Goal: Task Accomplishment & Management: Manage account settings

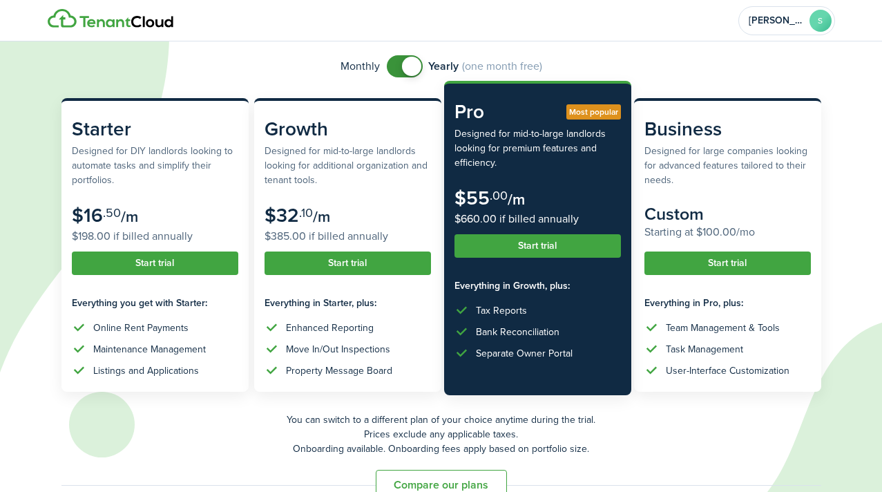
scroll to position [128, 0]
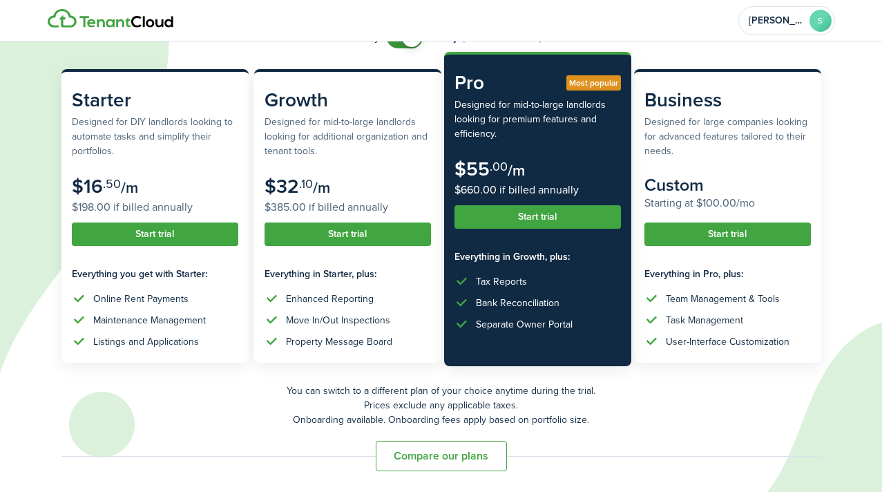
click at [540, 220] on button "Start trial" at bounding box center [538, 216] width 167 height 23
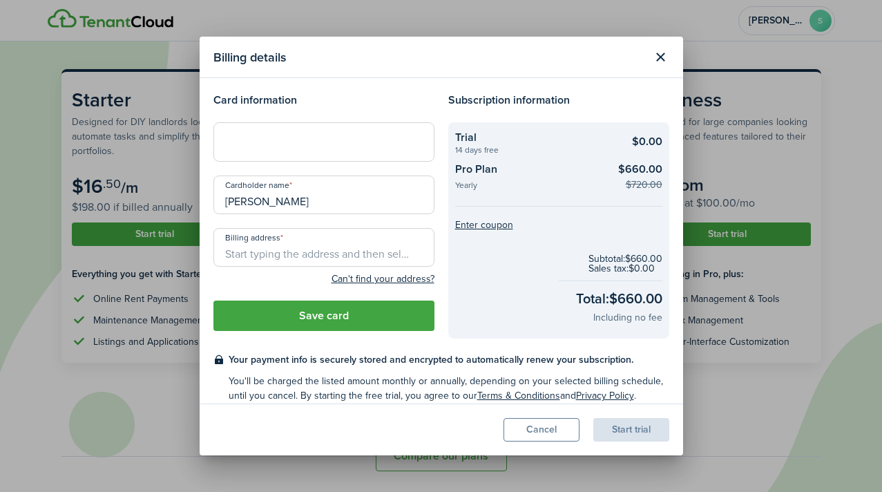
scroll to position [12, 0]
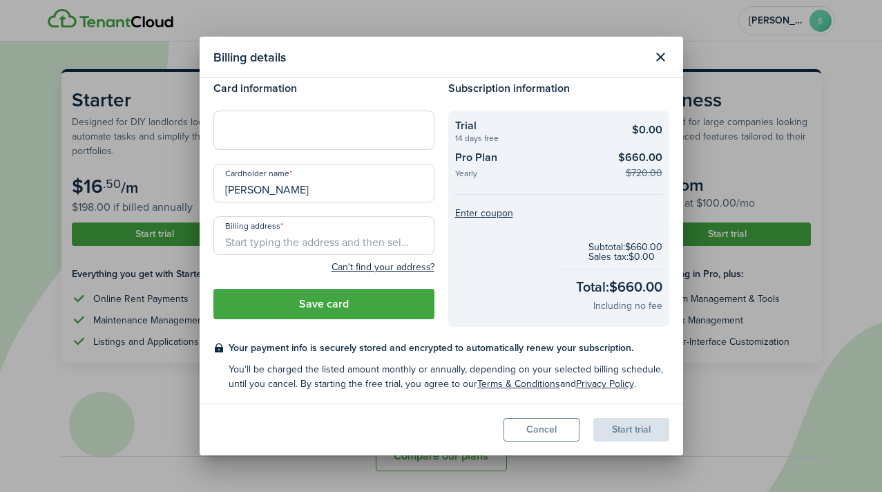
click at [788, 51] on div "Billing details Card information Cardholder name [PERSON_NAME] address Can't fi…" at bounding box center [441, 246] width 882 height 492
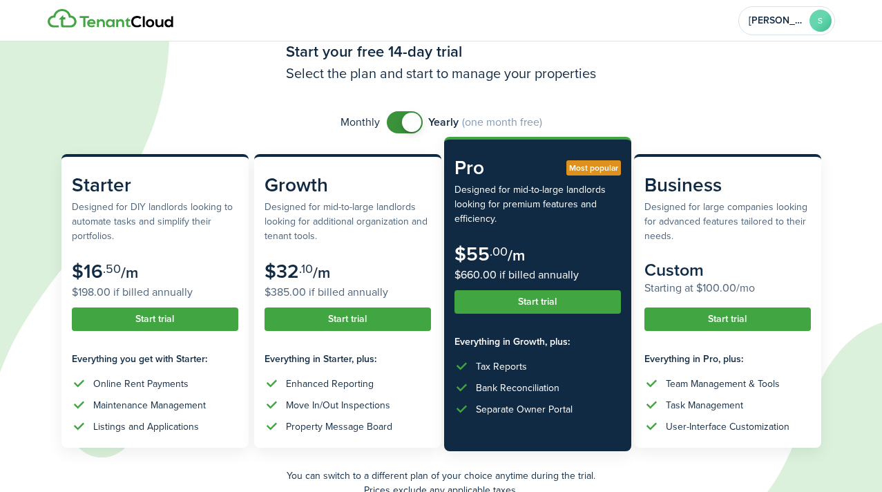
scroll to position [0, 0]
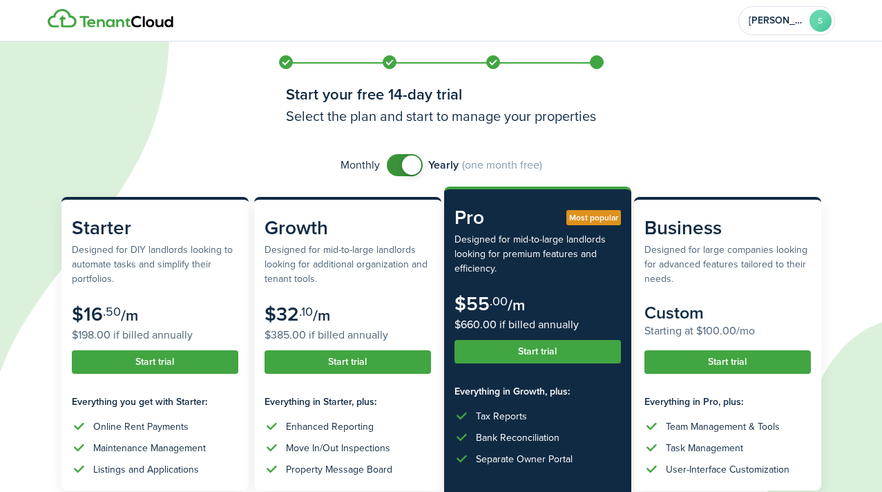
click at [398, 169] on span at bounding box center [405, 165] width 14 height 22
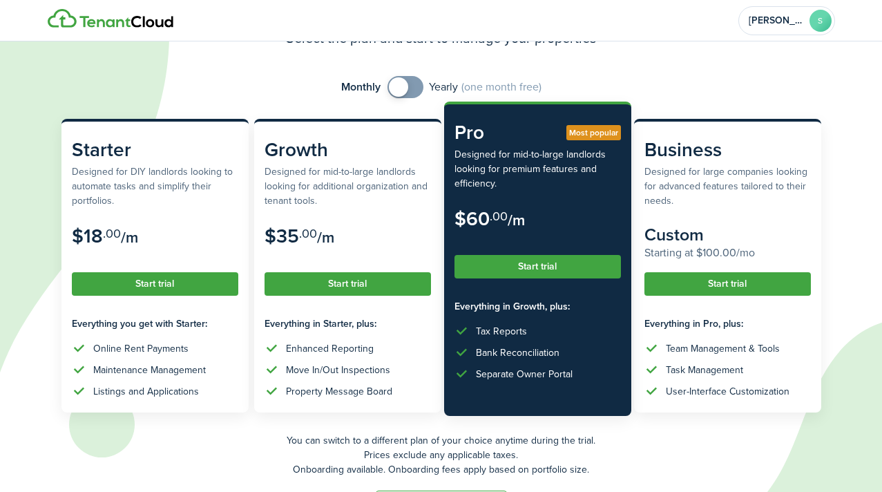
scroll to position [128, 0]
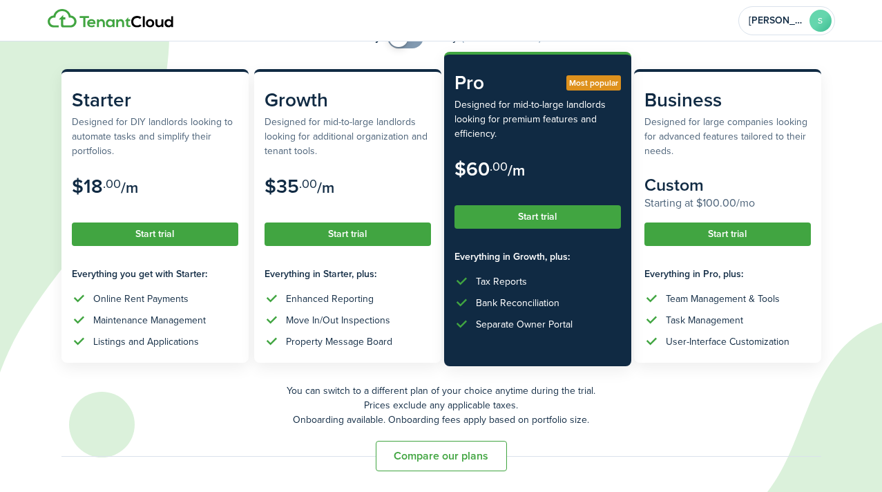
click at [571, 217] on button "Start trial" at bounding box center [538, 216] width 167 height 23
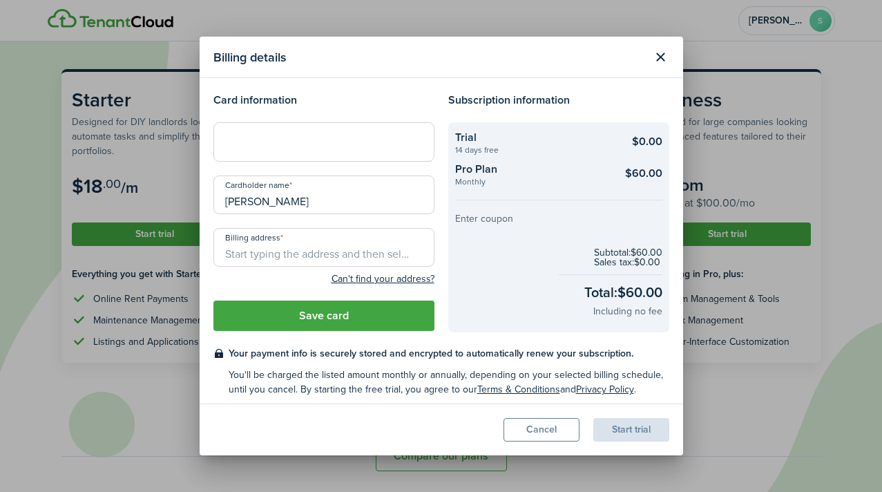
click at [500, 222] on button "Enter coupon" at bounding box center [484, 219] width 58 height 10
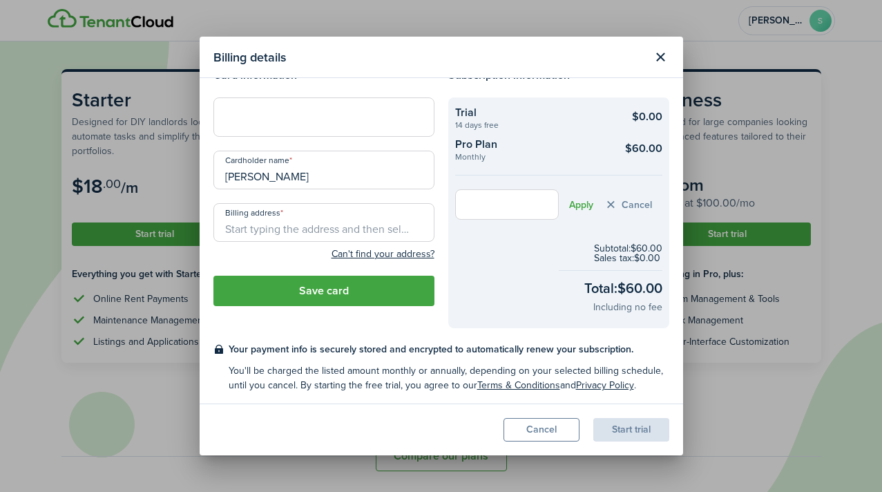
scroll to position [28, 0]
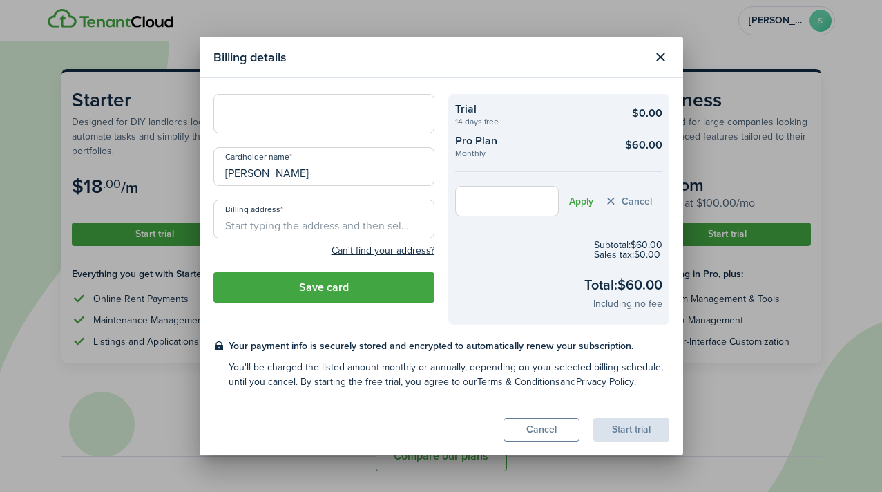
click at [661, 57] on button "Close modal" at bounding box center [660, 57] width 23 height 23
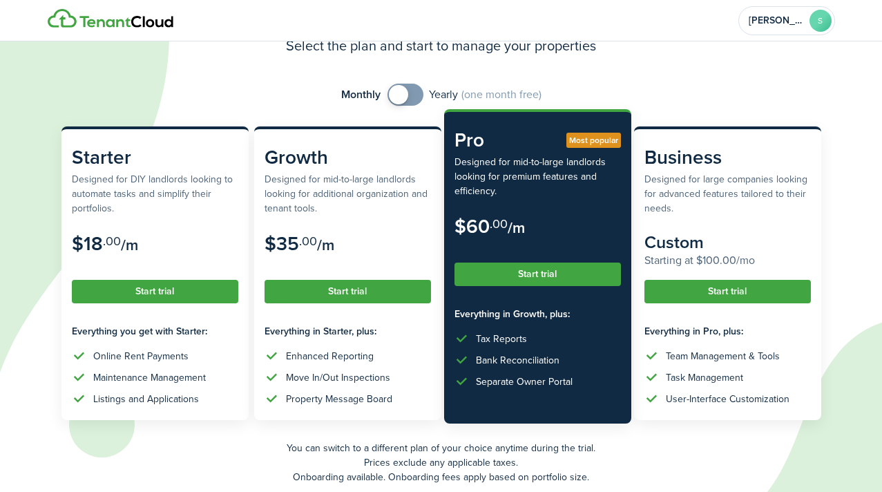
scroll to position [69, 0]
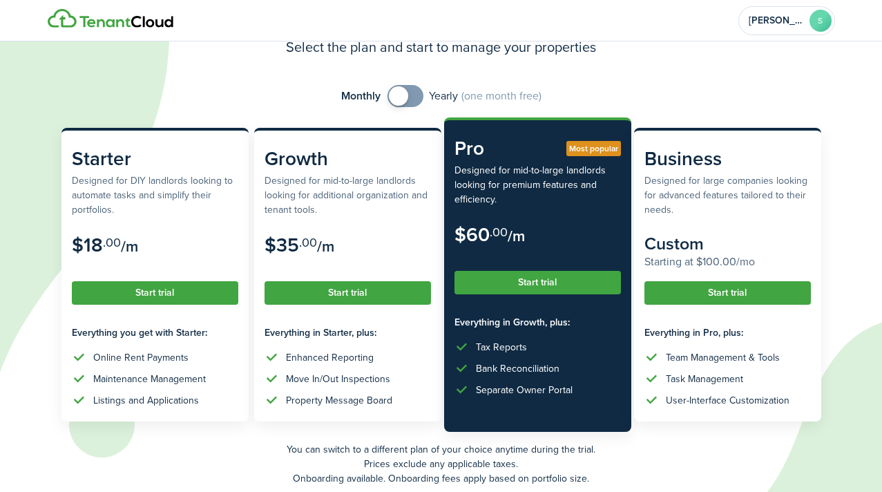
checkbox input "true"
click at [408, 97] on span at bounding box center [406, 96] width 14 height 22
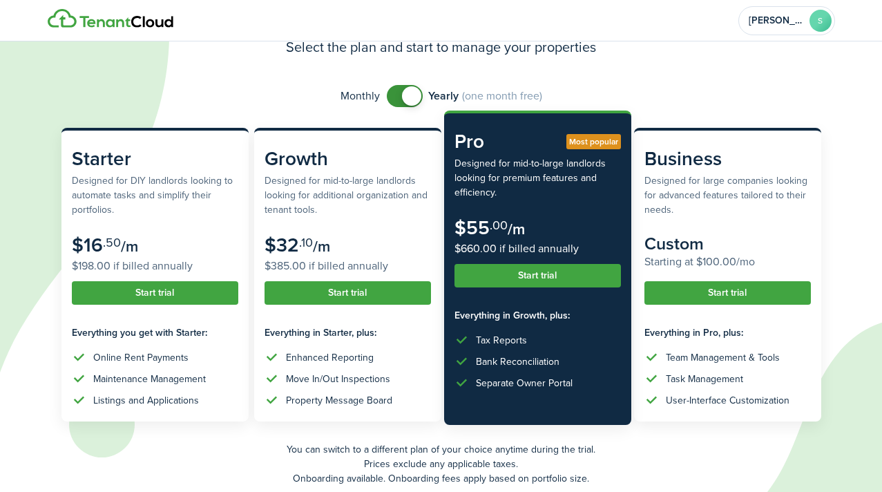
click at [529, 277] on button "Start trial" at bounding box center [538, 275] width 167 height 23
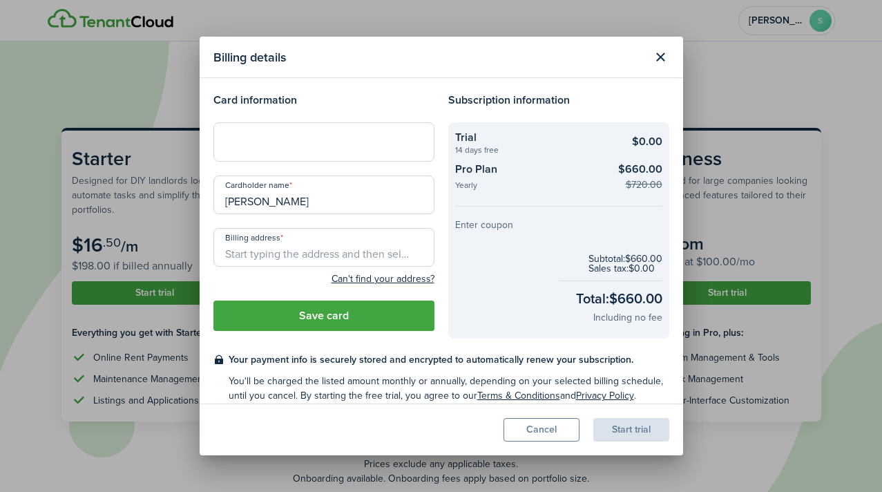
click at [481, 225] on button "Enter coupon" at bounding box center [484, 225] width 58 height 10
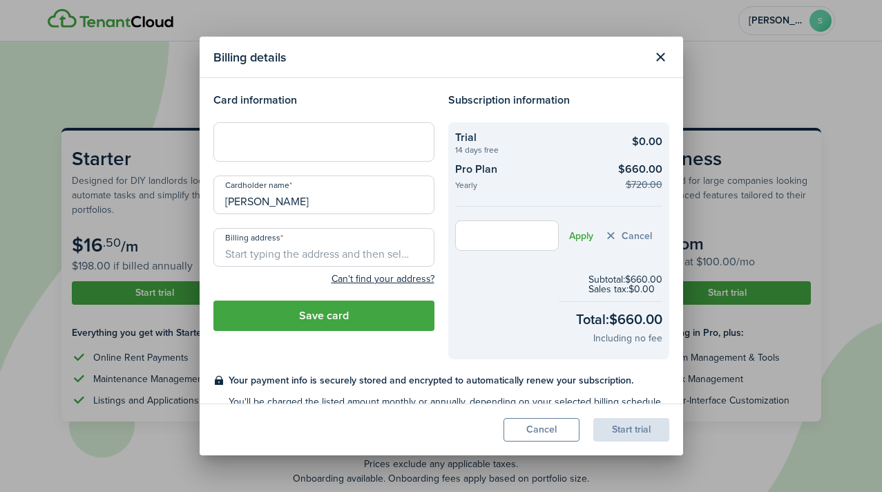
scroll to position [35, 0]
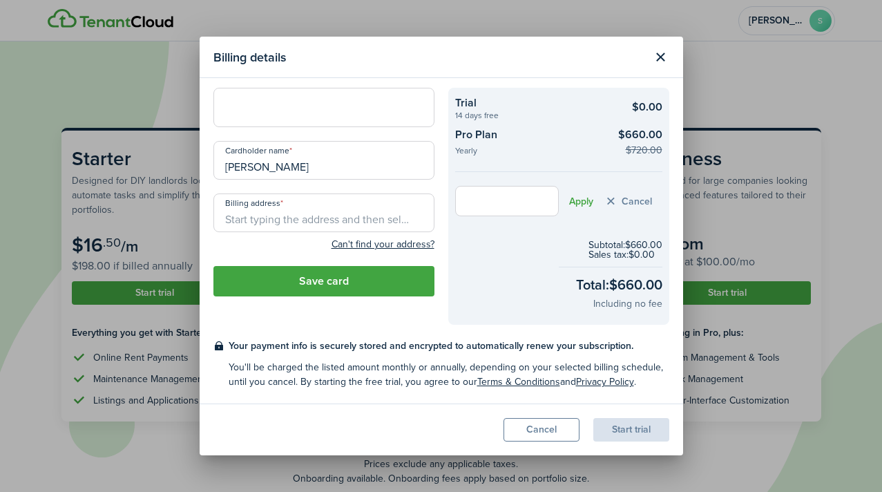
paste input "162335"
type input "162335"
click at [496, 202] on input "162335" at bounding box center [507, 201] width 104 height 30
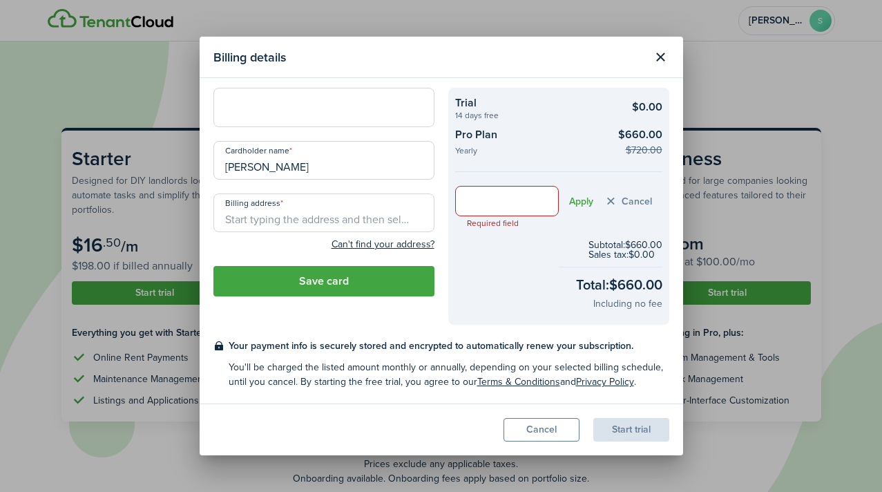
paste input "G2exclusive"
type input "G2exclusive"
click at [583, 202] on button "Apply" at bounding box center [581, 201] width 24 height 11
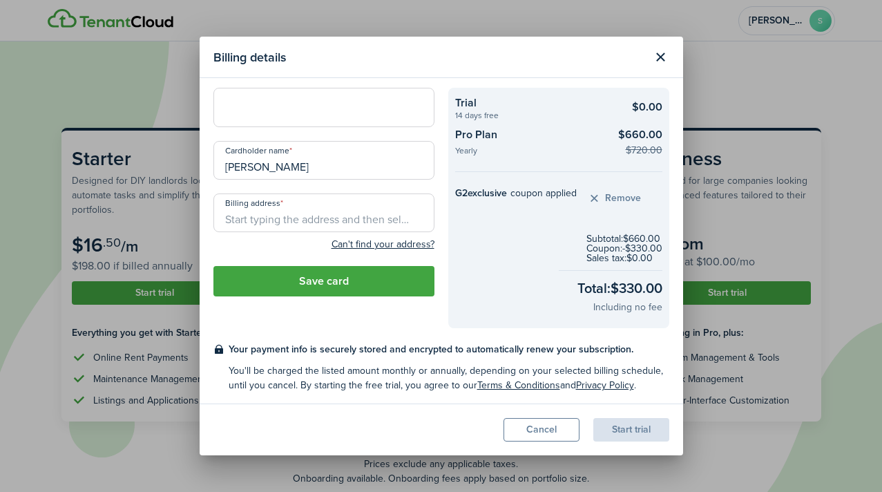
click at [266, 218] on input "Billing address" at bounding box center [323, 212] width 221 height 39
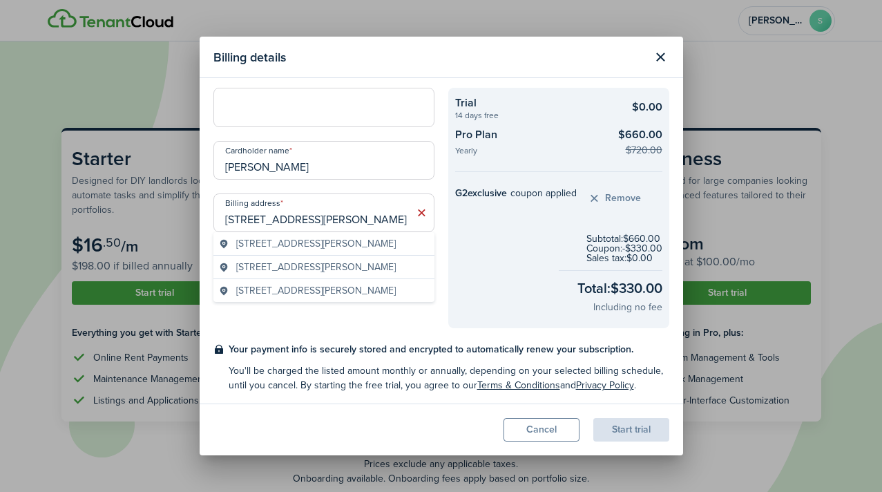
click at [303, 274] on span "[STREET_ADDRESS][PERSON_NAME]" at bounding box center [316, 267] width 160 height 15
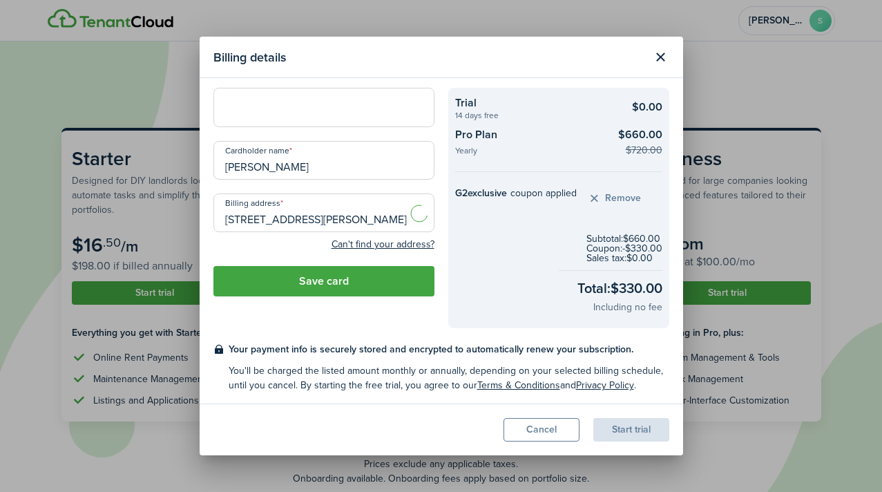
type input "[GEOGRAPHIC_DATA][PERSON_NAME], [GEOGRAPHIC_DATA], [GEOGRAPHIC_DATA]"
click at [309, 218] on input "[GEOGRAPHIC_DATA][PERSON_NAME], [GEOGRAPHIC_DATA], [GEOGRAPHIC_DATA]" at bounding box center [323, 212] width 221 height 39
click at [421, 214] on icon at bounding box center [422, 213] width 15 height 14
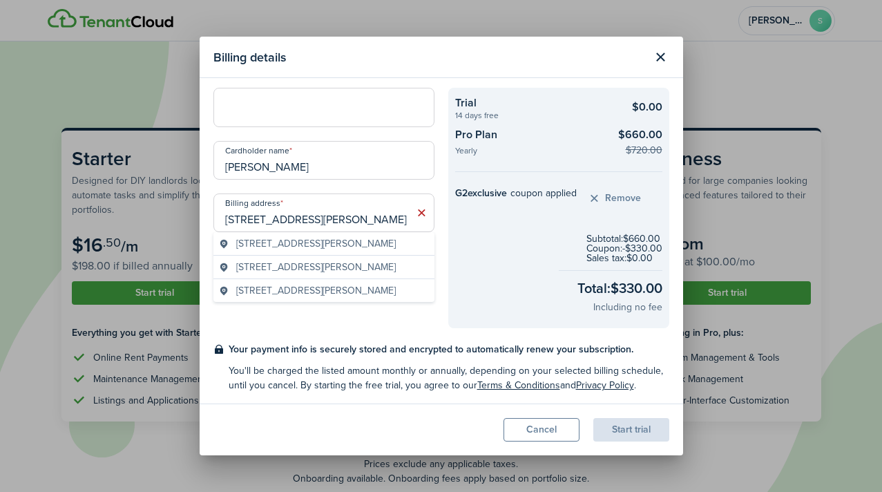
click at [389, 251] on span "[STREET_ADDRESS][PERSON_NAME]" at bounding box center [316, 243] width 160 height 15
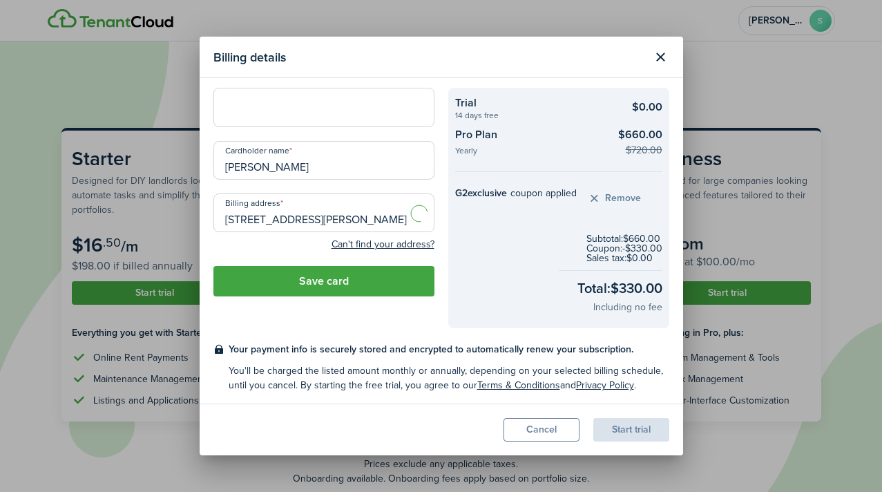
type input "[STREET_ADDRESS][PERSON_NAME]"
click at [366, 226] on input "[STREET_ADDRESS][PERSON_NAME]" at bounding box center [323, 212] width 221 height 39
click at [345, 279] on button "Save card" at bounding box center [323, 281] width 221 height 30
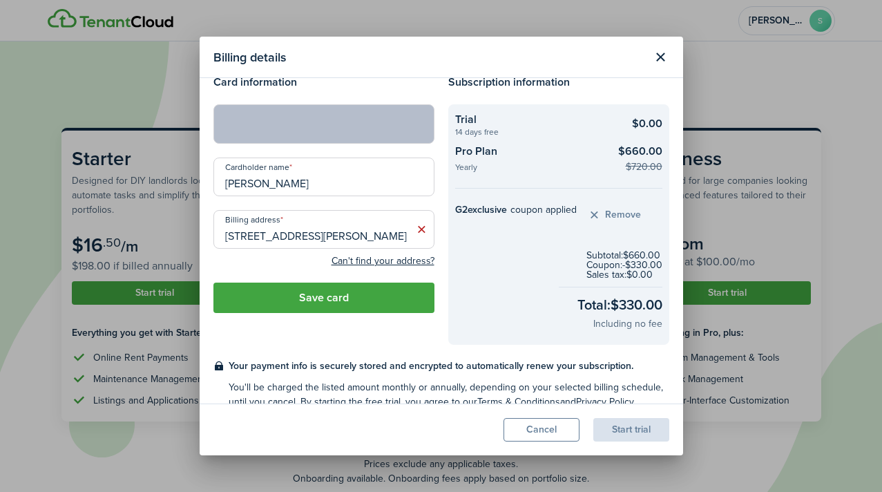
scroll to position [82, 0]
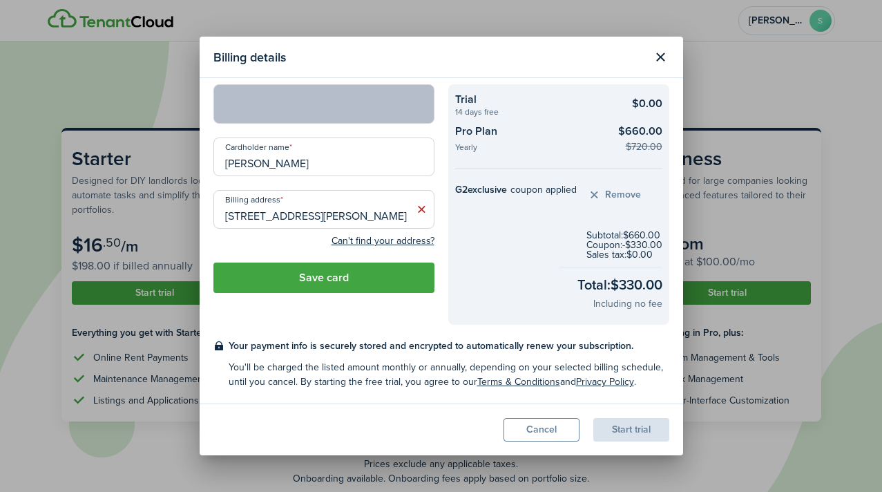
click at [371, 273] on button "Save card" at bounding box center [323, 278] width 221 height 30
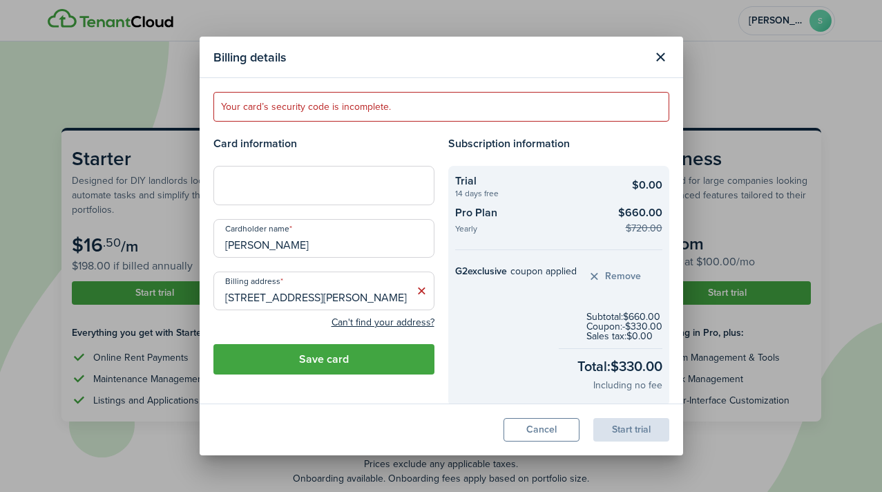
scroll to position [16, 0]
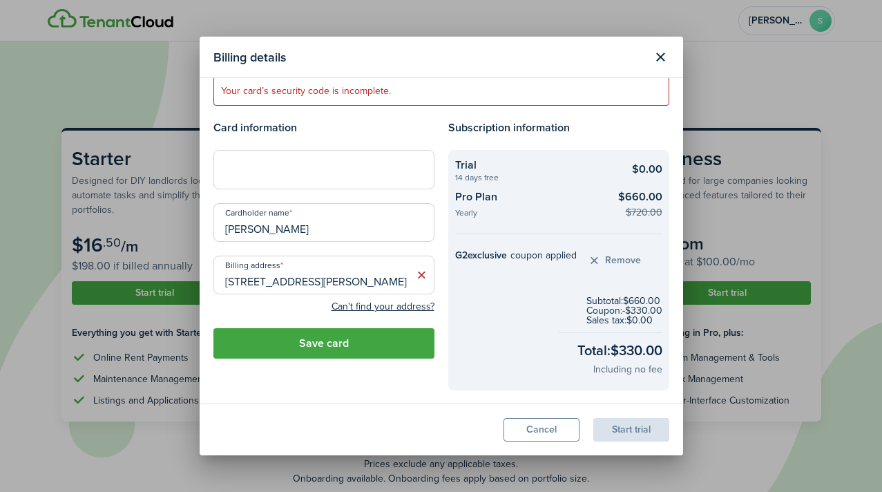
click at [363, 342] on button "Save card" at bounding box center [323, 343] width 221 height 30
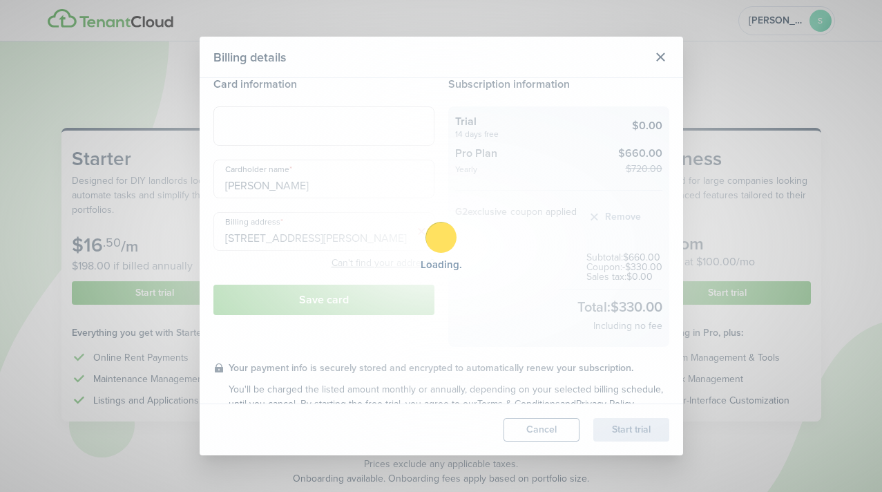
scroll to position [0, 0]
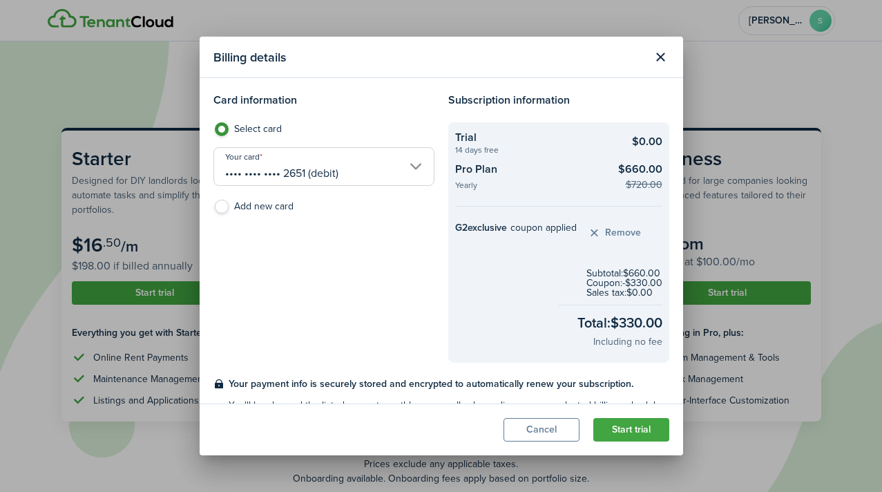
click at [627, 429] on button "Start trial" at bounding box center [632, 429] width 76 height 23
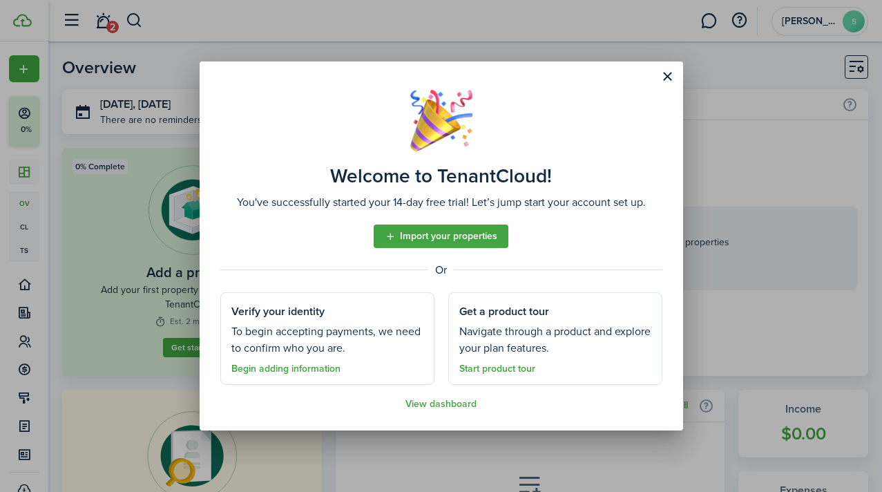
click at [482, 238] on link "Import your properties" at bounding box center [441, 236] width 135 height 23
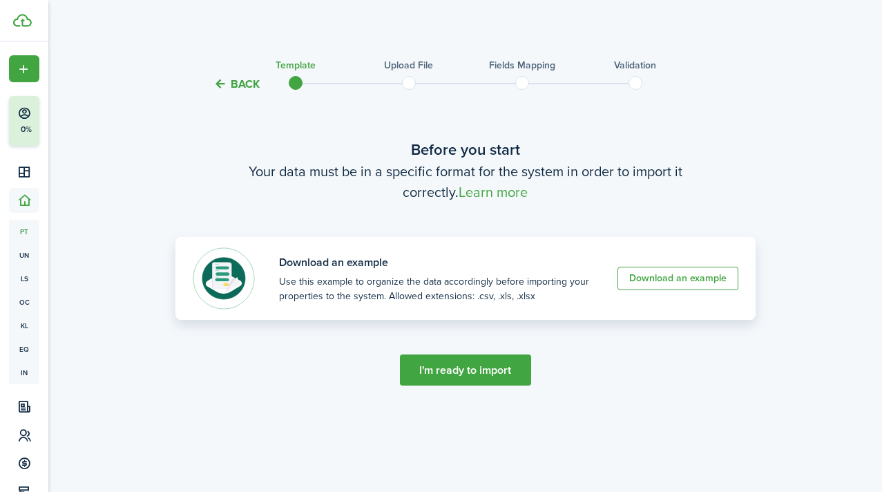
click at [654, 282] on link "Download an example" at bounding box center [678, 278] width 121 height 23
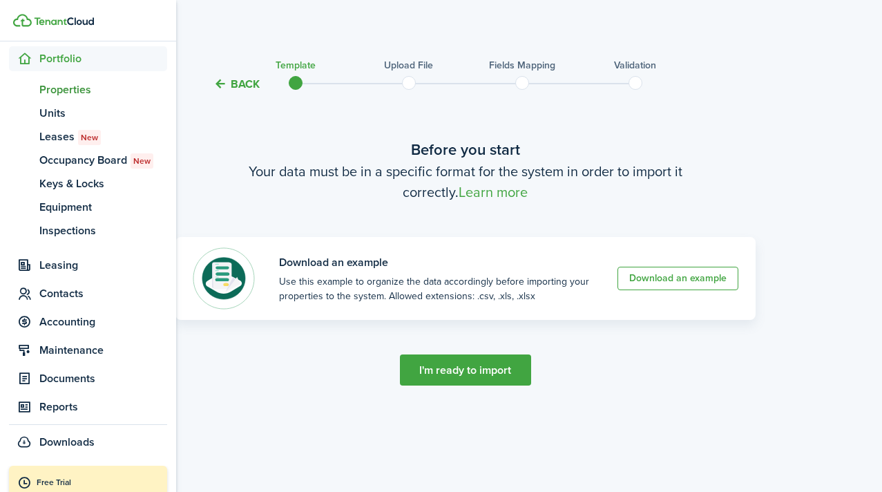
scroll to position [172, 0]
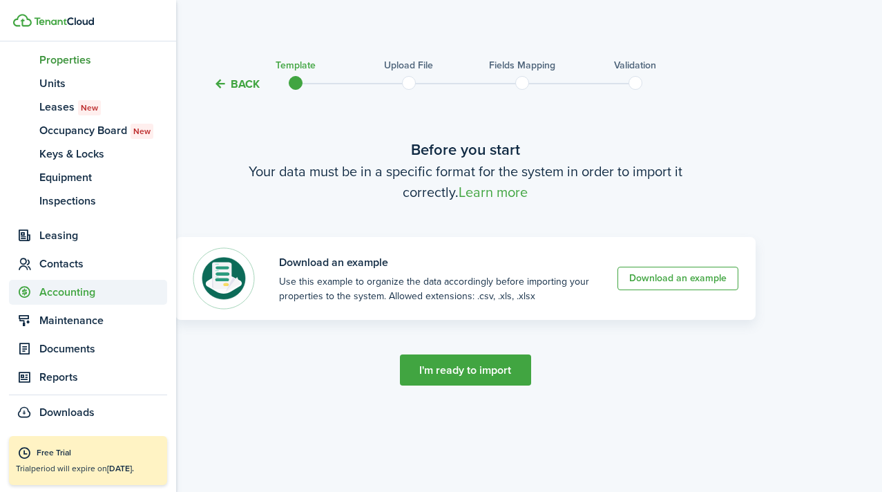
click at [50, 289] on span "Accounting" at bounding box center [103, 292] width 128 height 17
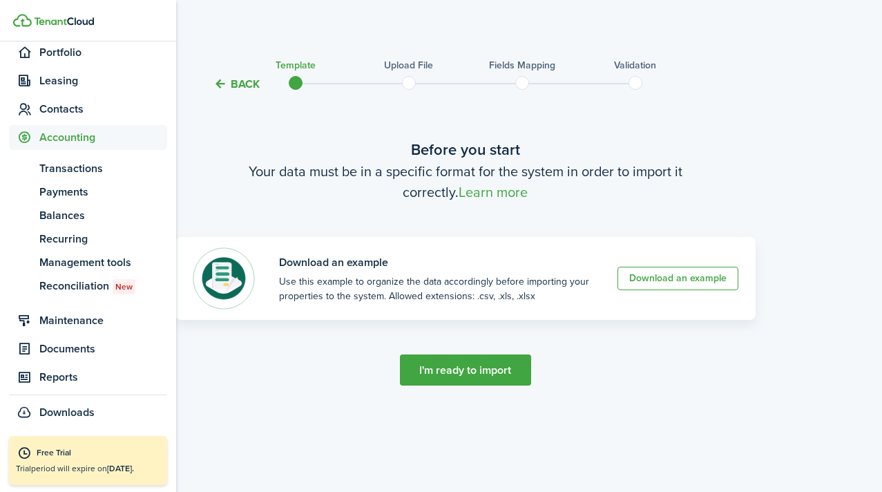
scroll to position [149, 0]
click at [37, 349] on sidebar-link-icon at bounding box center [24, 349] width 30 height 15
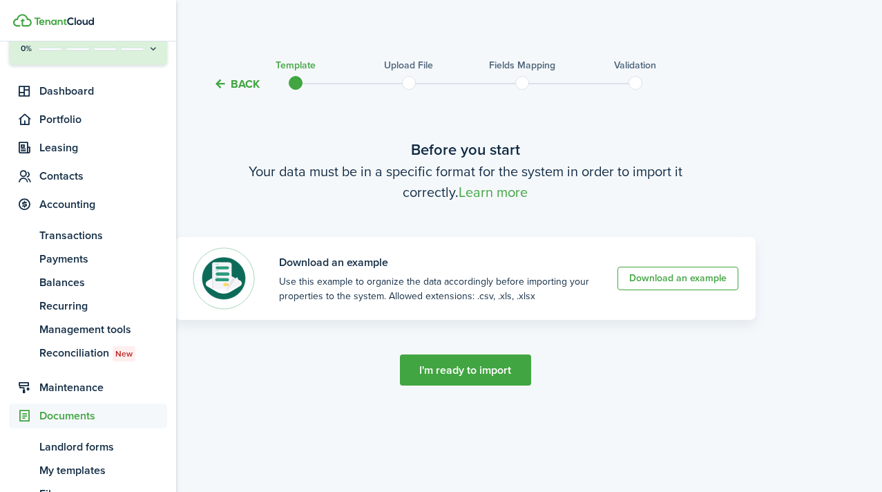
scroll to position [78, 0]
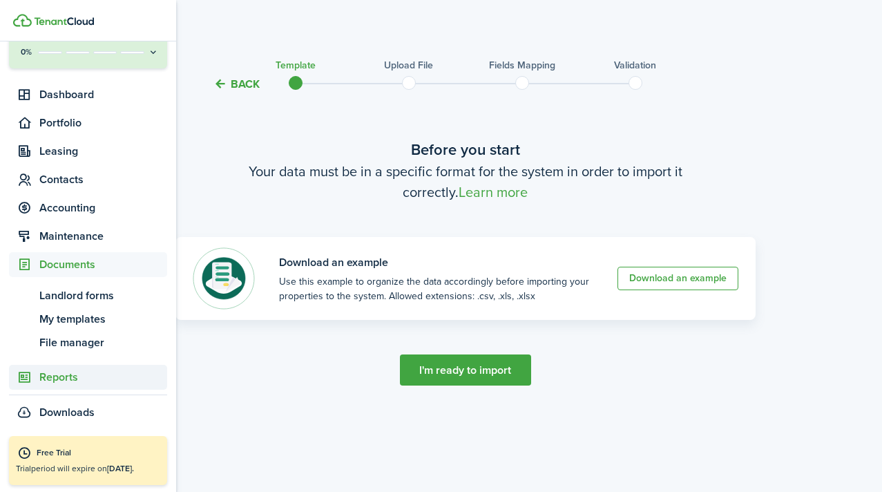
click at [46, 374] on span "Reports" at bounding box center [103, 377] width 128 height 17
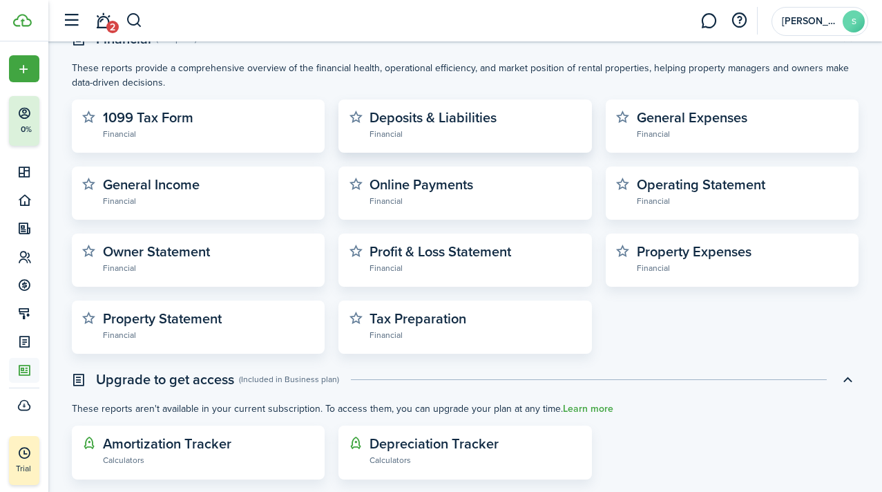
scroll to position [421, 0]
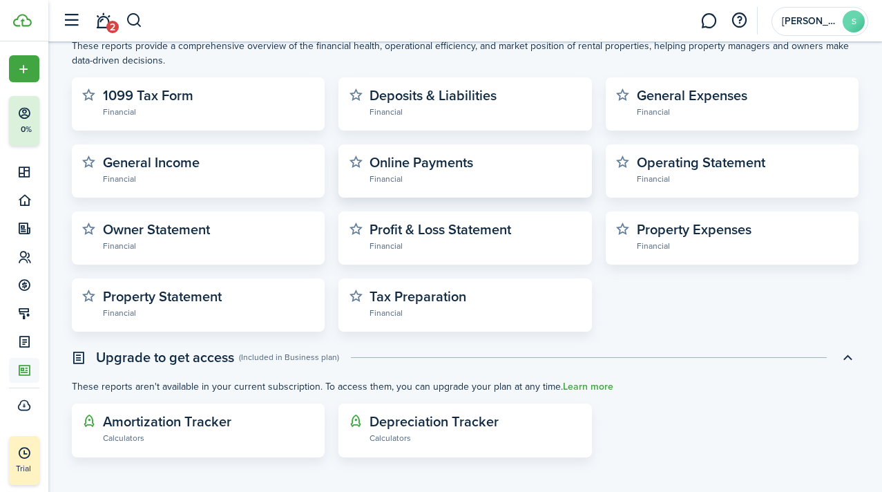
click at [448, 168] on widget-stats-description "Online Payments" at bounding box center [422, 162] width 104 height 21
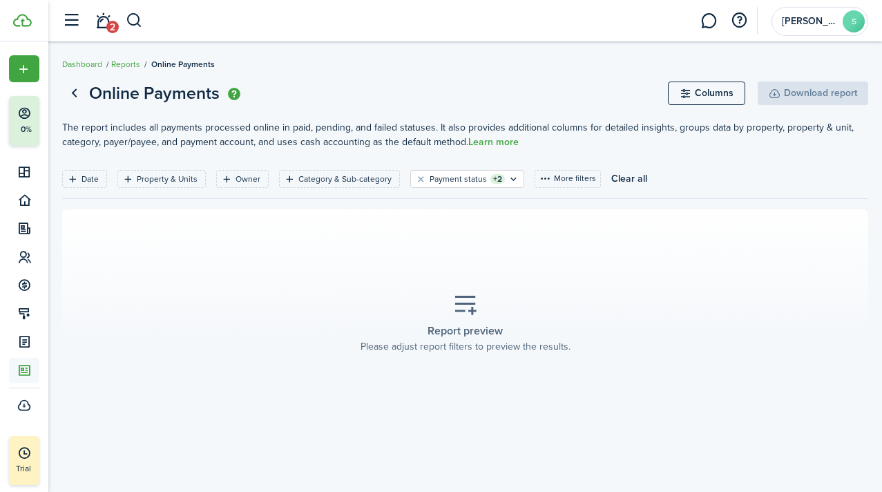
click at [82, 101] on link "Go back" at bounding box center [73, 93] width 23 height 23
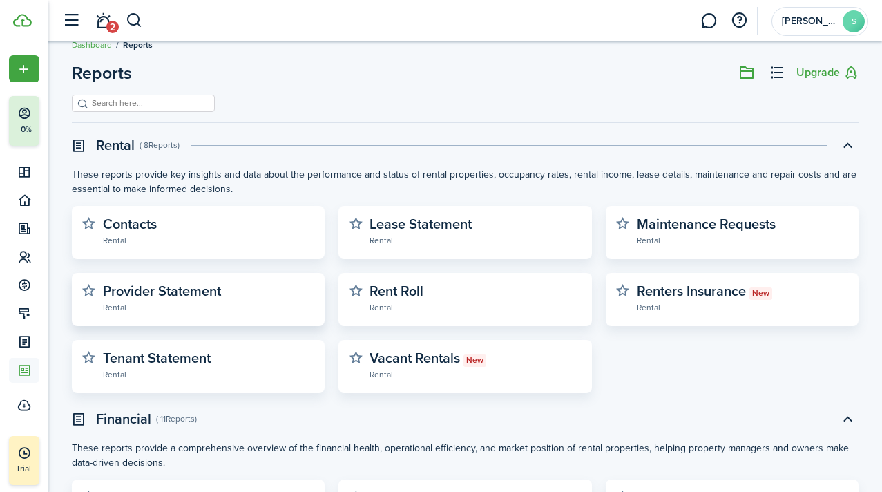
scroll to position [22, 0]
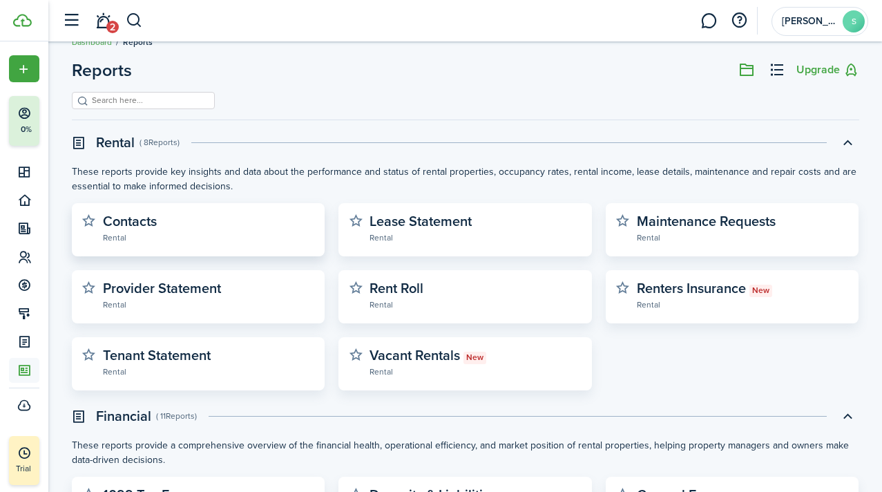
click at [180, 238] on widget-stats-subtitle "Rental" at bounding box center [209, 237] width 212 height 14
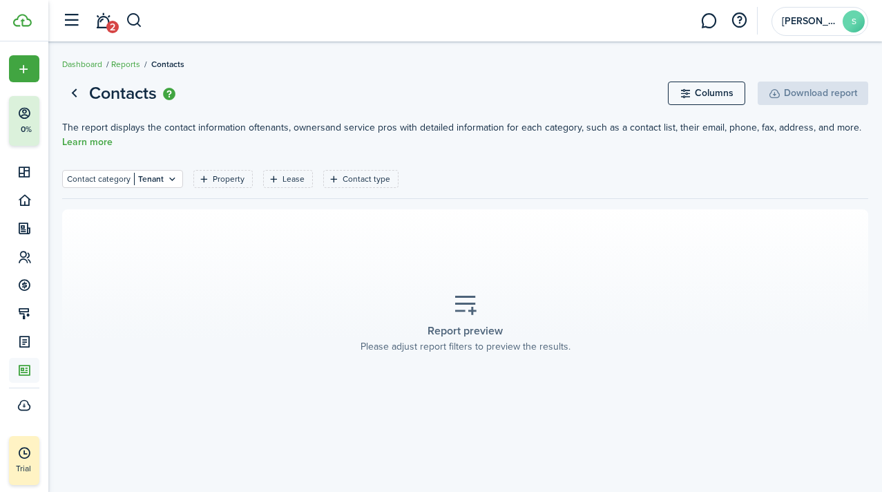
click at [77, 96] on link "Go back" at bounding box center [73, 93] width 23 height 23
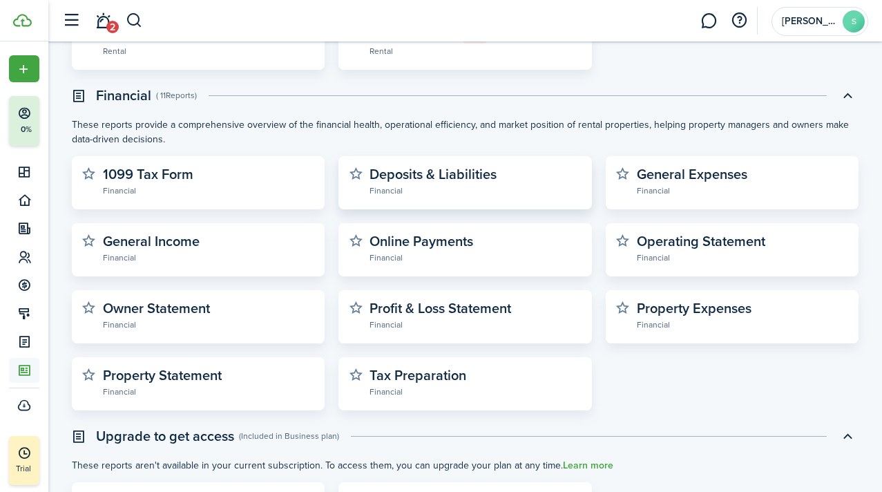
scroll to position [421, 0]
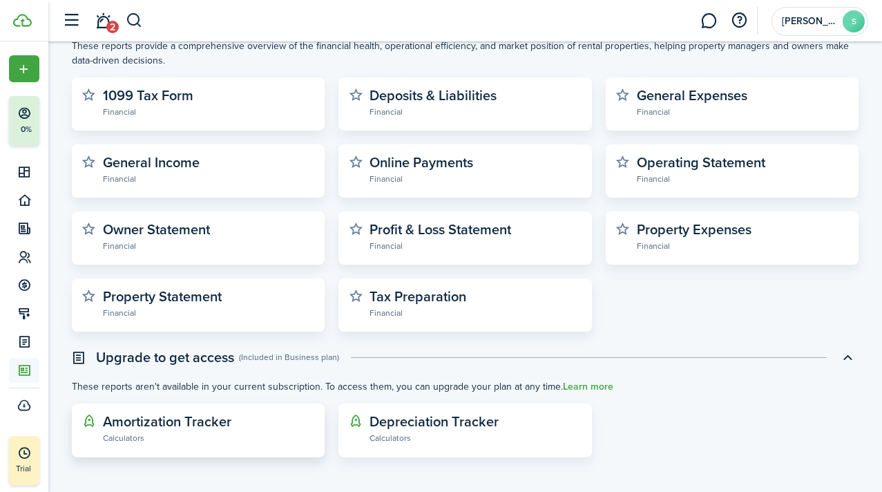
click at [249, 432] on widget-stats-subtitle "Calculators" at bounding box center [209, 437] width 212 height 13
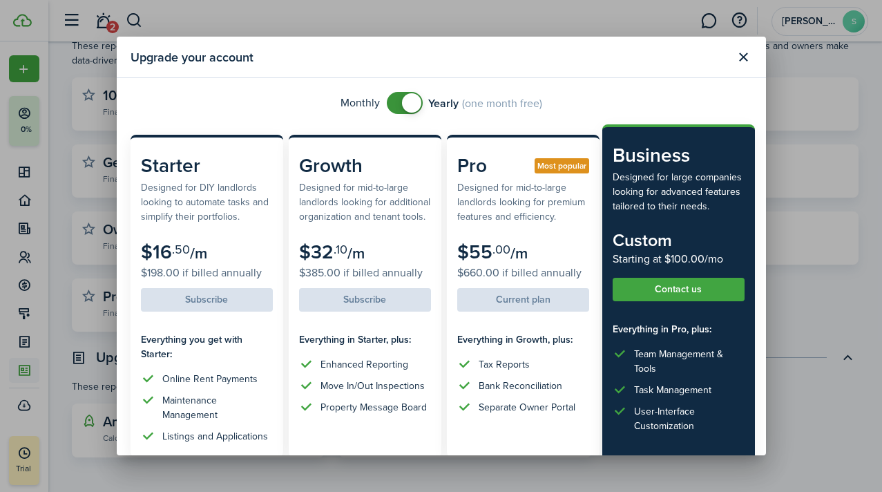
click at [742, 59] on button "Close modal" at bounding box center [743, 57] width 23 height 23
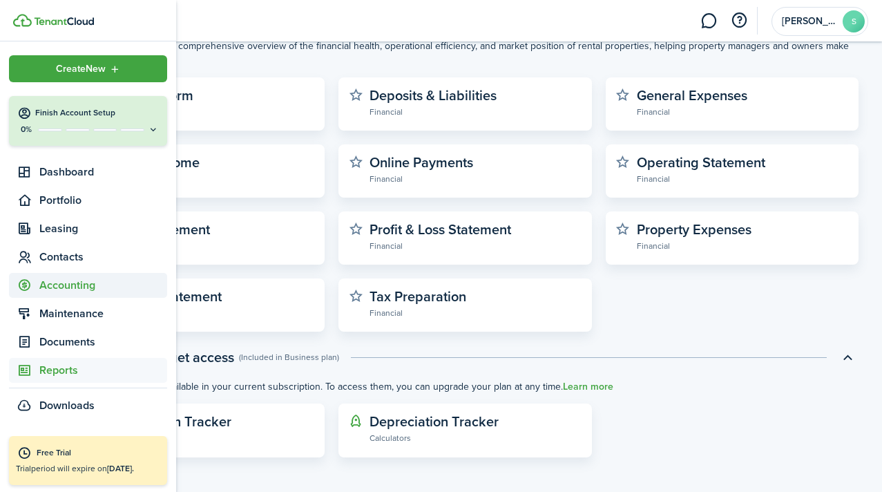
click at [26, 283] on icon at bounding box center [24, 285] width 15 height 14
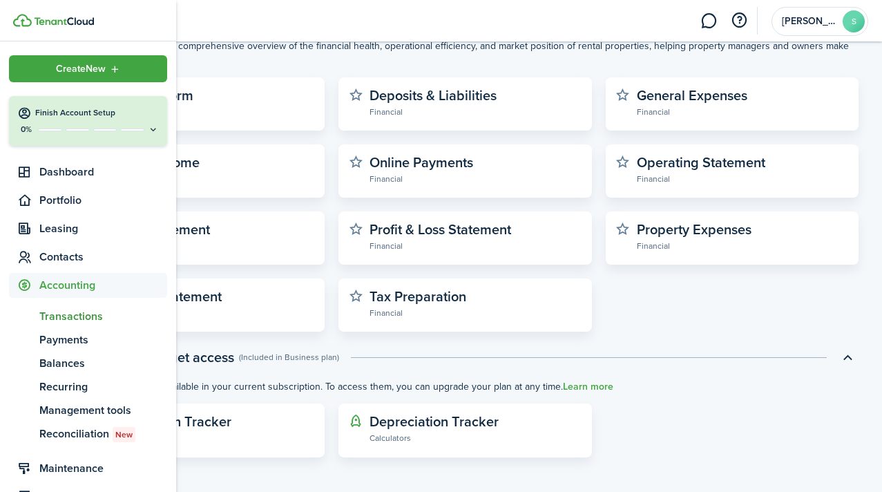
click at [53, 315] on span "Transactions" at bounding box center [103, 316] width 128 height 17
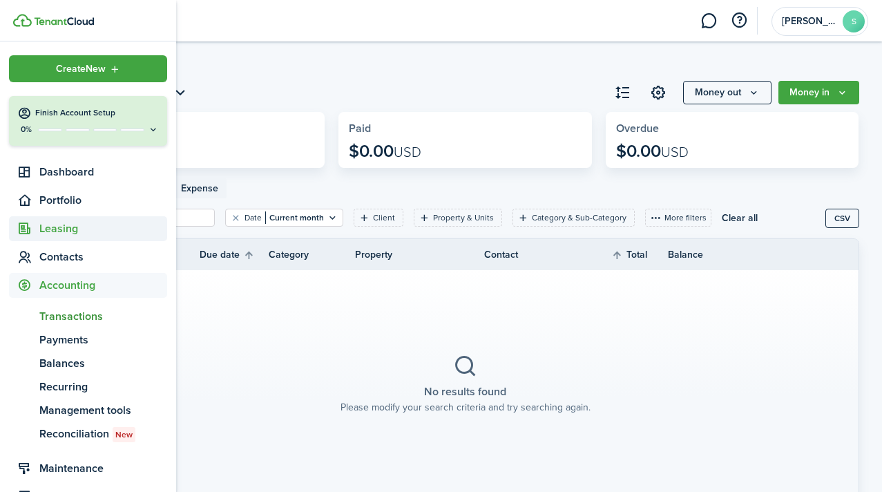
click at [58, 230] on span "Leasing" at bounding box center [103, 228] width 128 height 17
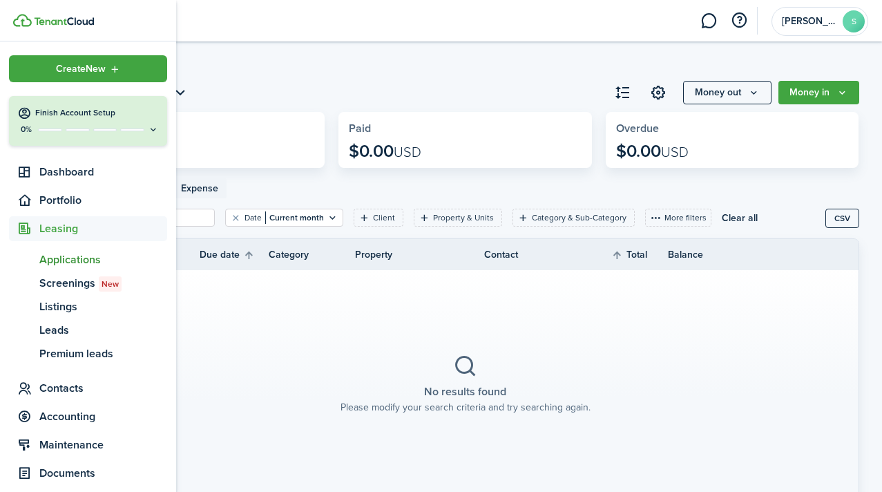
click at [58, 257] on span "Applications" at bounding box center [103, 259] width 128 height 17
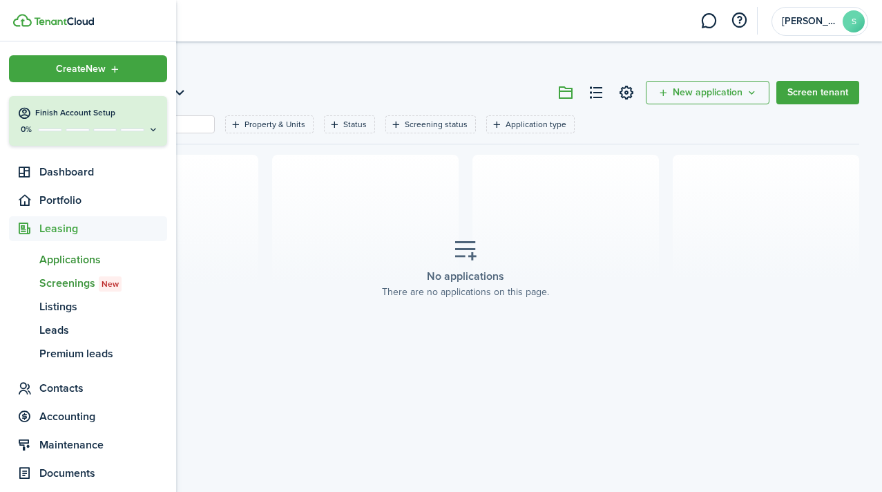
click at [48, 283] on span "Screenings New" at bounding box center [103, 283] width 128 height 17
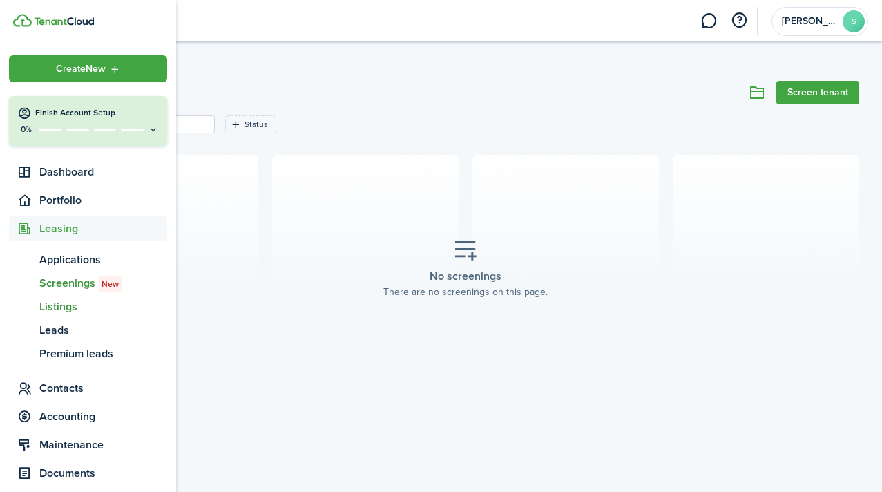
click at [53, 306] on span "Listings" at bounding box center [103, 306] width 128 height 17
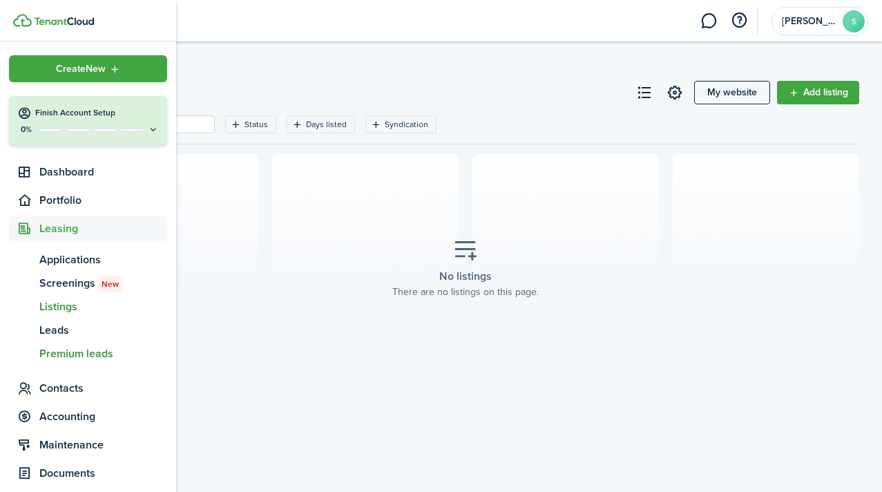
click at [59, 357] on span "Premium leads" at bounding box center [103, 353] width 128 height 17
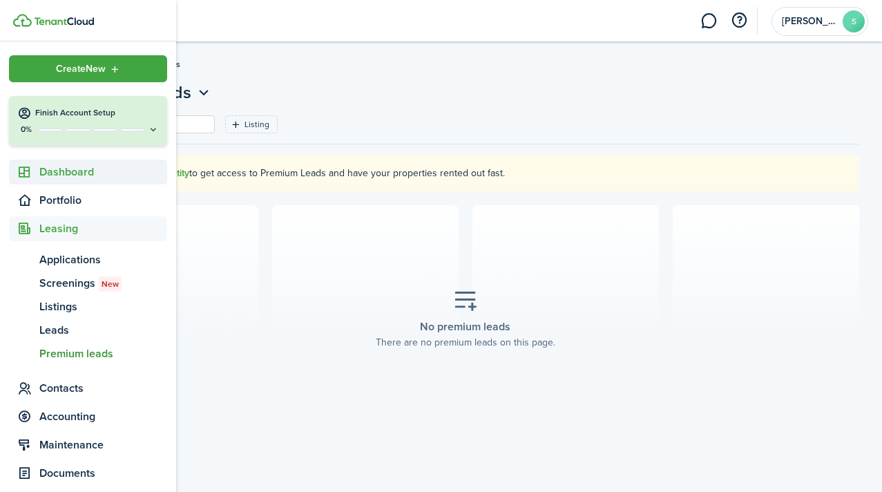
click at [59, 171] on span "Dashboard" at bounding box center [103, 172] width 128 height 17
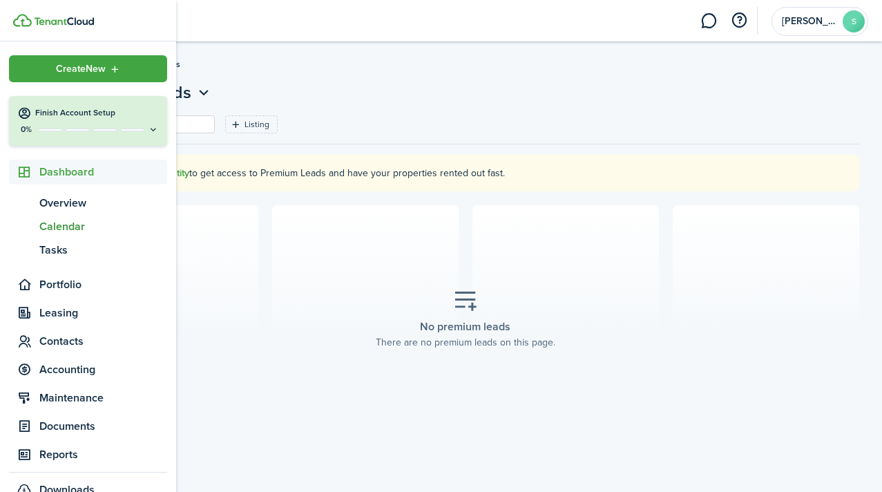
click at [70, 226] on span "Calendar" at bounding box center [103, 226] width 128 height 17
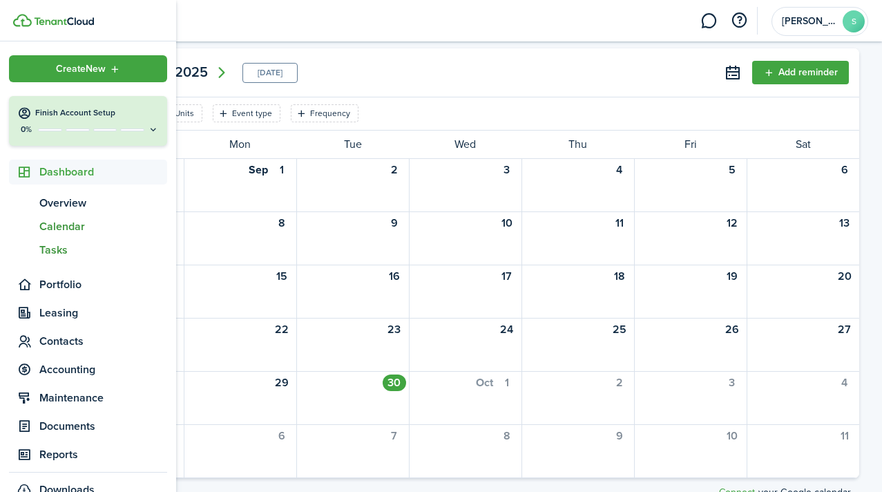
click at [48, 251] on span "Tasks" at bounding box center [103, 250] width 128 height 17
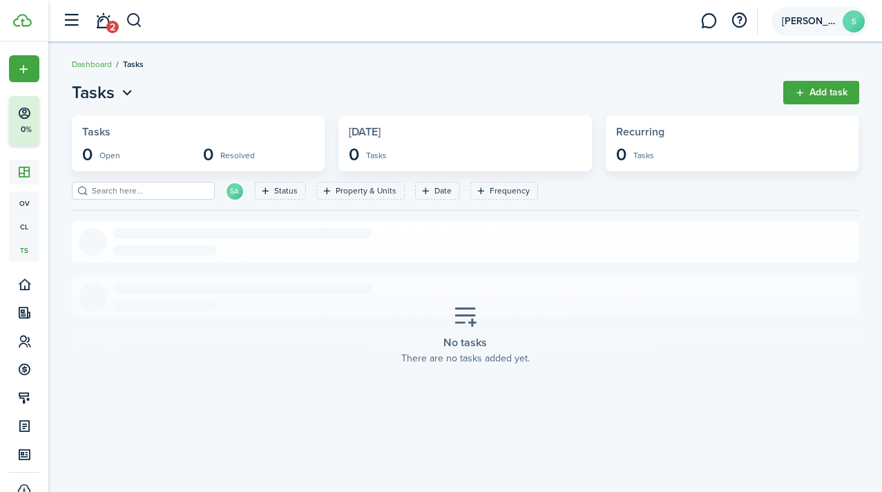
click at [818, 26] on span "[PERSON_NAME]" at bounding box center [809, 22] width 55 height 10
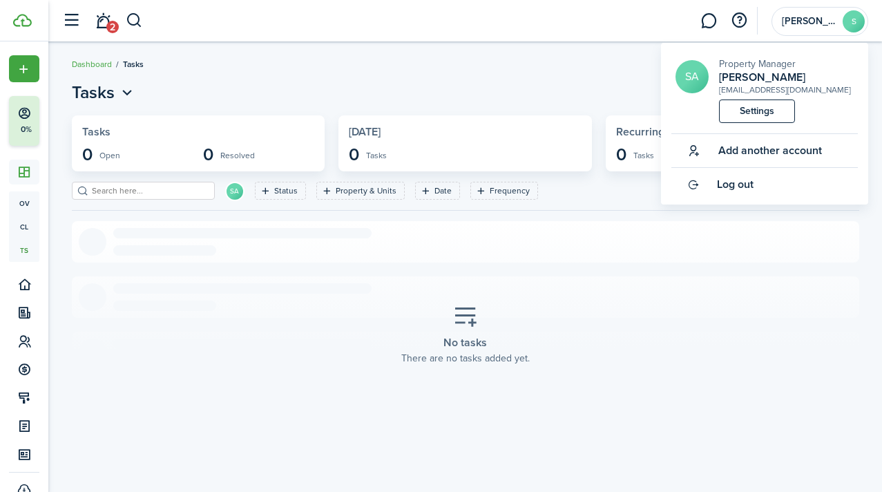
click at [797, 149] on span "Add another account" at bounding box center [771, 150] width 104 height 12
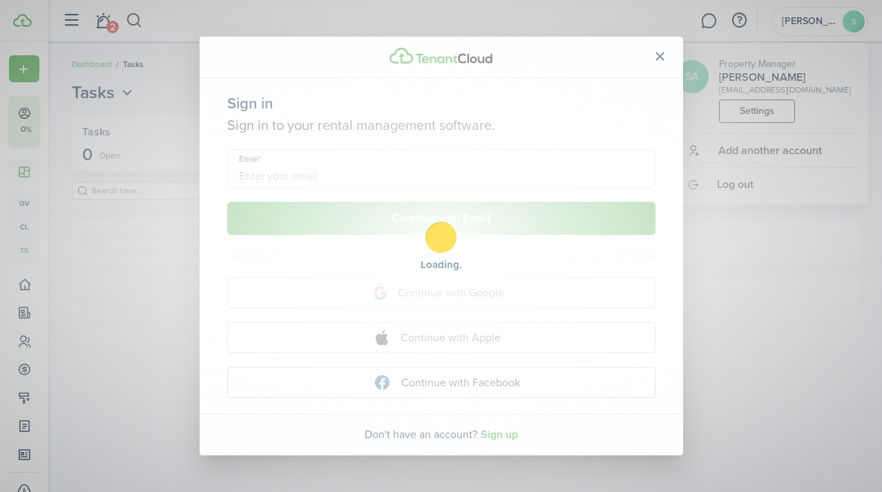
scroll to position [15, 0]
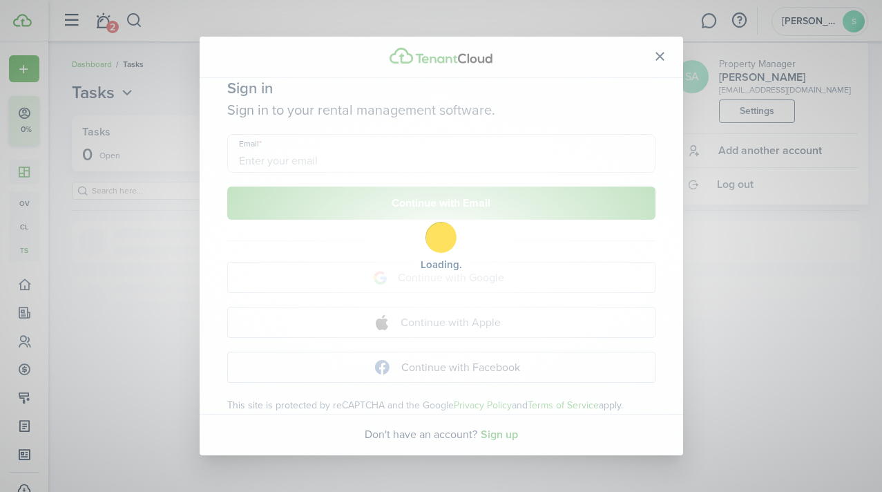
type input "[EMAIL_ADDRESS][DOMAIN_NAME]"
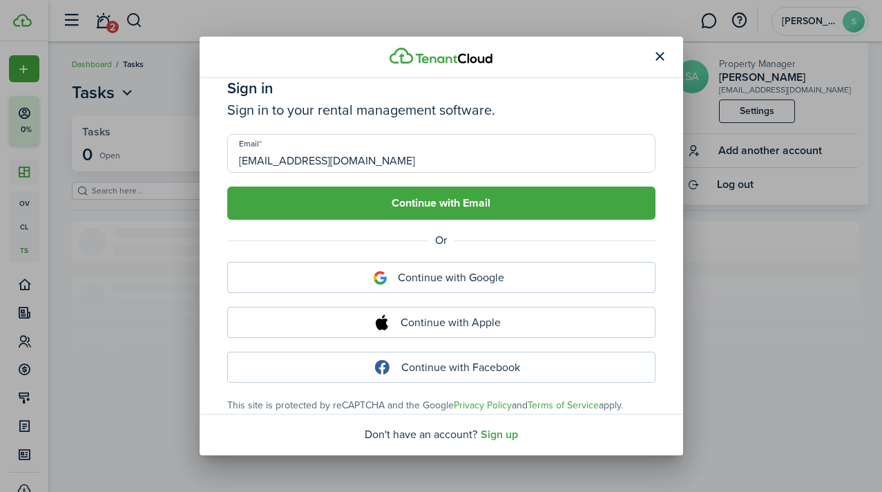
click at [661, 59] on button "button" at bounding box center [660, 57] width 23 height 23
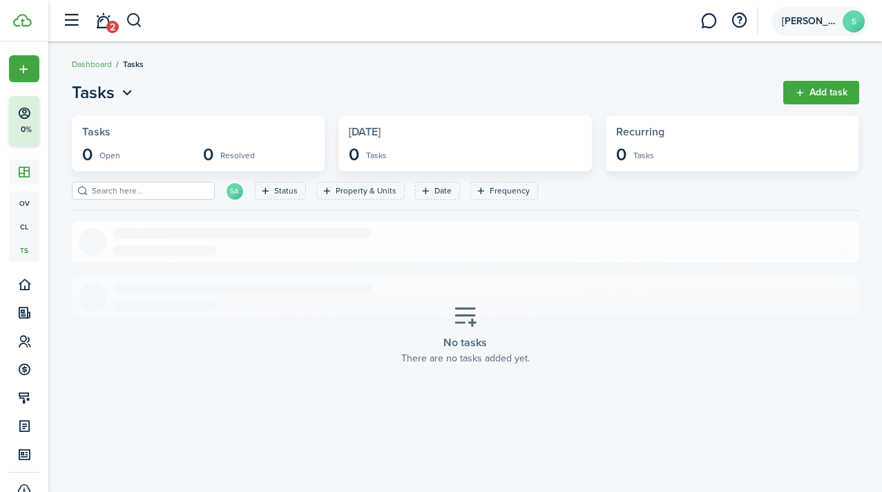
click at [802, 24] on span "[PERSON_NAME]" at bounding box center [809, 22] width 55 height 10
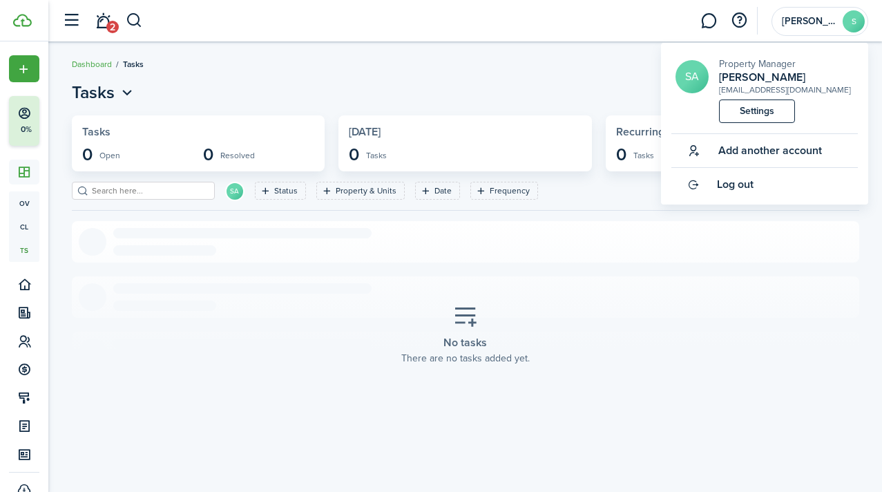
click at [772, 112] on link "Settings" at bounding box center [757, 110] width 76 height 23
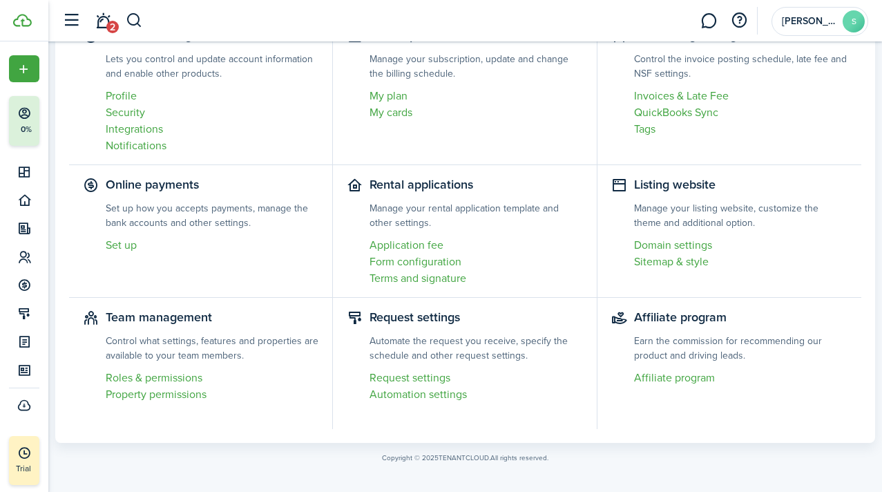
scroll to position [123, 0]
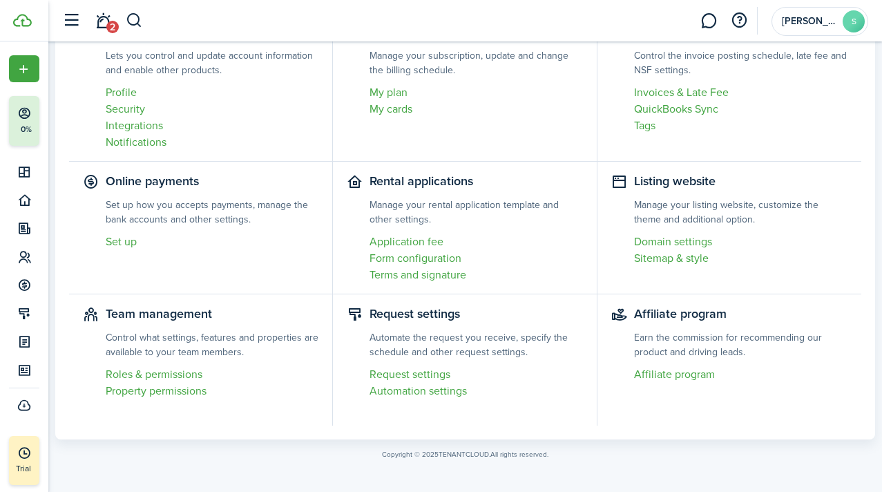
click at [196, 375] on link "Roles & permissions" at bounding box center [212, 374] width 213 height 17
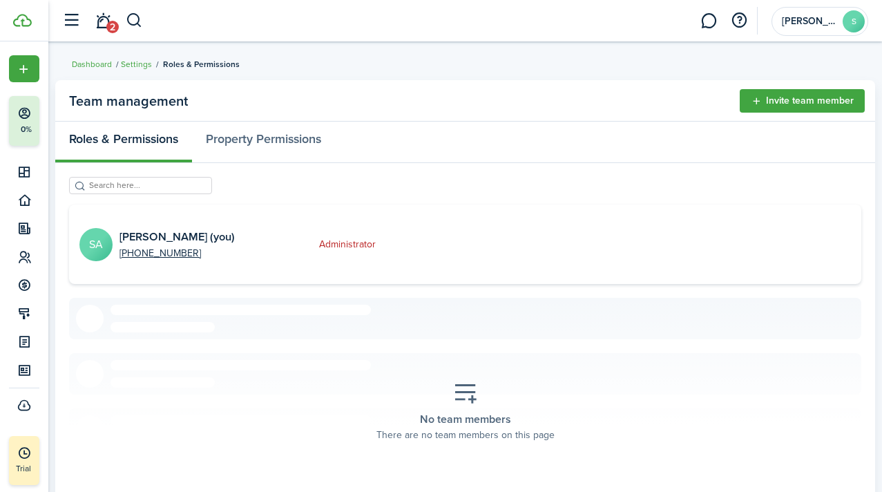
click at [818, 102] on button "Invite team member" at bounding box center [802, 100] width 125 height 23
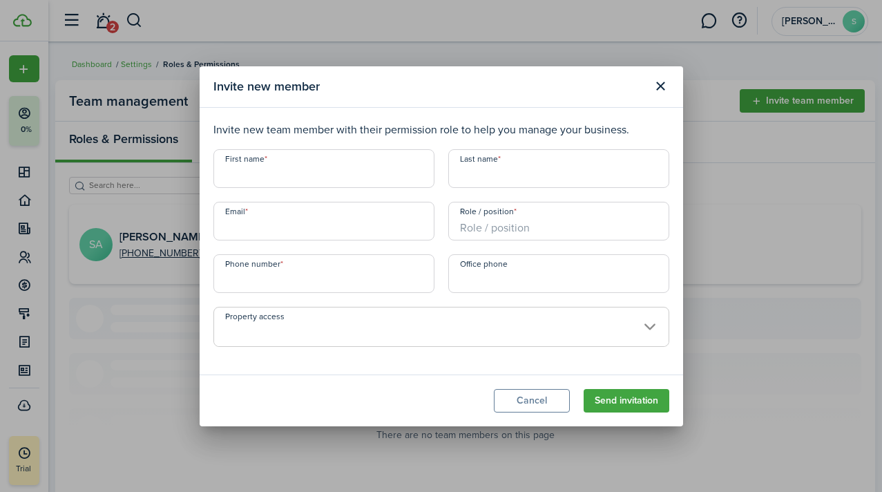
click at [348, 170] on input "First name" at bounding box center [323, 168] width 221 height 39
type input "[PERSON_NAME]"
click at [247, 223] on input "Email" at bounding box center [323, 221] width 221 height 39
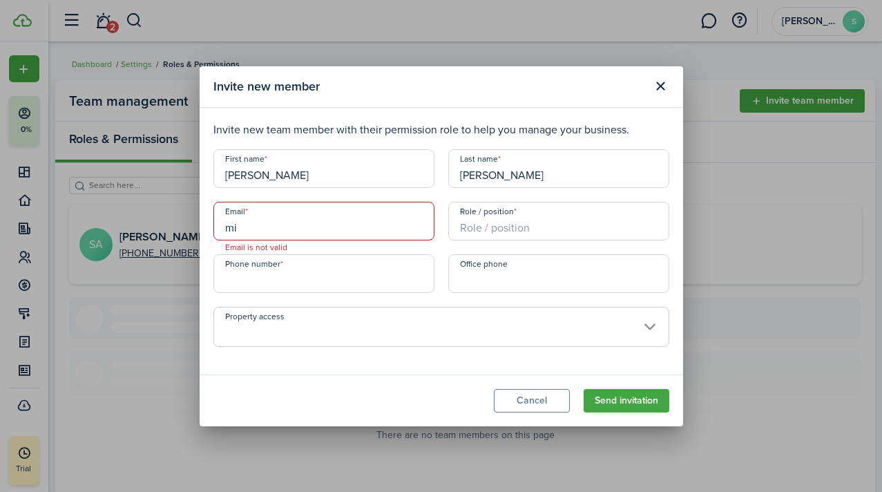
type input "m"
paste input "[PERSON_NAME][EMAIL_ADDRESS][DOMAIN_NAME]"
type input "[PERSON_NAME][EMAIL_ADDRESS][DOMAIN_NAME]"
click at [471, 225] on input "Role / position" at bounding box center [558, 221] width 221 height 39
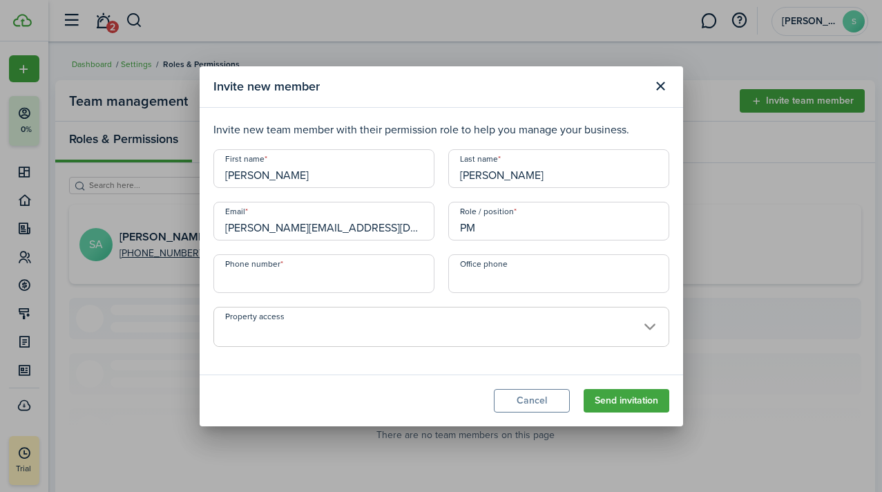
type input "PM"
click at [383, 278] on input "+1" at bounding box center [323, 273] width 221 height 39
type input "[PHONE_NUMBER]"
click at [500, 323] on span at bounding box center [441, 334] width 455 height 23
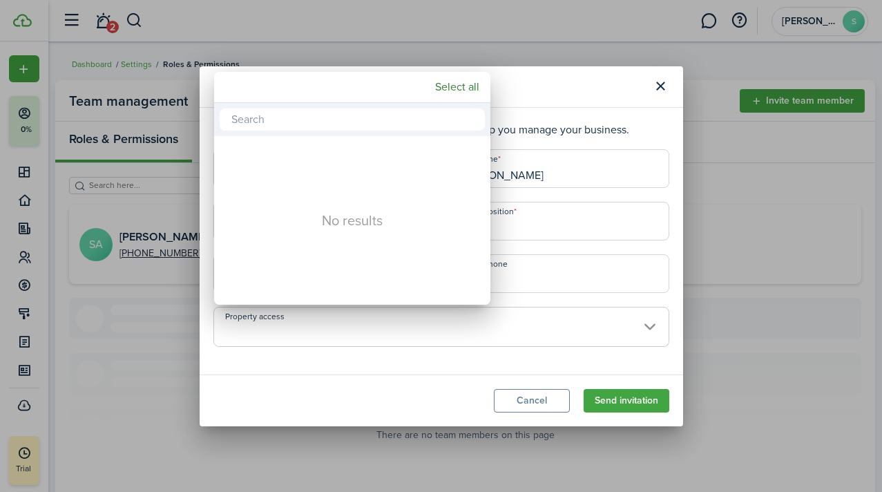
click at [647, 323] on div at bounding box center [440, 245] width 1103 height 713
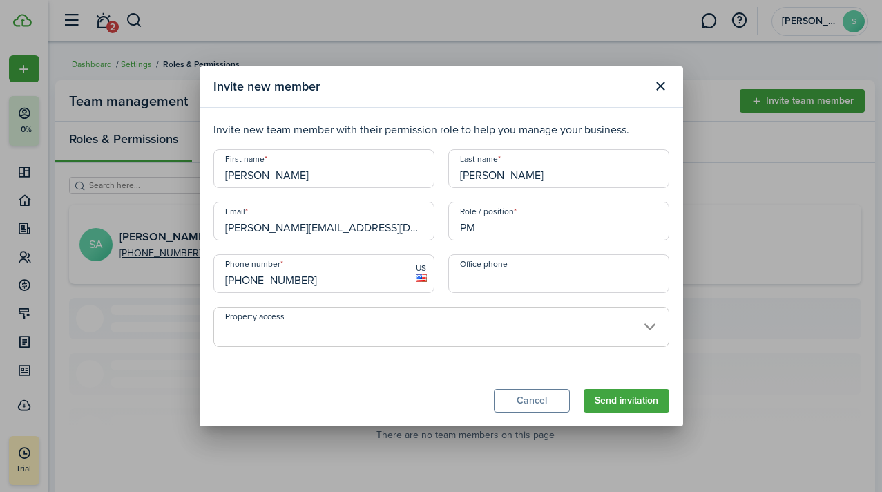
click at [647, 323] on span at bounding box center [441, 334] width 455 height 23
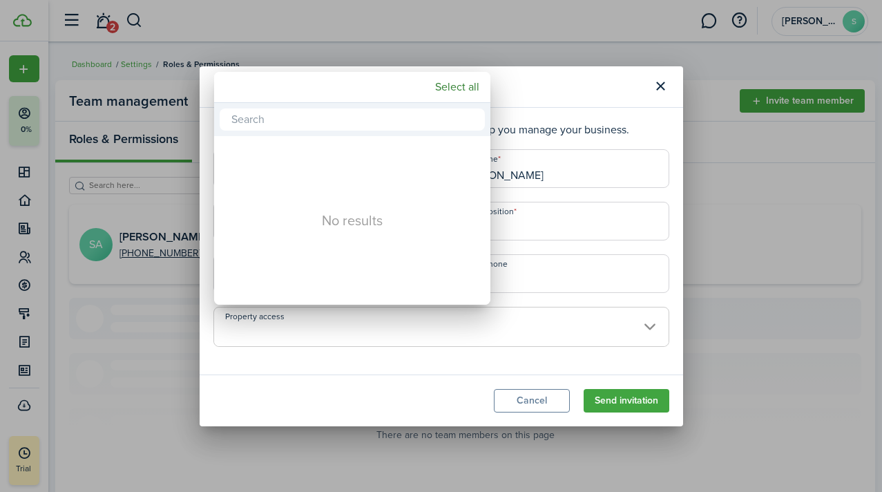
click at [647, 324] on div at bounding box center [440, 245] width 1103 height 713
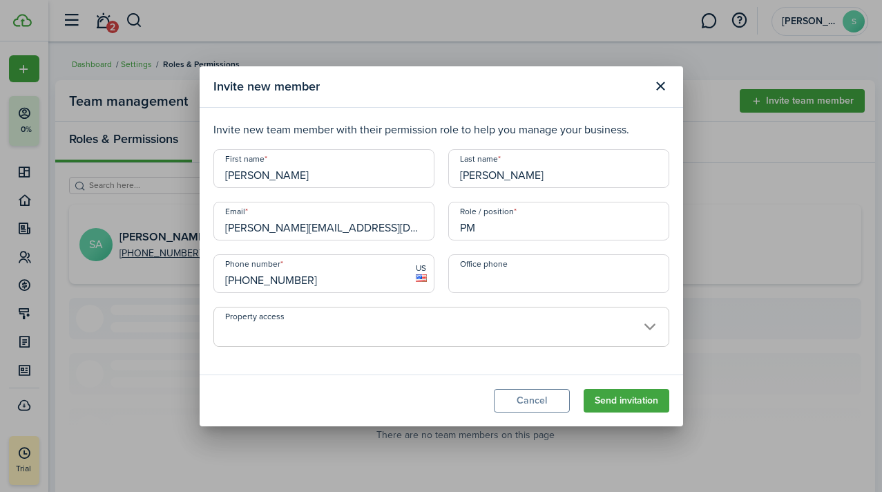
click at [632, 401] on button "Send invitation" at bounding box center [627, 400] width 86 height 23
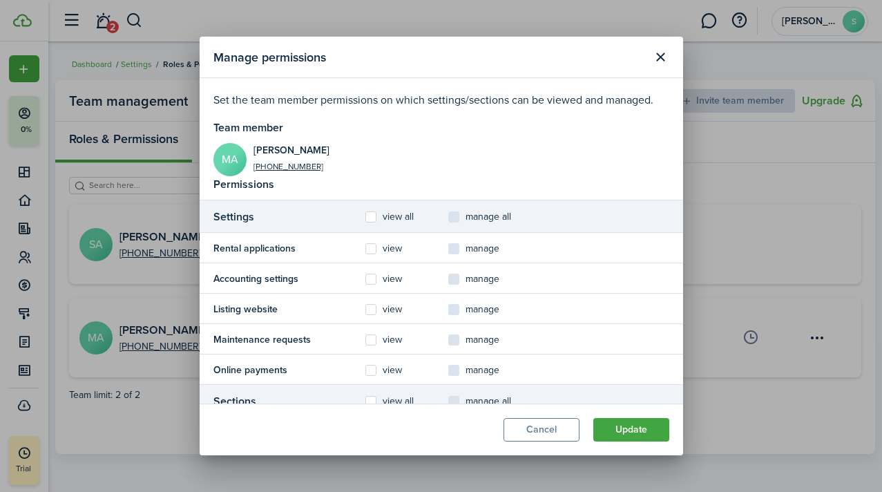
click at [368, 216] on label "view all" at bounding box center [390, 216] width 48 height 11
click at [366, 217] on input "view all" at bounding box center [365, 217] width 1 height 1
checkbox input "true"
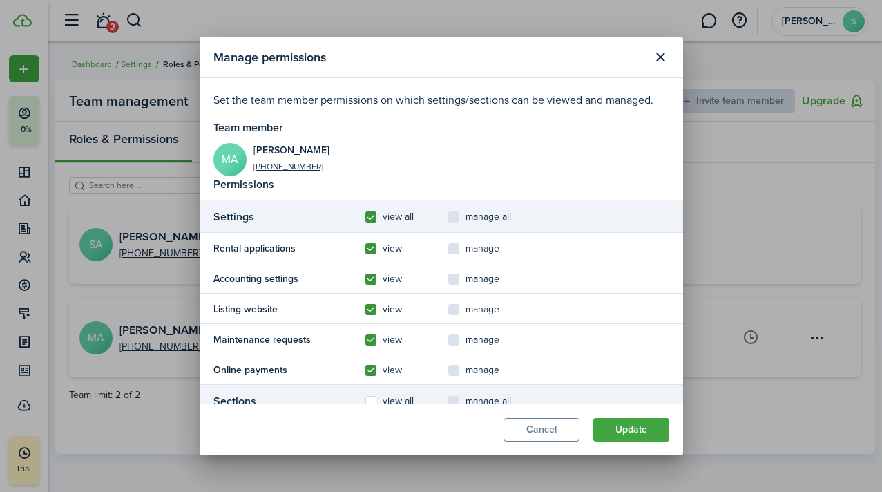
checkbox input "true"
click at [452, 216] on label "manage all" at bounding box center [479, 216] width 63 height 11
click at [448, 217] on input "manage all" at bounding box center [448, 217] width 1 height 1
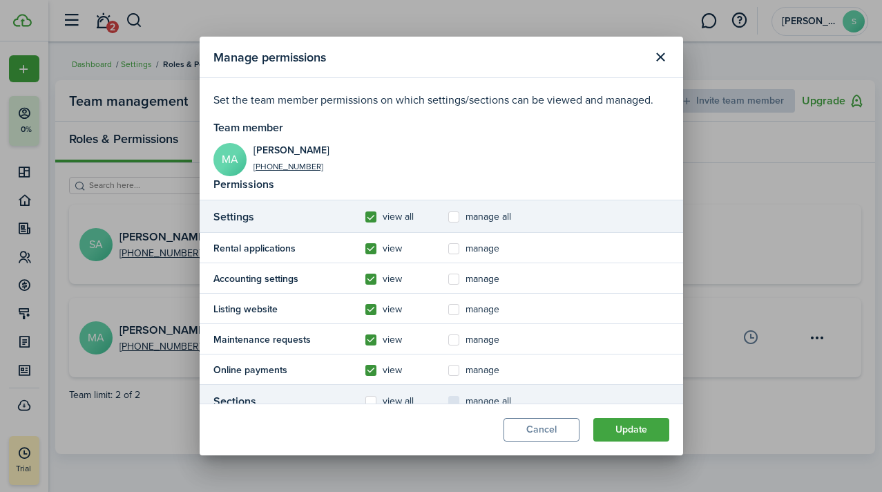
checkbox input "true"
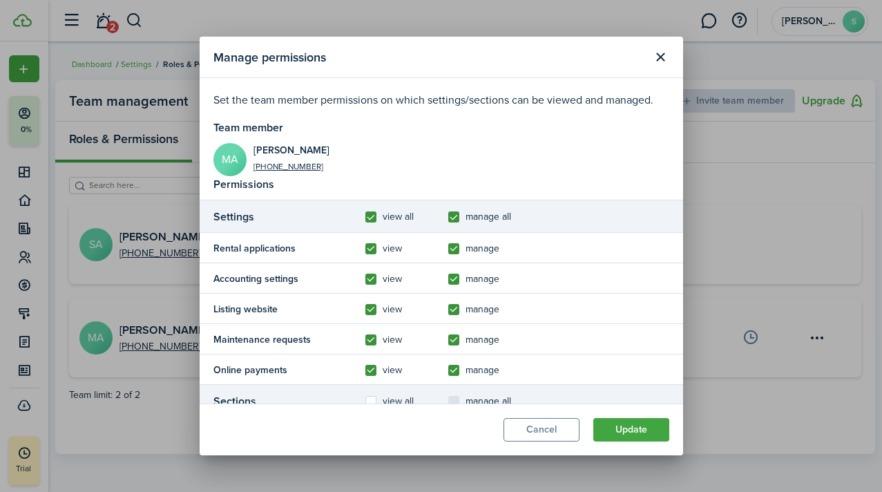
checkbox input "true"
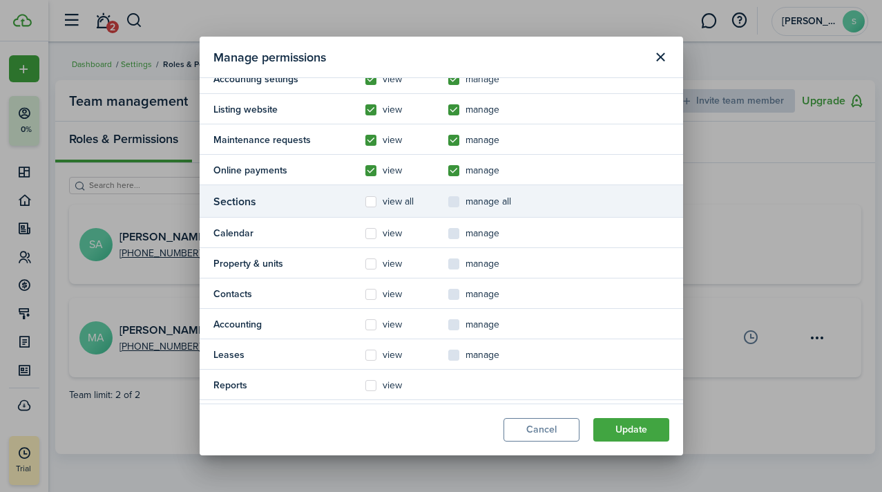
scroll to position [205, 0]
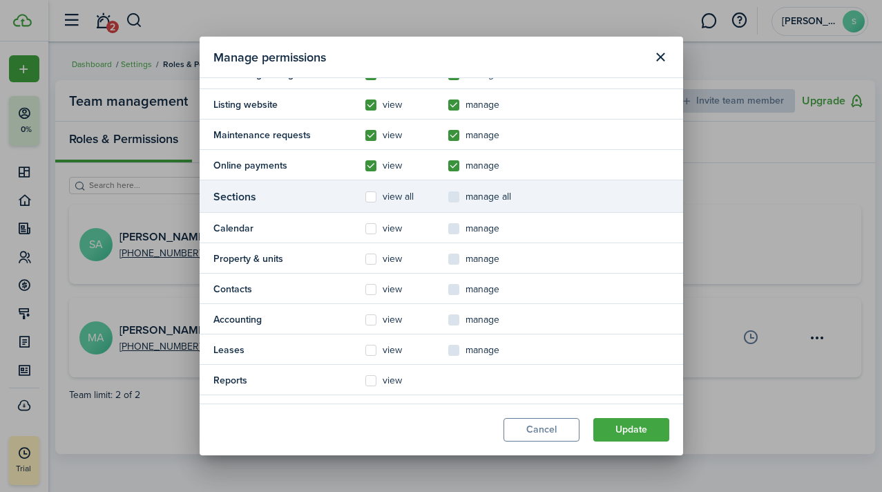
click at [370, 195] on label "view all" at bounding box center [390, 196] width 48 height 11
click at [366, 401] on input "view all" at bounding box center [365, 401] width 1 height 1
checkbox input "true"
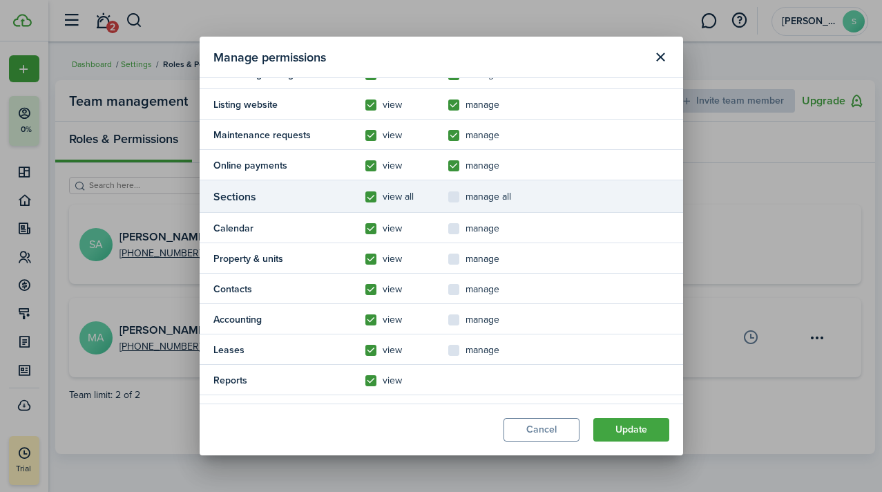
checkbox input "true"
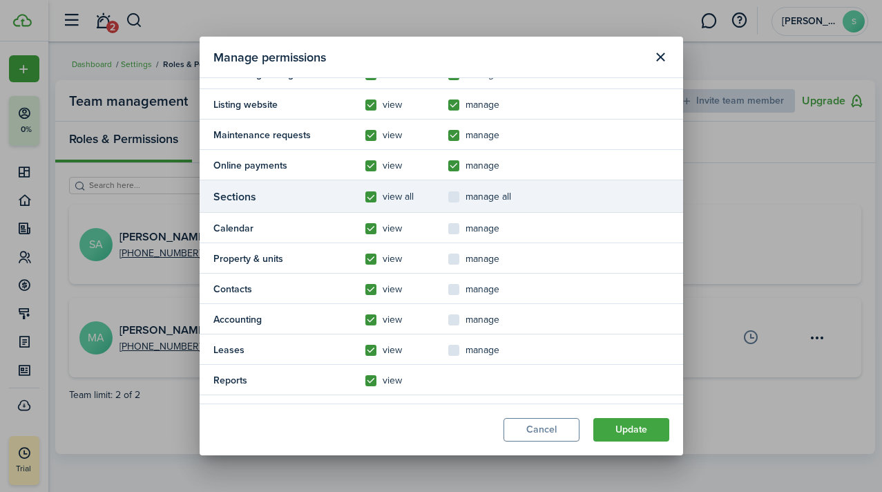
checkbox input "true"
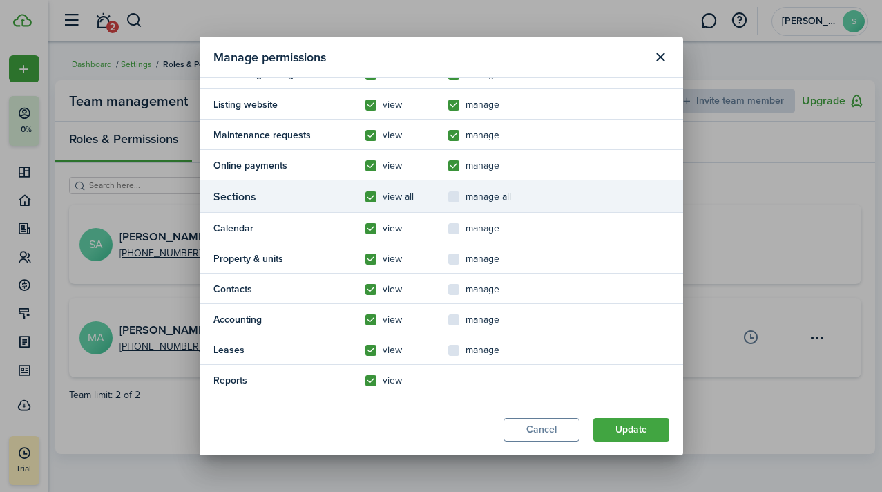
checkbox input "true"
click at [457, 194] on label "manage all" at bounding box center [479, 196] width 63 height 11
click at [448, 401] on input "manage all" at bounding box center [448, 401] width 1 height 1
checkbox input "true"
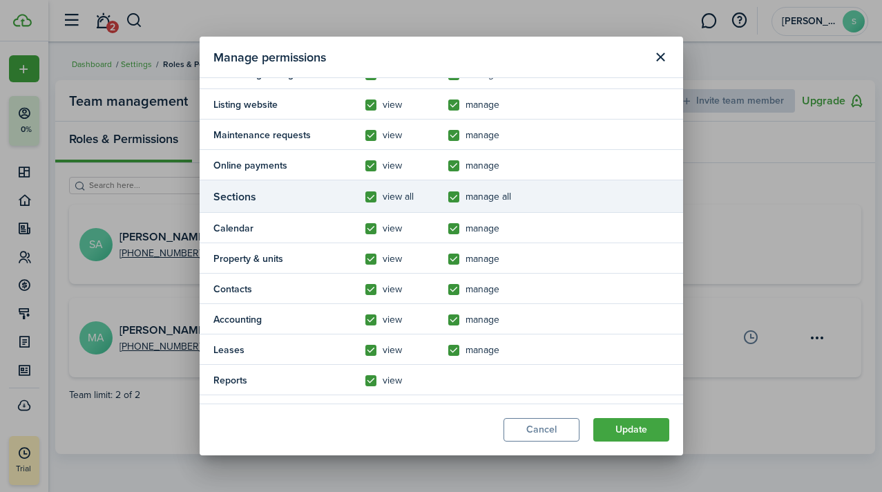
checkbox input "true"
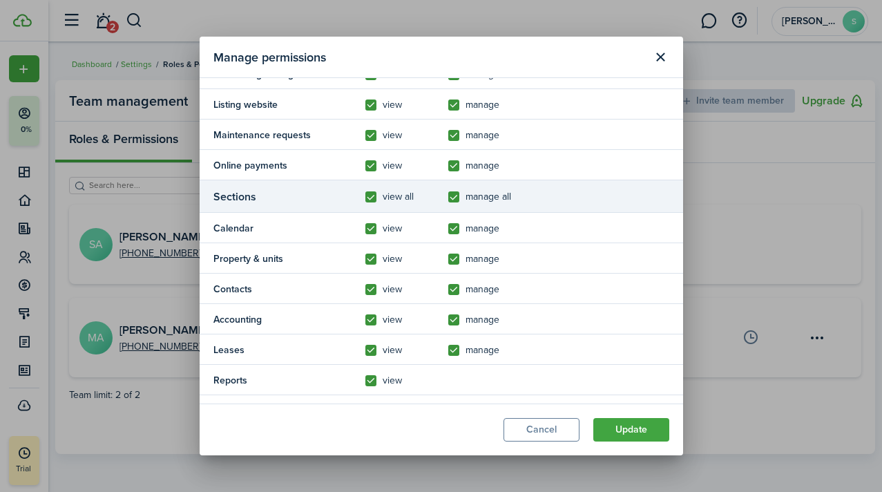
radio input "true"
checkbox input "true"
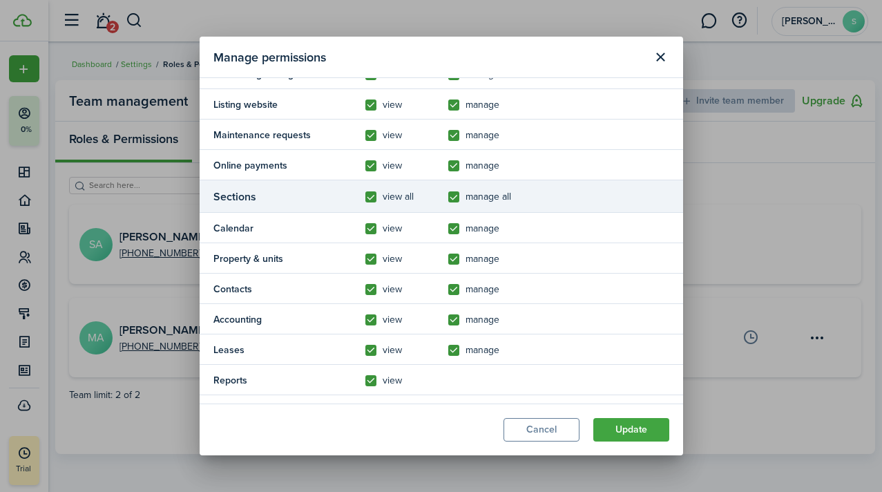
checkbox input "true"
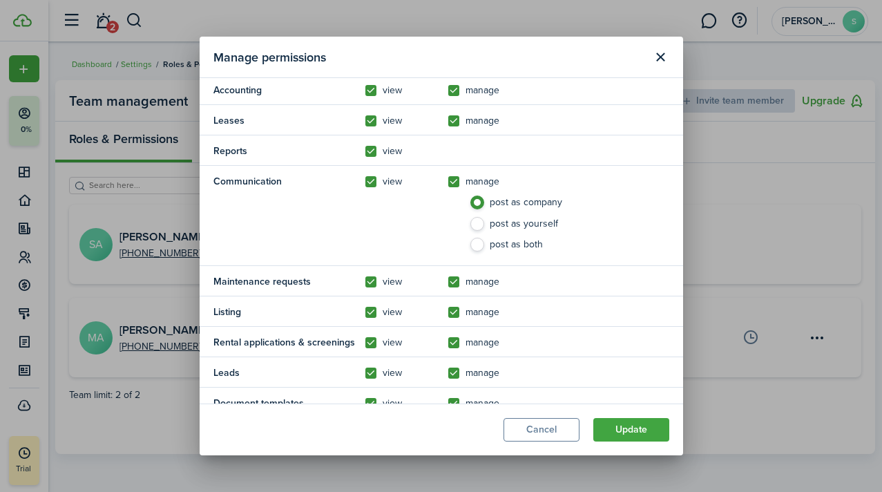
scroll to position [322, 0]
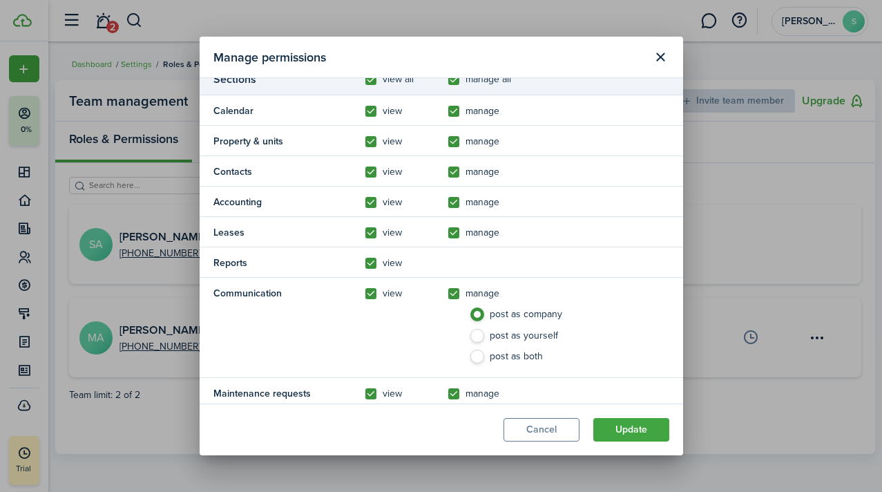
click at [629, 428] on button "Update" at bounding box center [632, 429] width 76 height 23
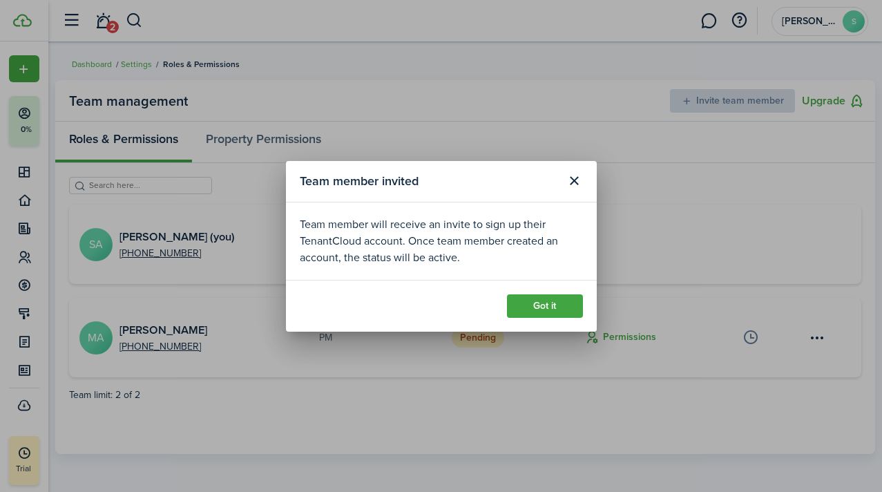
click at [529, 305] on button "Got it" at bounding box center [545, 305] width 76 height 23
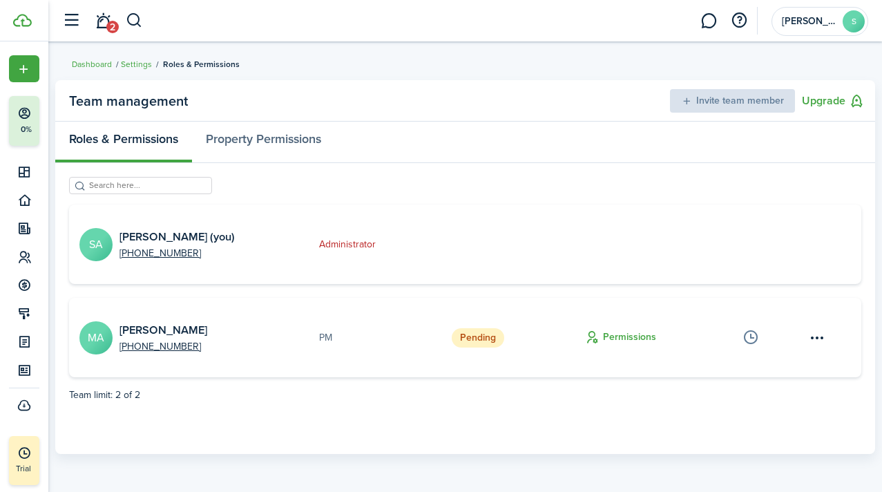
click at [817, 339] on menu-btn-icon "Open menu" at bounding box center [817, 337] width 23 height 23
click at [790, 276] on team-management-admin-card "SA [PERSON_NAME] (you) [PHONE_NUMBER] Administrator" at bounding box center [465, 244] width 792 height 79
click at [815, 337] on menu-btn-icon "Open menu" at bounding box center [817, 337] width 23 height 23
click at [737, 370] on button "Edit" at bounding box center [769, 369] width 121 height 24
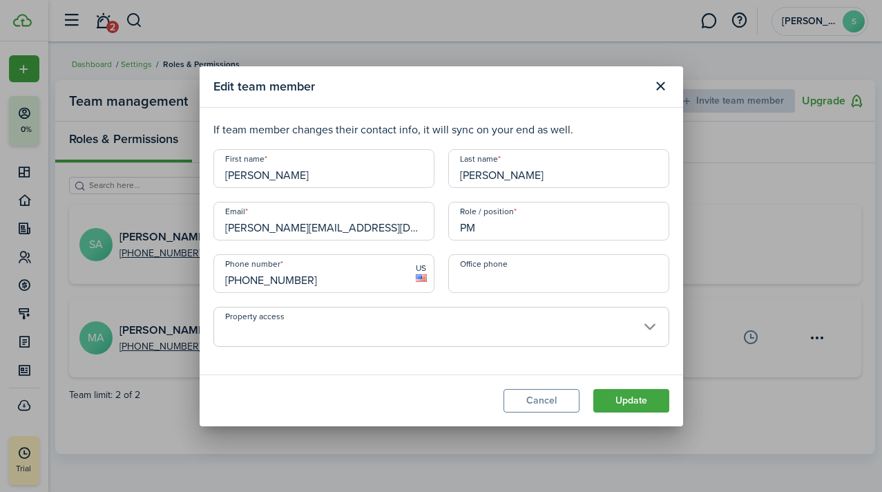
click at [484, 231] on input "PM" at bounding box center [558, 221] width 221 height 39
type input "Admin - 2"
click at [638, 397] on button "Update" at bounding box center [632, 400] width 76 height 23
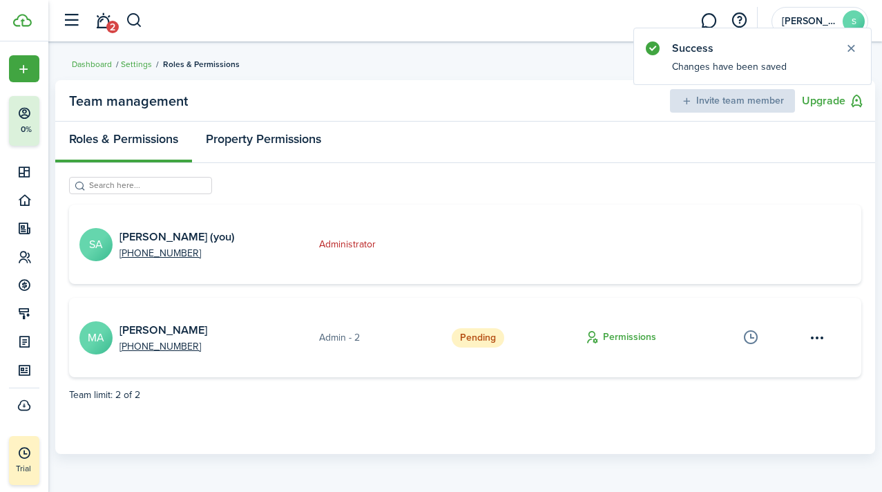
click at [299, 141] on link "Property Permissions" at bounding box center [263, 142] width 143 height 41
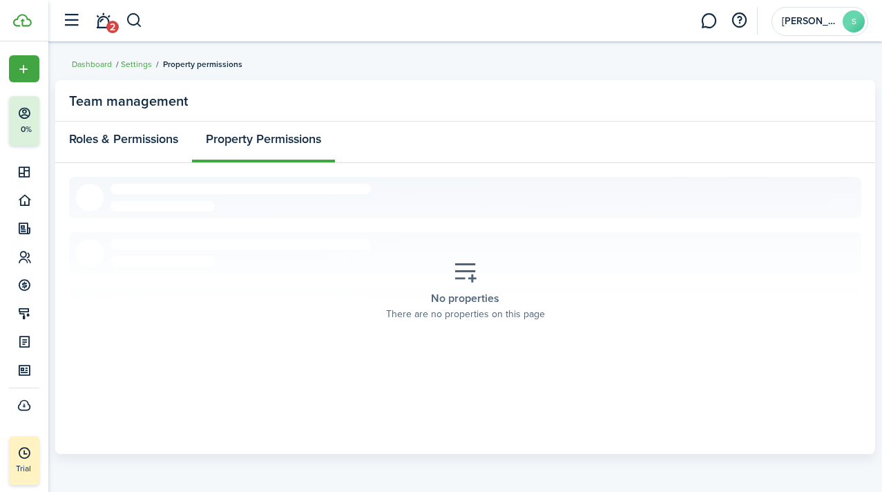
click at [135, 137] on link "Roles & Permissions" at bounding box center [123, 142] width 137 height 41
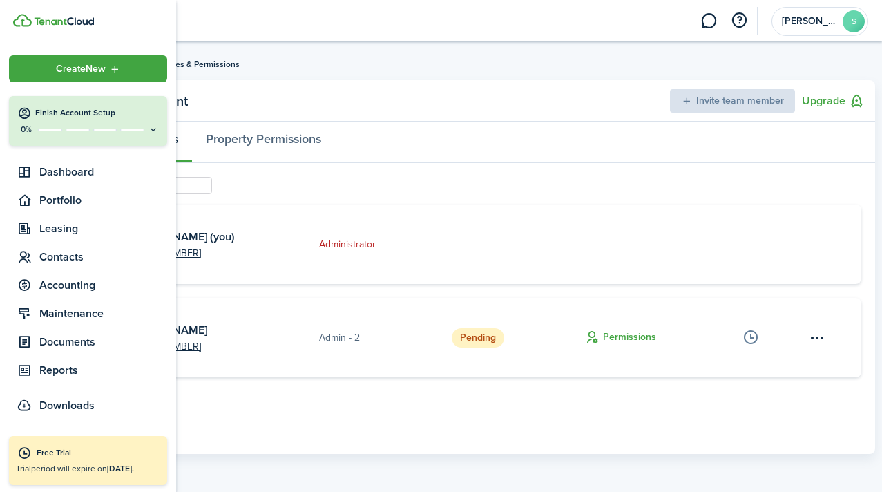
click at [88, 64] on span "Create New" at bounding box center [81, 69] width 50 height 10
click at [69, 171] on span "Dashboard" at bounding box center [103, 172] width 128 height 17
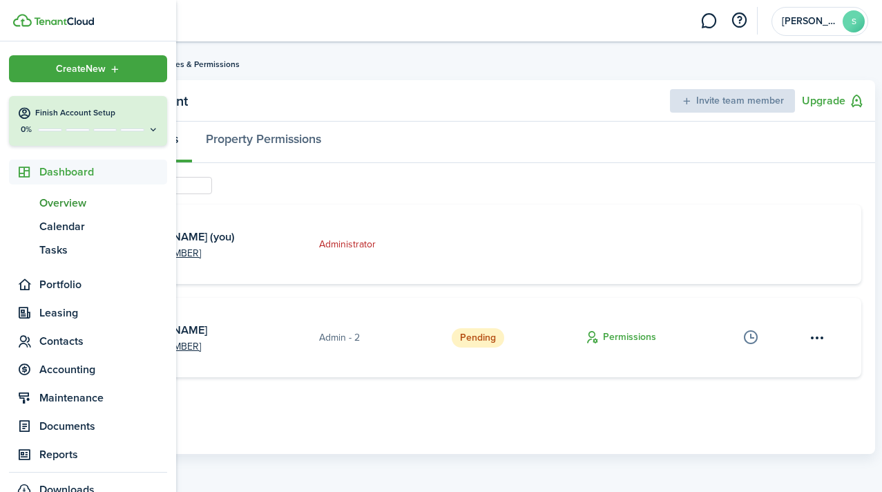
click at [70, 199] on span "Overview" at bounding box center [103, 203] width 128 height 17
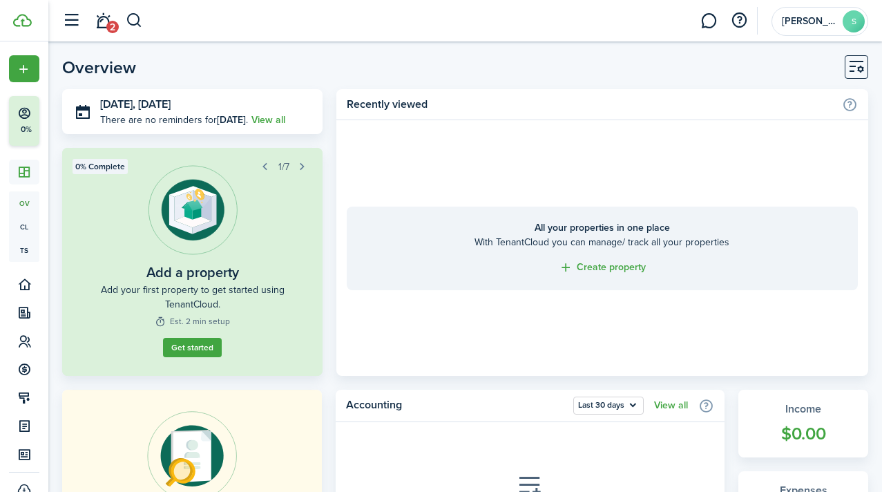
click at [210, 357] on link "Get started" at bounding box center [192, 347] width 59 height 19
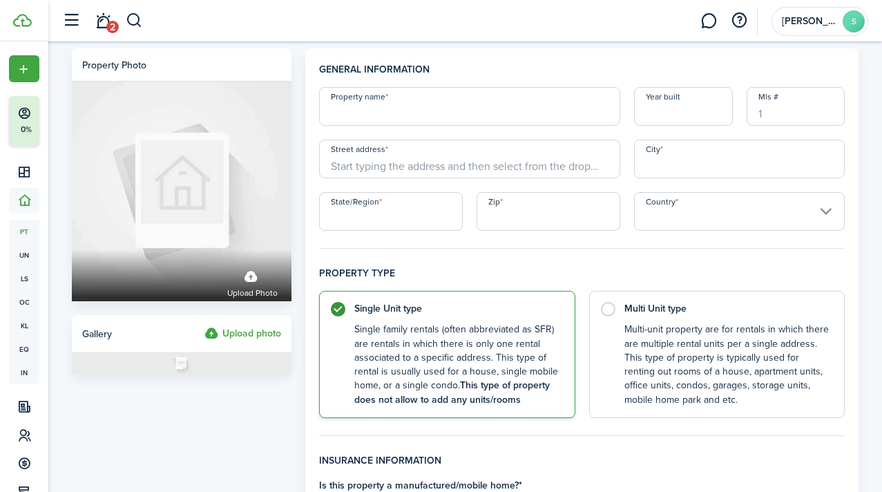
click at [357, 121] on input "Property name" at bounding box center [469, 106] width 301 height 39
type input "[STREET_ADDRESS]"
click at [544, 167] on input "Street address" at bounding box center [469, 159] width 301 height 39
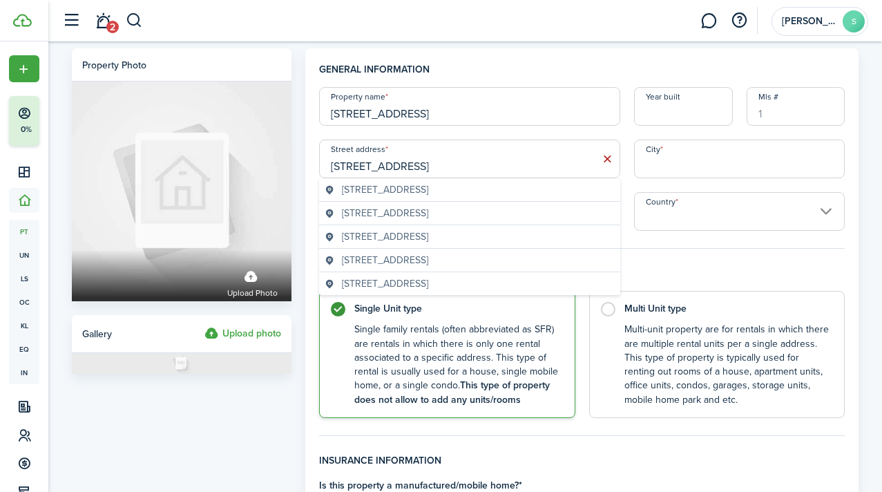
click at [428, 191] on span "[STREET_ADDRESS]" at bounding box center [385, 189] width 86 height 15
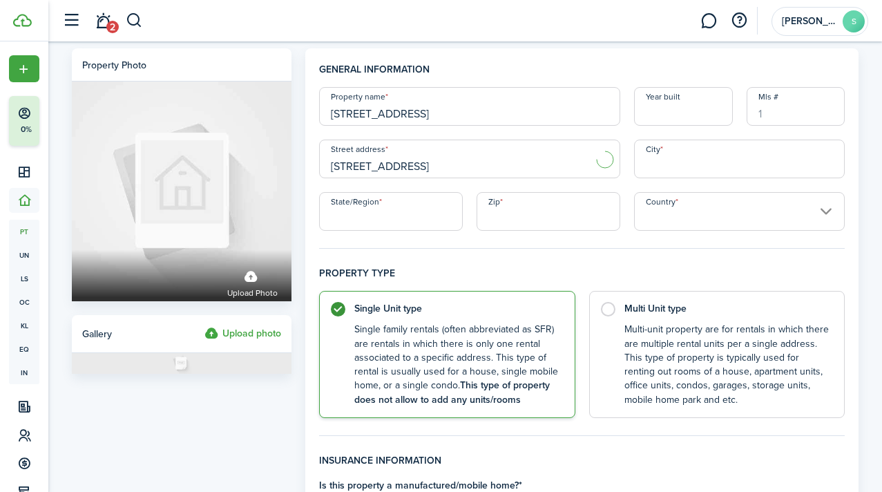
type input "[STREET_ADDRESS]"
type input "Lakeside"
type input "MT"
type input "59922"
type input "[GEOGRAPHIC_DATA]"
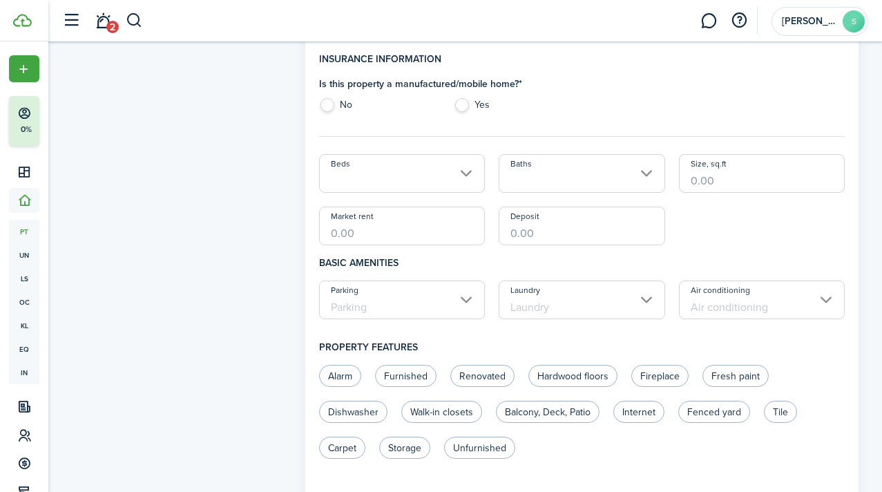
scroll to position [404, 0]
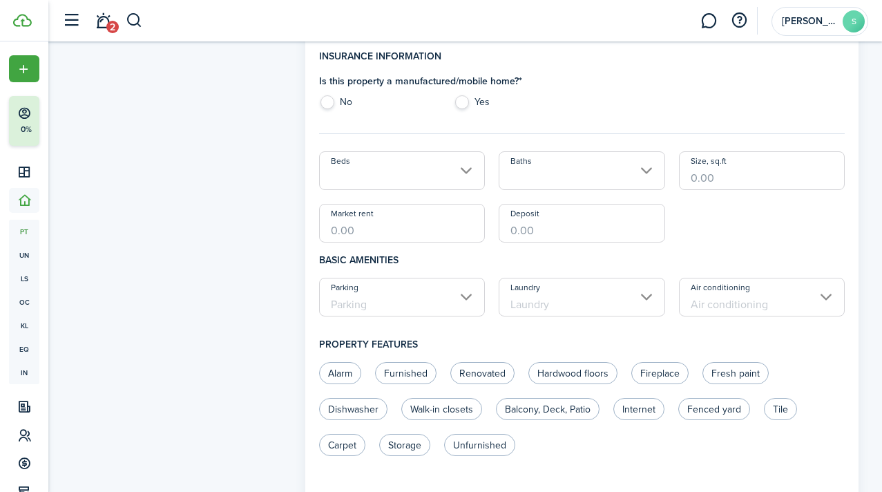
click at [325, 102] on label "No" at bounding box center [379, 105] width 121 height 21
radio input "true"
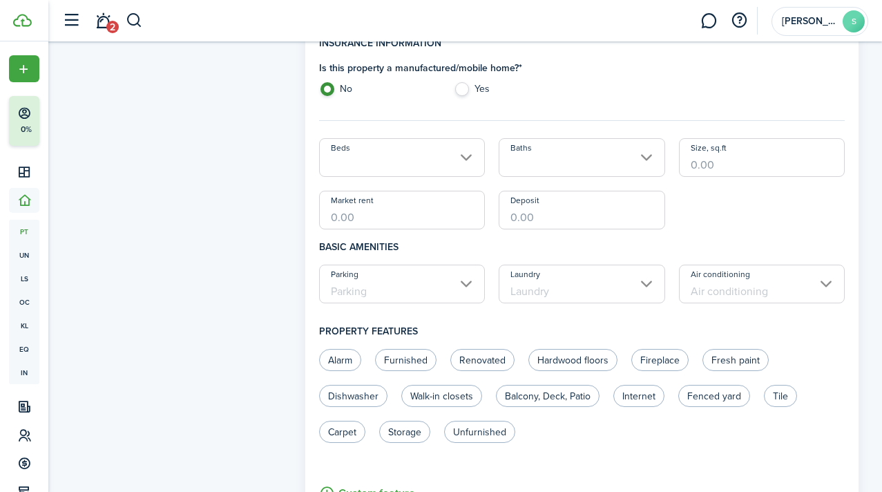
scroll to position [421, 0]
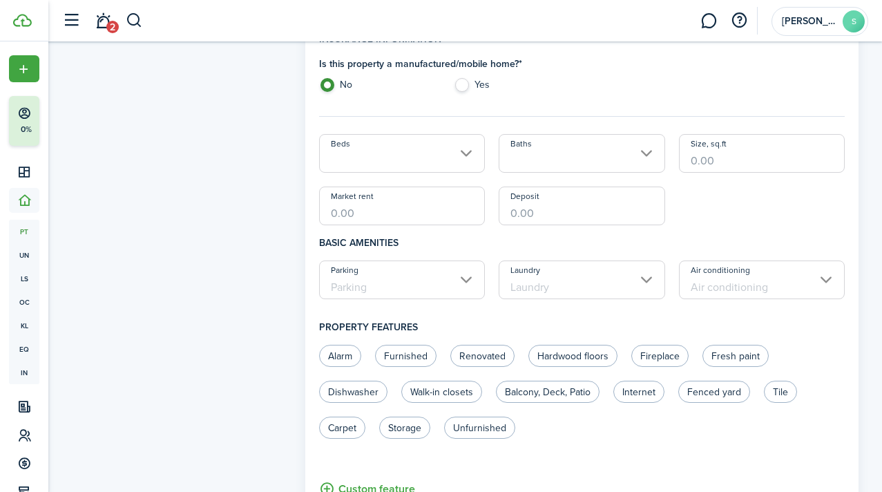
click at [462, 158] on input "Beds" at bounding box center [402, 153] width 167 height 39
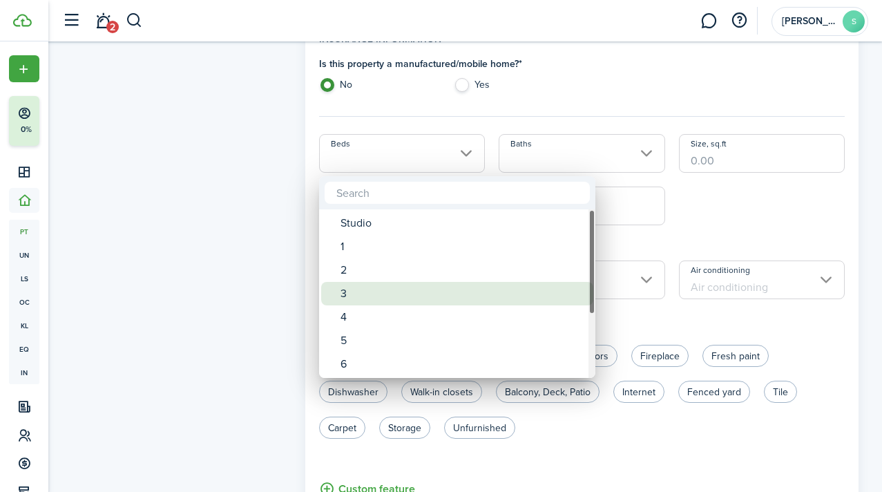
click at [373, 292] on div "3" at bounding box center [463, 293] width 245 height 23
type input "3"
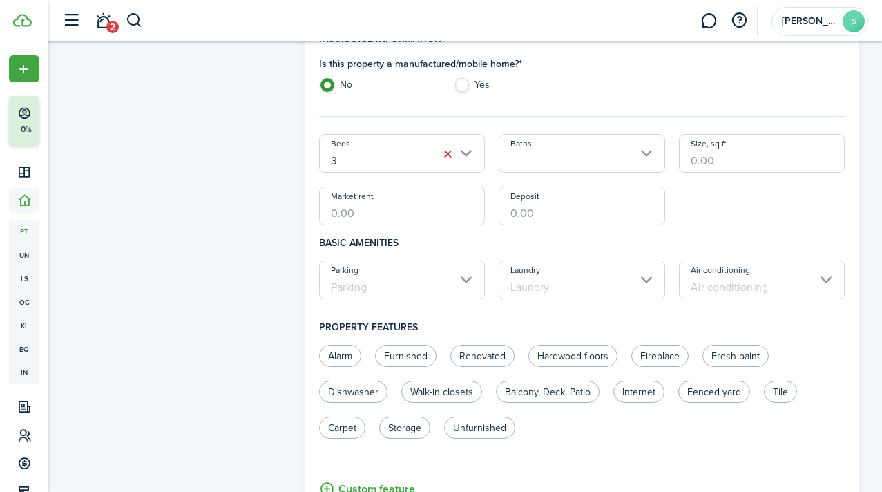
click at [571, 154] on input "Baths" at bounding box center [582, 153] width 167 height 39
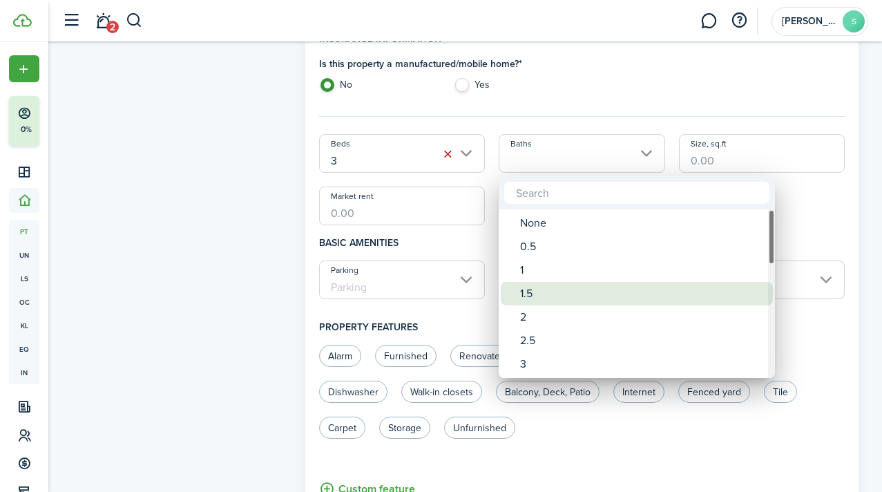
click at [540, 291] on div "1.5" at bounding box center [642, 293] width 245 height 23
type input "1.5"
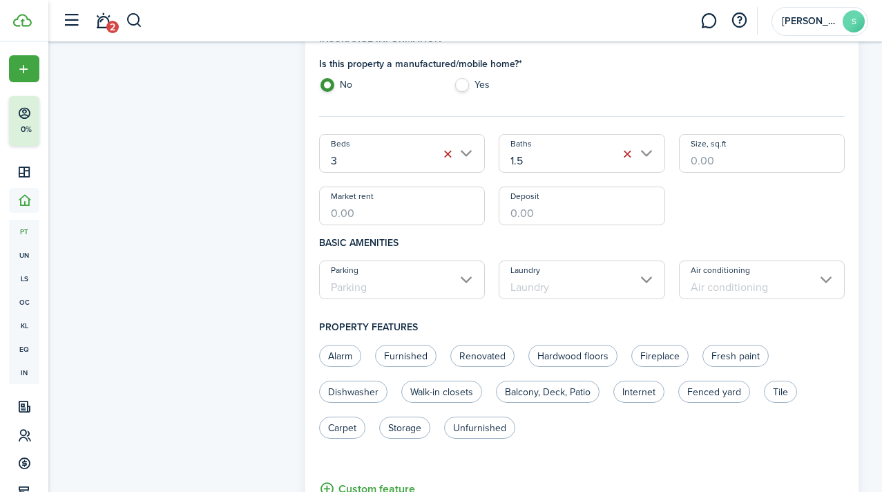
click at [689, 167] on input "Size, sq.ft" at bounding box center [762, 153] width 167 height 39
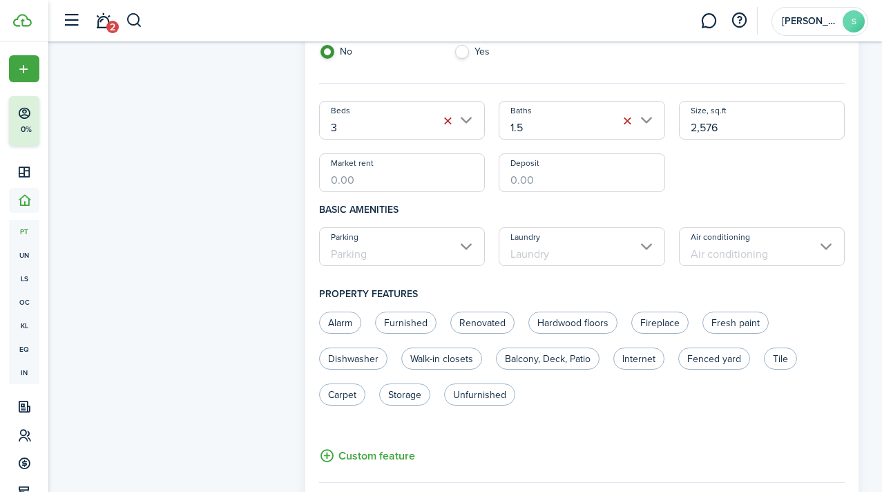
scroll to position [456, 0]
type input "2,576"
click at [432, 179] on input "Market rent" at bounding box center [402, 171] width 167 height 39
type input "$2,650.00"
click at [592, 176] on input "Deposit" at bounding box center [582, 171] width 167 height 39
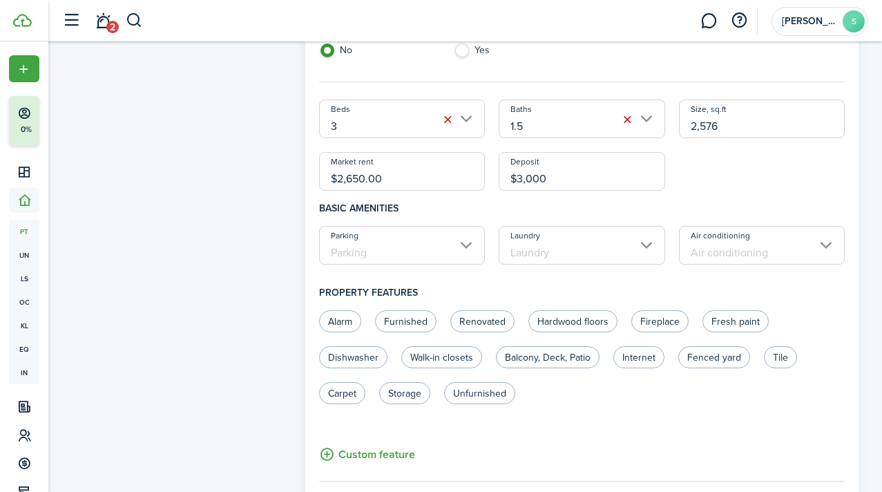
click at [462, 247] on input "Parking" at bounding box center [402, 245] width 167 height 39
type input "$3,000.00"
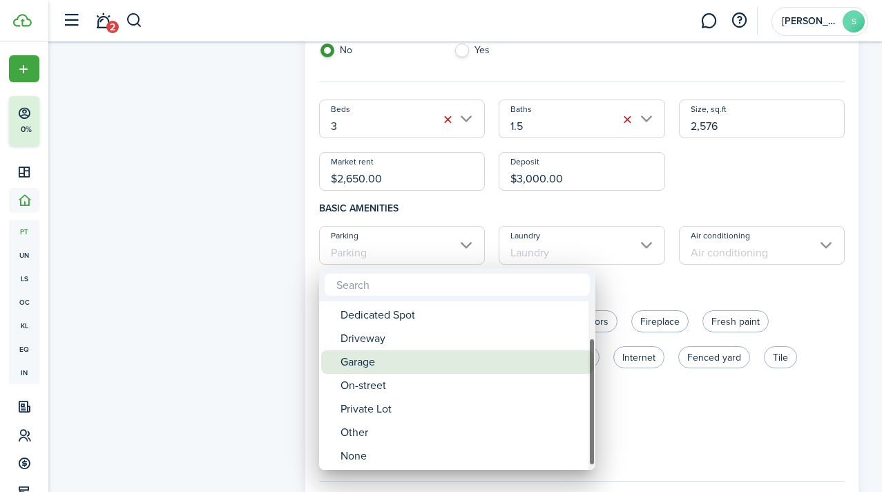
click at [444, 362] on div "Garage" at bounding box center [463, 361] width 245 height 23
type input "Garage"
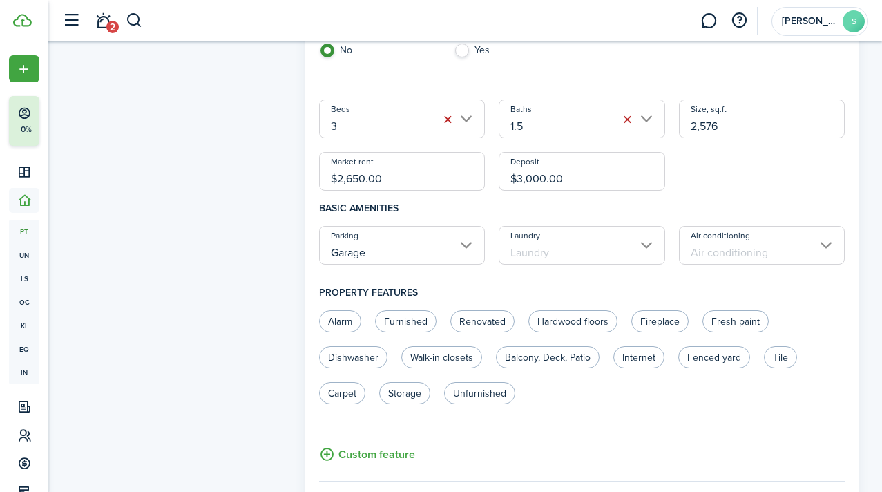
click at [554, 251] on input "Laundry" at bounding box center [582, 245] width 167 height 39
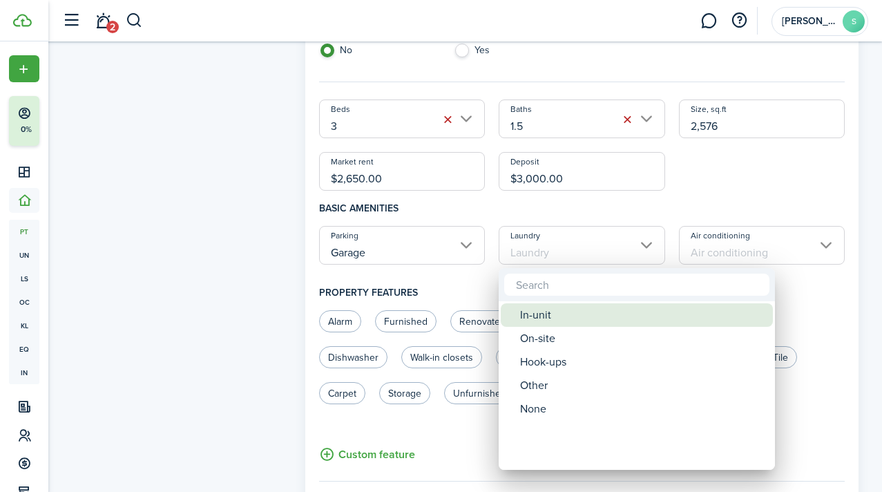
click at [544, 314] on div "In-unit" at bounding box center [642, 314] width 245 height 23
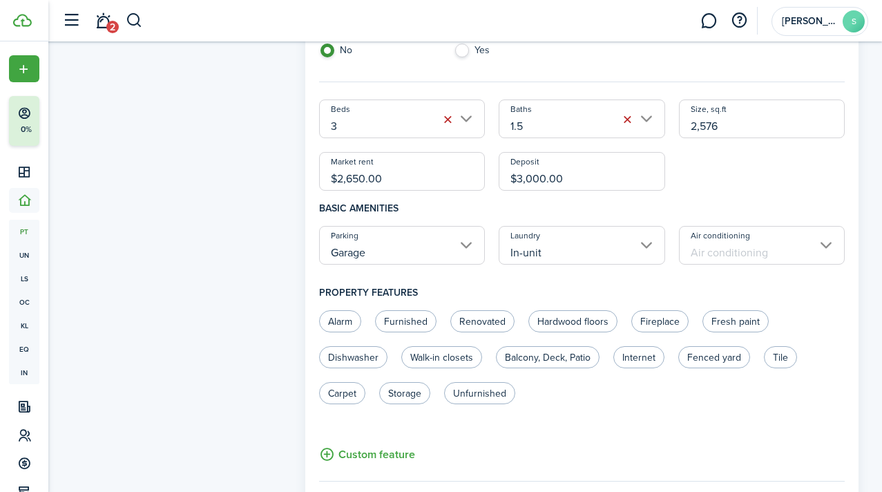
click at [558, 251] on input "In-unit" at bounding box center [582, 245] width 167 height 39
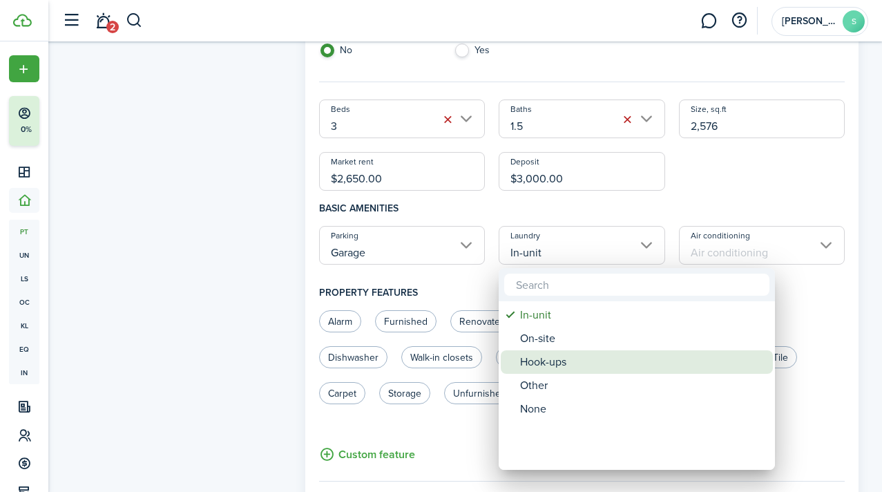
click at [552, 361] on div "Hook-ups" at bounding box center [642, 361] width 245 height 23
type input "Hook-ups"
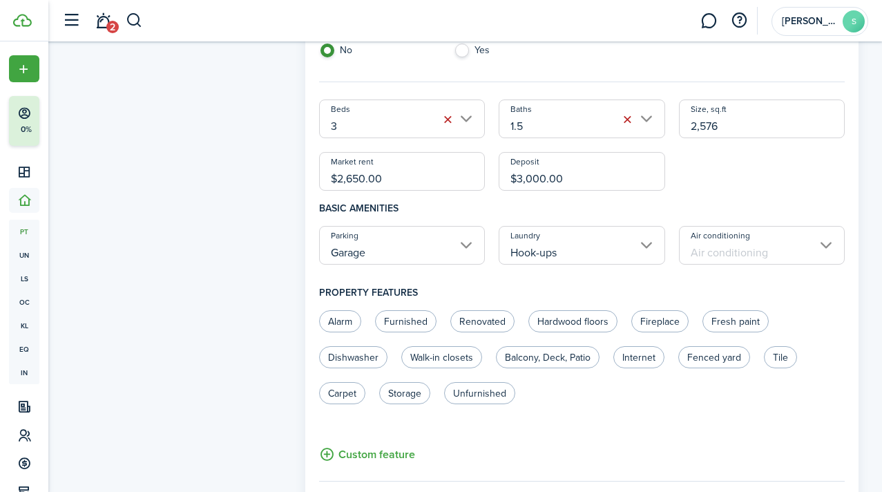
click at [728, 244] on input "Air conditioning" at bounding box center [762, 245] width 167 height 39
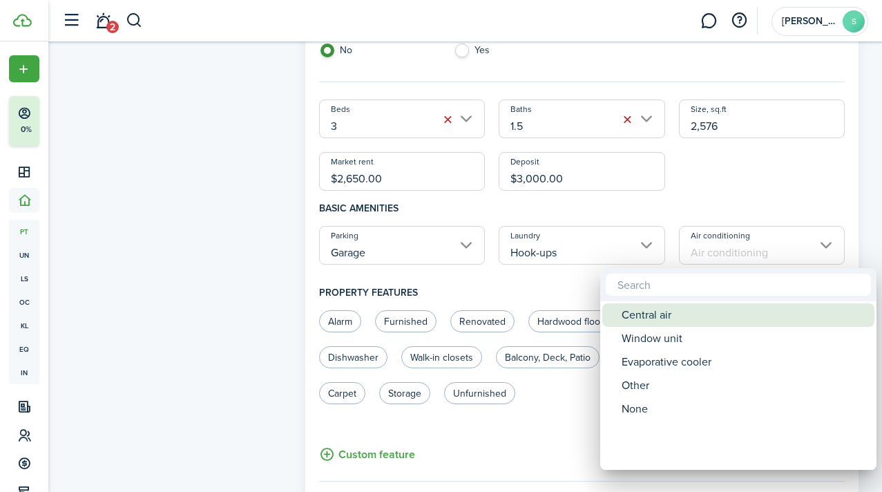
click at [674, 320] on div "Central air" at bounding box center [744, 314] width 245 height 23
type input "Central air"
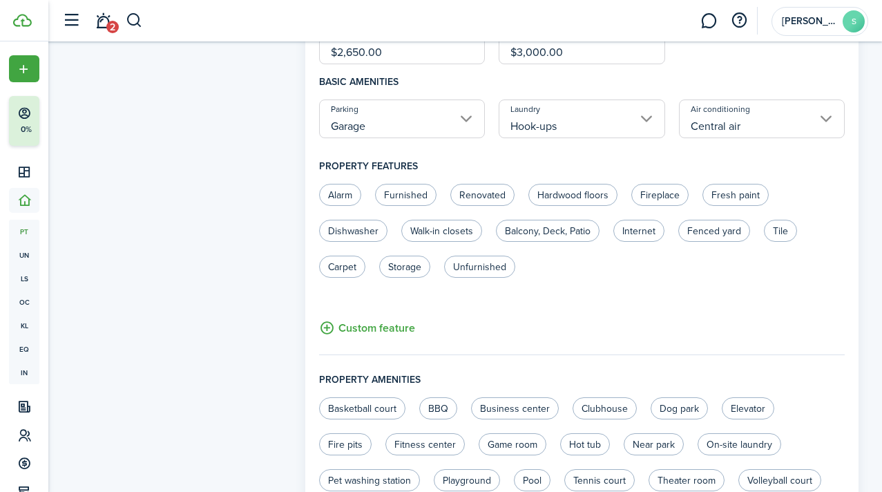
scroll to position [585, 0]
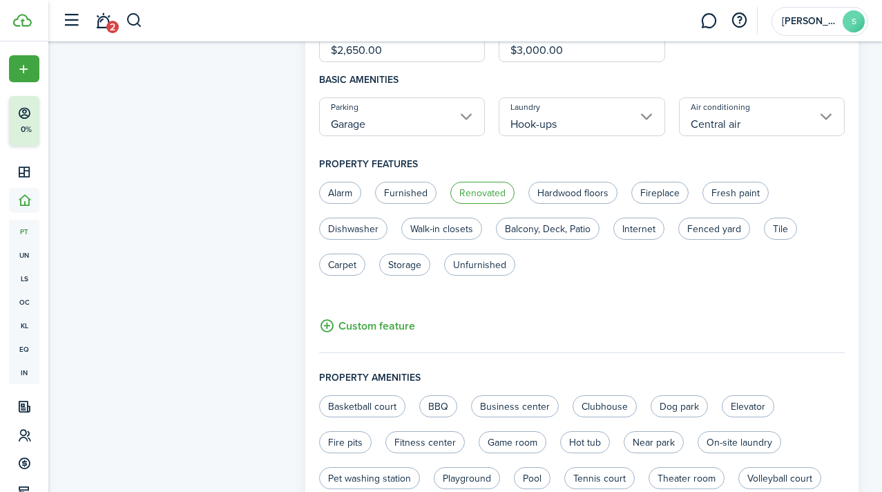
click at [482, 201] on label "Renovated" at bounding box center [482, 193] width 64 height 22
radio input "true"
click at [648, 198] on label "Fireplace" at bounding box center [660, 193] width 57 height 22
radio input "true"
click at [351, 232] on label "Dishwasher" at bounding box center [353, 229] width 68 height 22
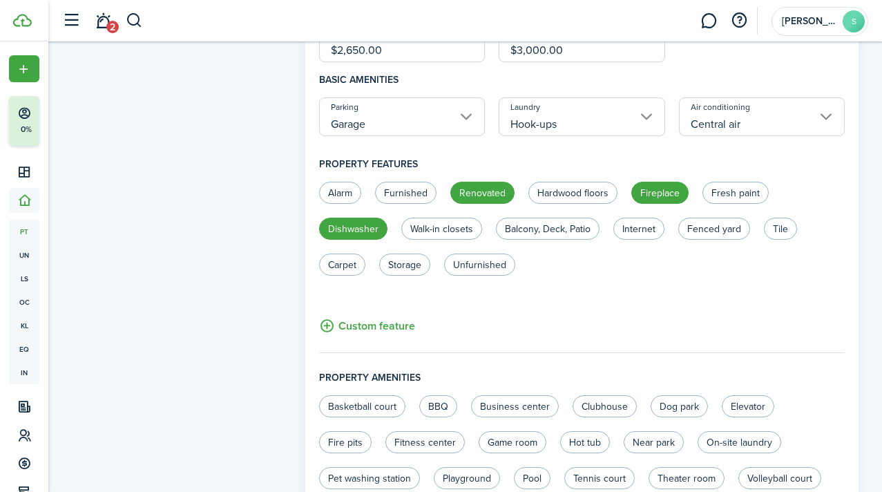
radio input "true"
click at [542, 229] on label "Balcony, Deck, Patio" at bounding box center [548, 229] width 104 height 22
radio input "true"
click at [417, 269] on label "Storage" at bounding box center [404, 265] width 51 height 22
radio input "true"
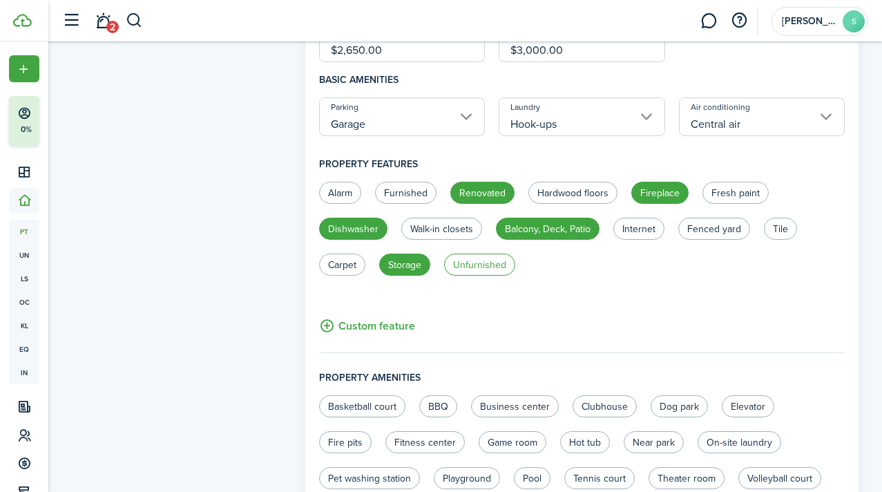
click at [473, 270] on label "Unfurnished" at bounding box center [479, 265] width 71 height 22
radio input "true"
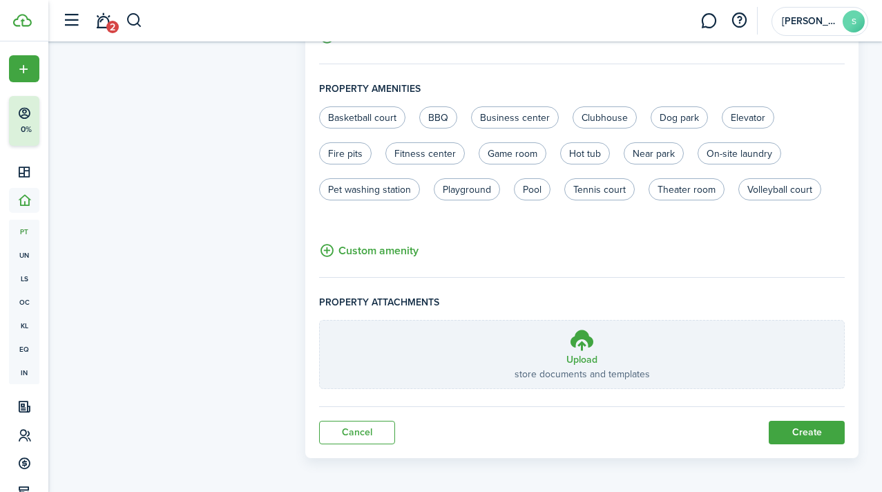
scroll to position [877, 0]
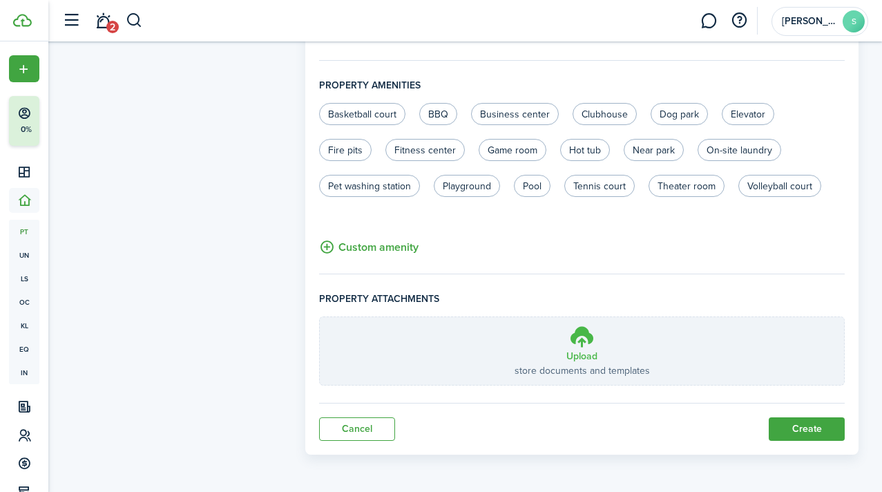
click at [583, 345] on icon at bounding box center [582, 336] width 26 height 25
click at [320, 317] on input "Upload store documents and templates Choose file" at bounding box center [320, 317] width 0 height 0
click at [578, 347] on icon at bounding box center [582, 336] width 26 height 25
click at [320, 317] on input "Upload store documents and templates Choose file" at bounding box center [320, 317] width 0 height 0
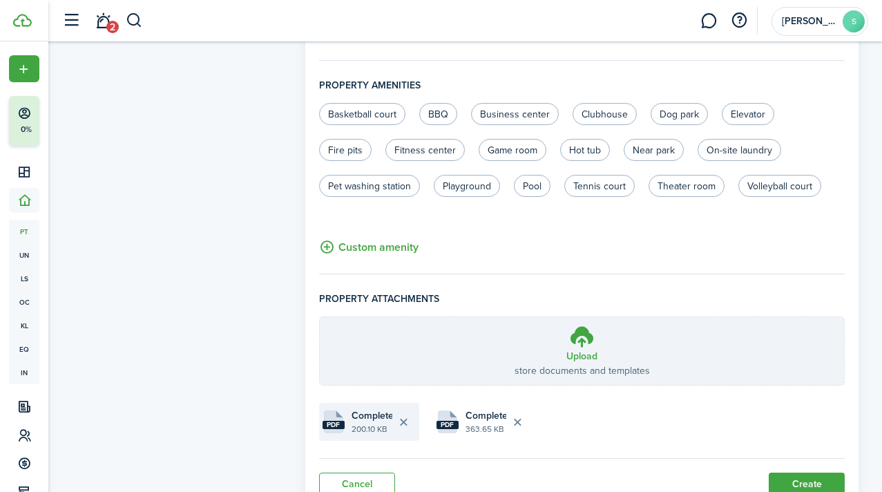
click at [361, 424] on file-size "200.10 KB" at bounding box center [372, 429] width 41 height 12
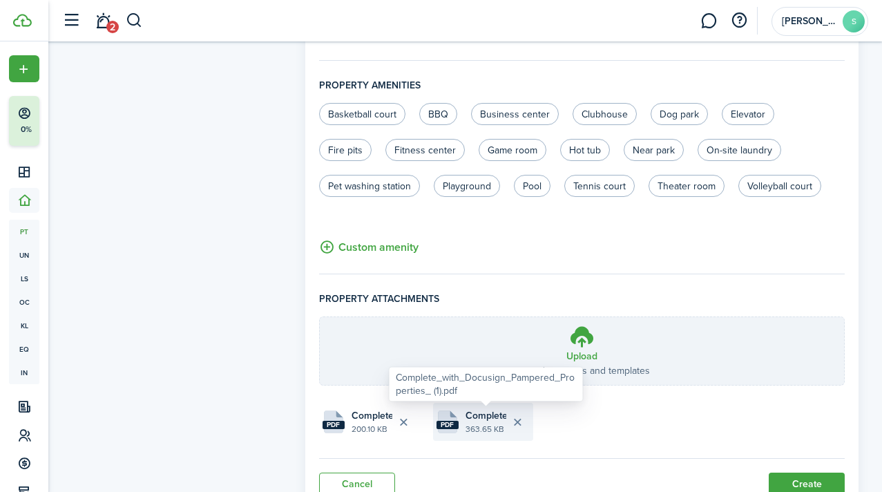
click at [481, 420] on span "Complete_with_Docusign_Pampered_Properties_ (1).pdf" at bounding box center [486, 415] width 41 height 15
click at [516, 423] on button "Delete file" at bounding box center [517, 421] width 23 height 23
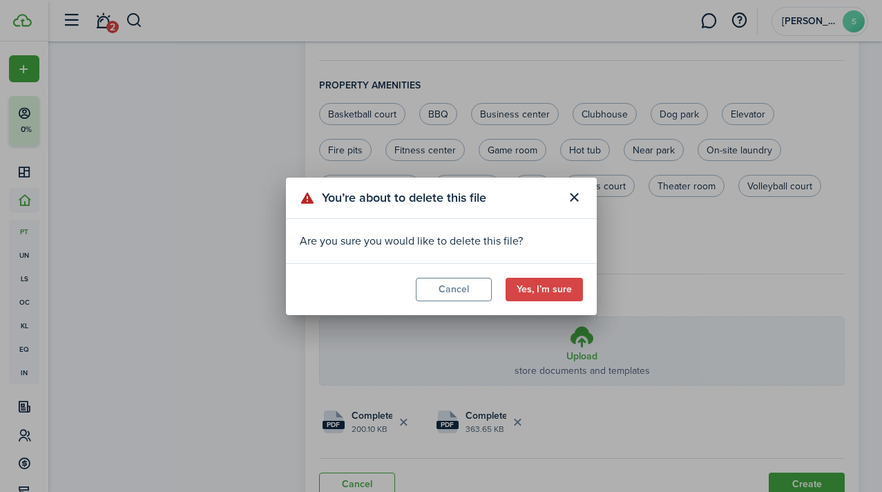
click at [558, 285] on button "Yes, I’m sure" at bounding box center [544, 289] width 77 height 23
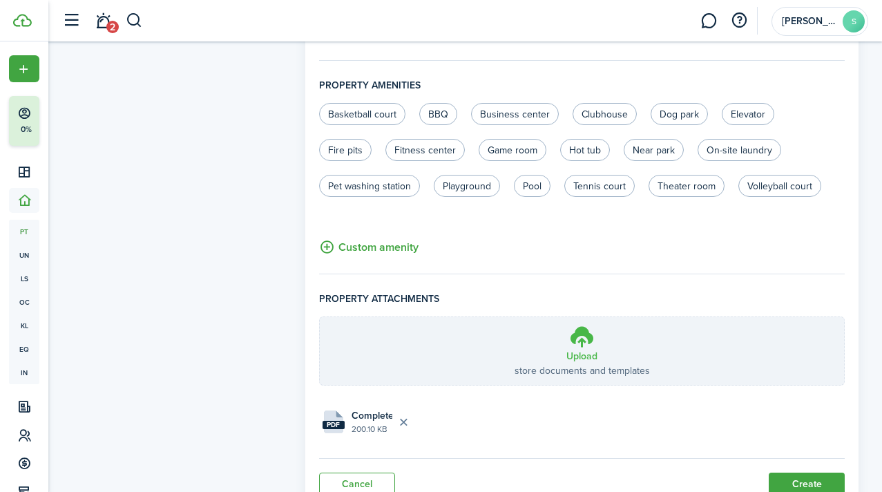
click at [577, 349] on h3 "Upload" at bounding box center [582, 356] width 31 height 15
click at [320, 317] on input "Upload store documents and templates Choose file" at bounding box center [320, 317] width 0 height 0
click at [473, 429] on file-size "363.65 KB" at bounding box center [486, 429] width 41 height 12
click at [516, 418] on button "Delete file" at bounding box center [517, 421] width 23 height 23
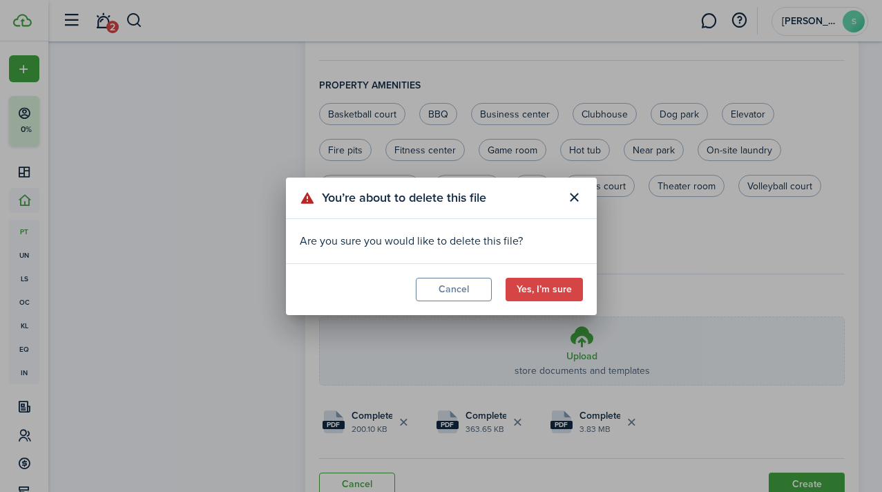
click at [544, 294] on button "Yes, I’m sure" at bounding box center [544, 289] width 77 height 23
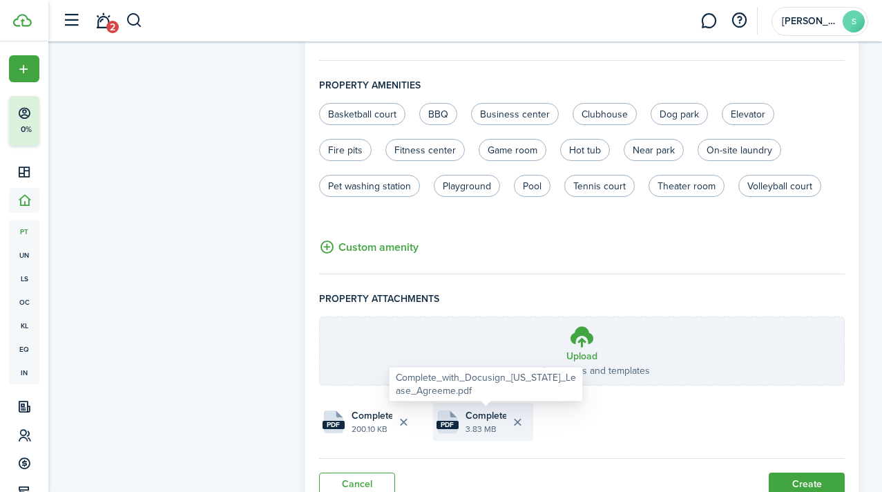
click at [483, 421] on span "Complete_with_Docusign_[US_STATE]_Lease_Agreeme.pdf" at bounding box center [486, 415] width 41 height 15
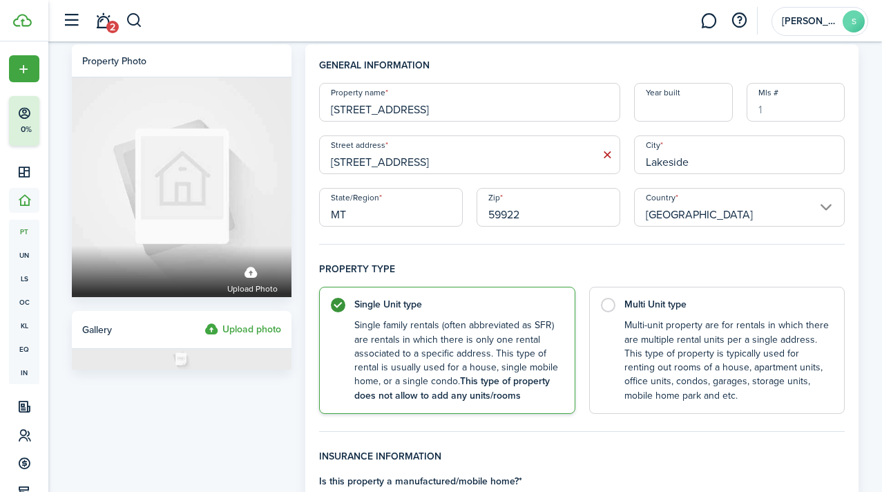
scroll to position [10, 0]
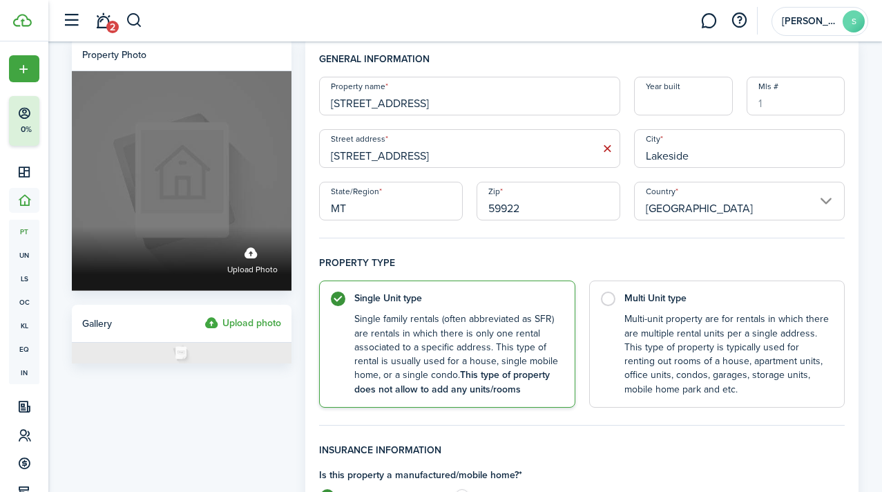
click at [250, 259] on label "Upload photo" at bounding box center [252, 258] width 50 height 37
click at [72, 227] on input "Upload photo" at bounding box center [72, 227] width 0 height 0
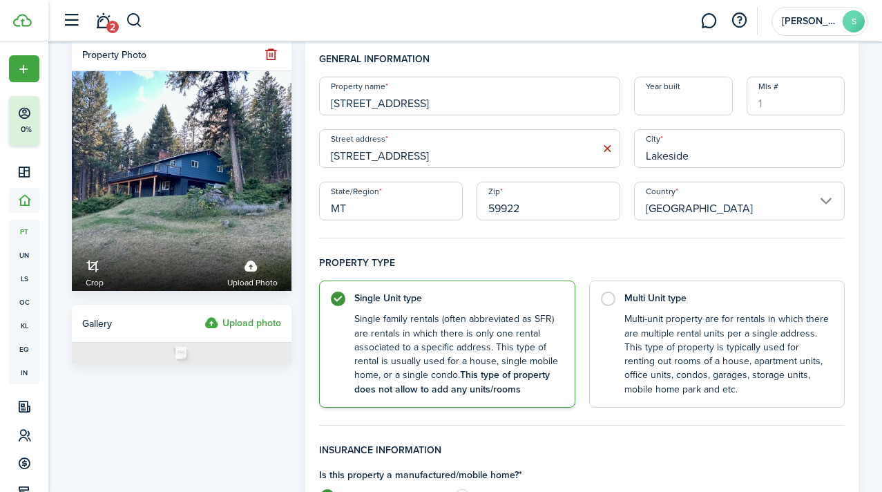
click at [218, 329] on label "Upload photo" at bounding box center [243, 323] width 77 height 17
click at [205, 315] on input "Upload photo" at bounding box center [205, 315] width 0 height 0
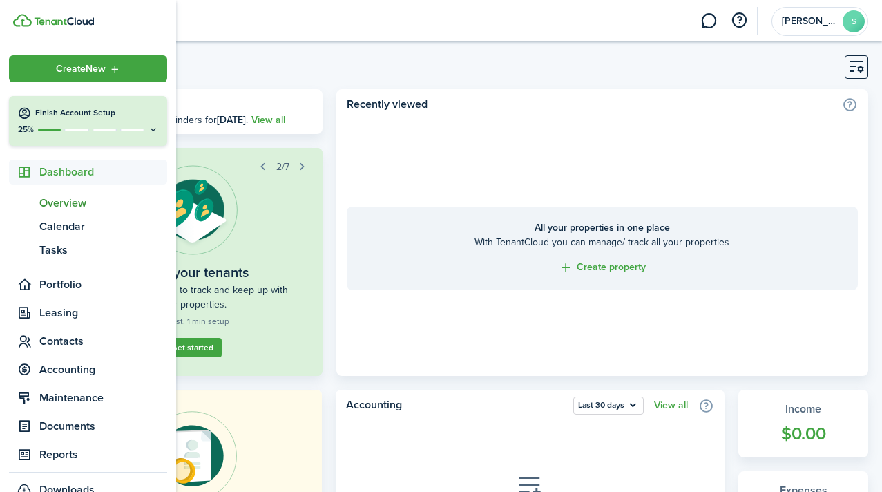
click at [50, 199] on span "Overview" at bounding box center [103, 203] width 128 height 17
click at [53, 205] on span "Overview" at bounding box center [103, 203] width 128 height 17
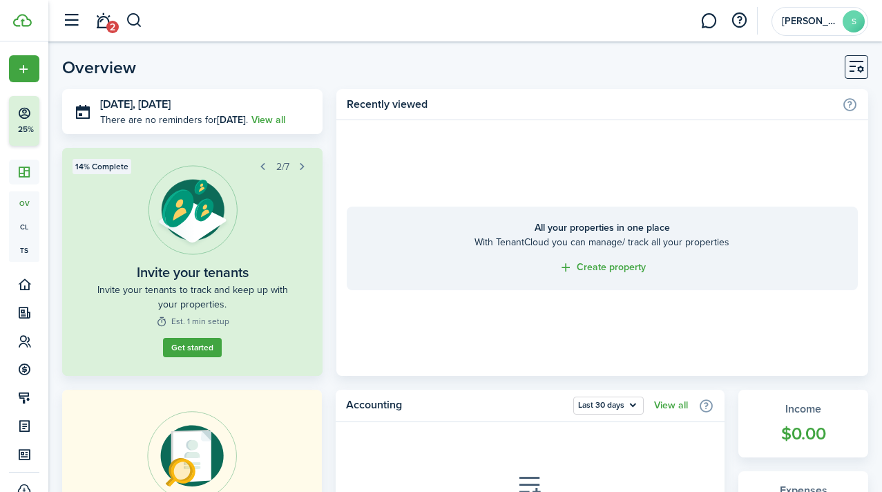
click at [304, 167] on button "button" at bounding box center [302, 166] width 19 height 19
click at [265, 166] on button "button" at bounding box center [263, 166] width 19 height 19
click at [305, 167] on button "button" at bounding box center [302, 166] width 19 height 19
click at [304, 167] on button "button" at bounding box center [302, 166] width 19 height 19
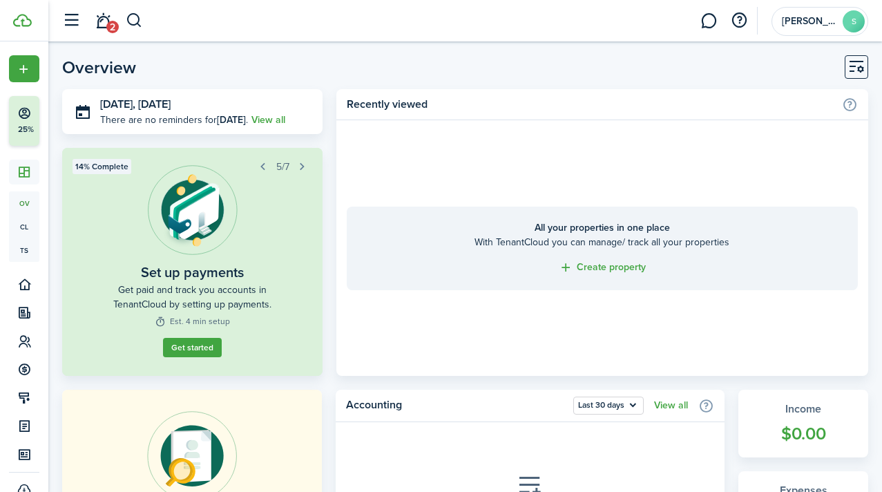
click at [304, 167] on button "button" at bounding box center [302, 166] width 19 height 19
click at [211, 352] on button "Get started" at bounding box center [192, 347] width 59 height 19
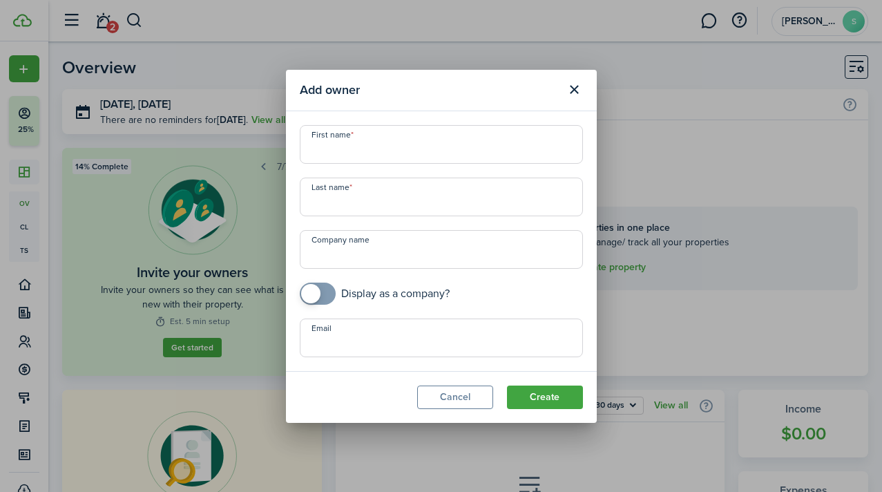
click at [572, 84] on button "Close modal" at bounding box center [574, 89] width 23 height 23
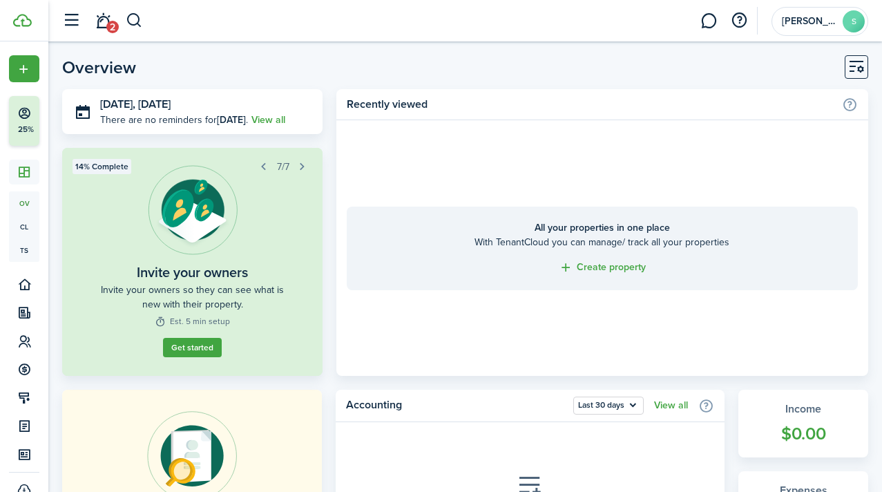
click at [202, 352] on button "Get started" at bounding box center [192, 347] width 59 height 19
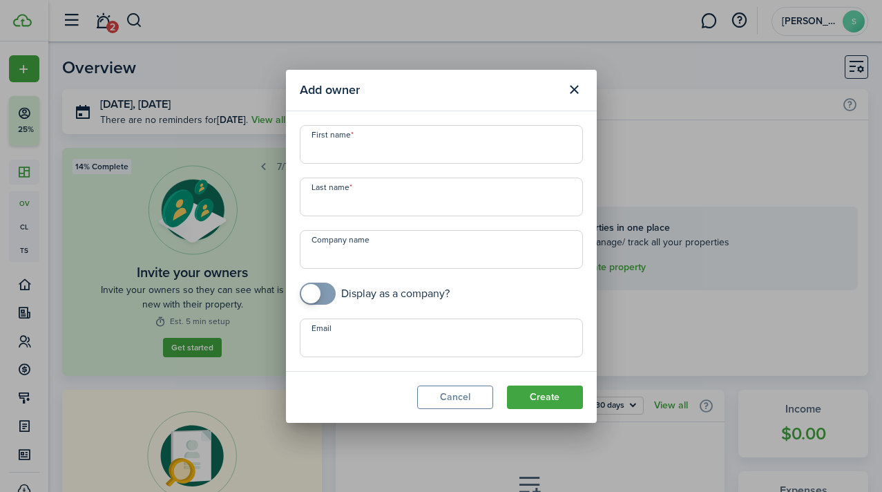
click at [392, 153] on input "First name" at bounding box center [441, 144] width 283 height 39
type input "K.C"
type input "Pake"
click at [354, 350] on input "Email" at bounding box center [441, 338] width 283 height 39
paste input "kcpake@gmail.com"
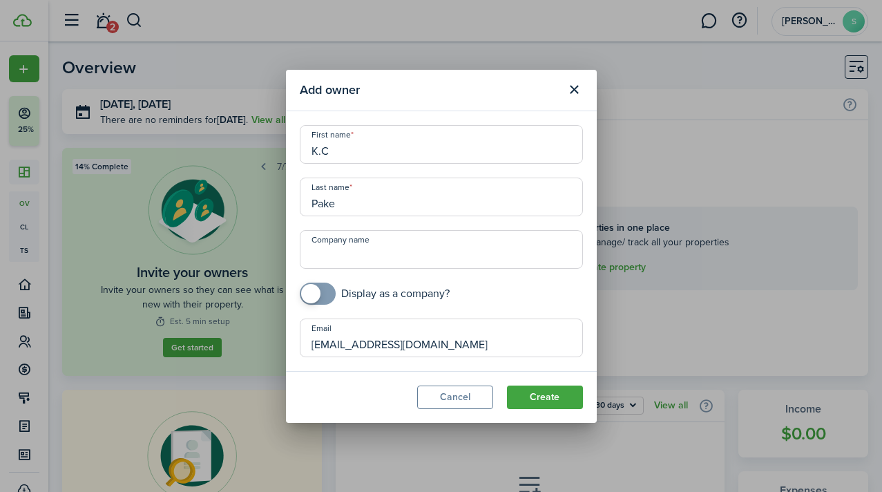
type input "kcpake@gmail.com"
click at [538, 392] on button "Create" at bounding box center [545, 397] width 76 height 23
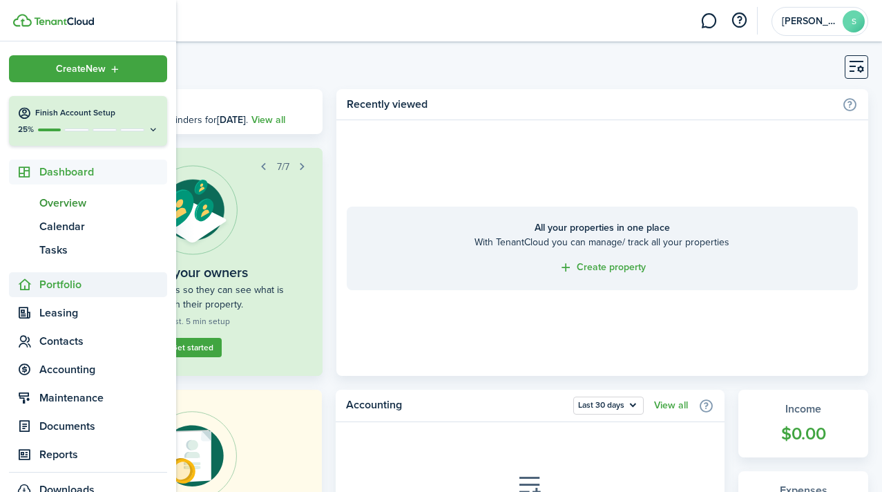
click at [56, 282] on span "Portfolio" at bounding box center [103, 284] width 128 height 17
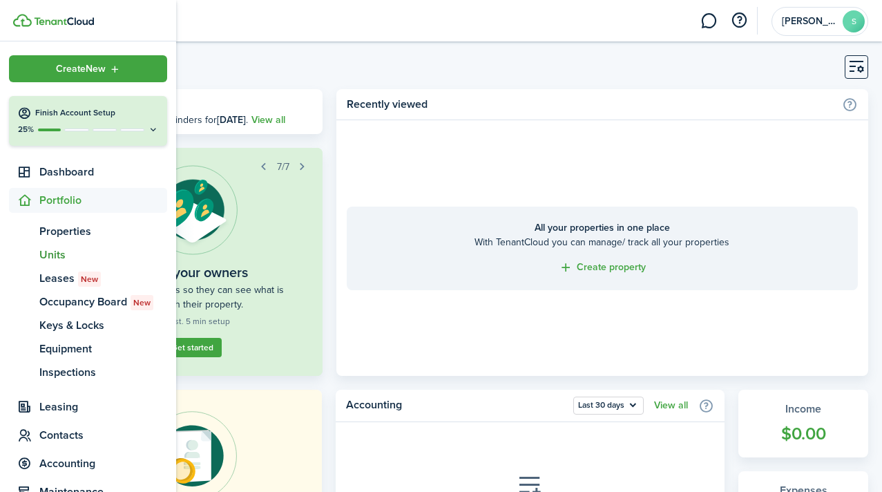
click at [55, 256] on span "Units" at bounding box center [103, 255] width 128 height 17
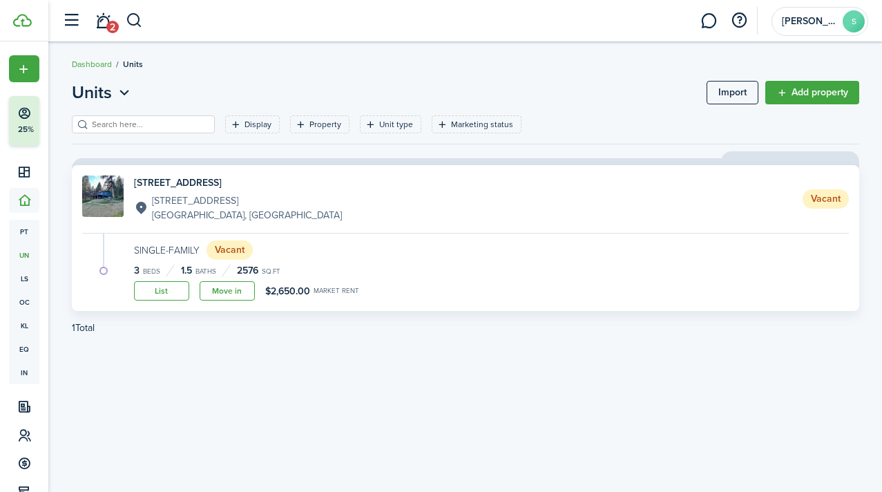
click at [219, 252] on status "Vacant" at bounding box center [230, 249] width 46 height 19
click at [177, 205] on p "[STREET_ADDRESS]" at bounding box center [247, 200] width 190 height 15
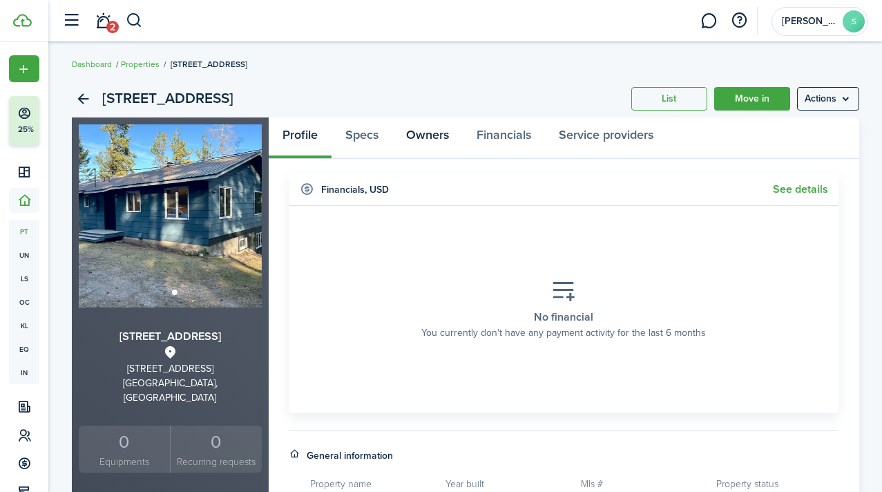
click at [424, 133] on link "Owners" at bounding box center [427, 137] width 70 height 41
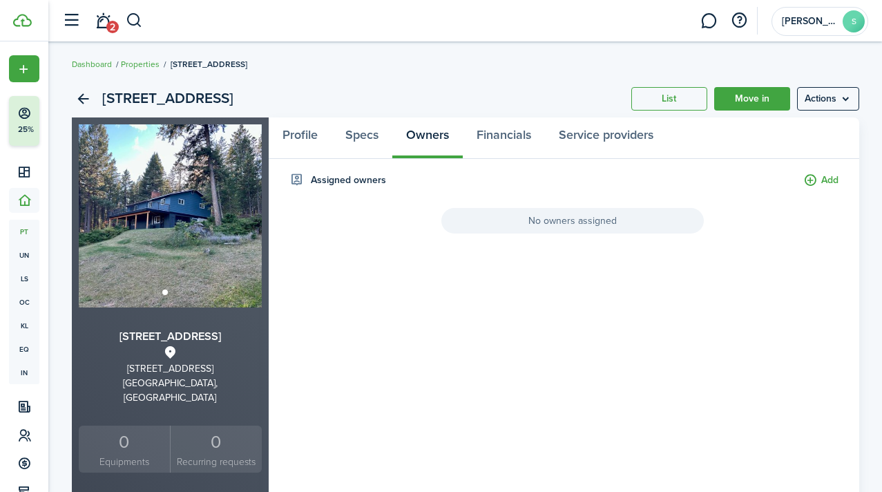
click at [808, 182] on button "Add" at bounding box center [821, 181] width 35 height 16
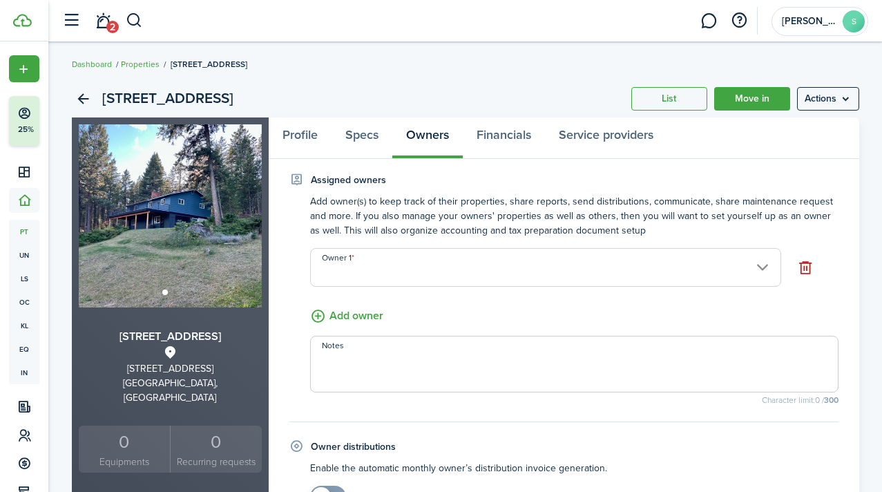
click at [520, 259] on input "Owner 1" at bounding box center [545, 267] width 471 height 39
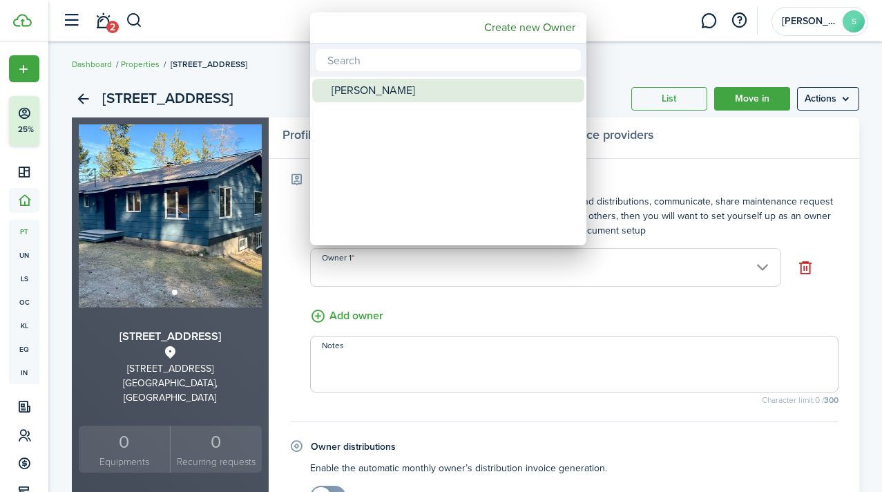
click at [359, 88] on div "K.C Pake" at bounding box center [454, 90] width 245 height 23
type input "K.C Pake"
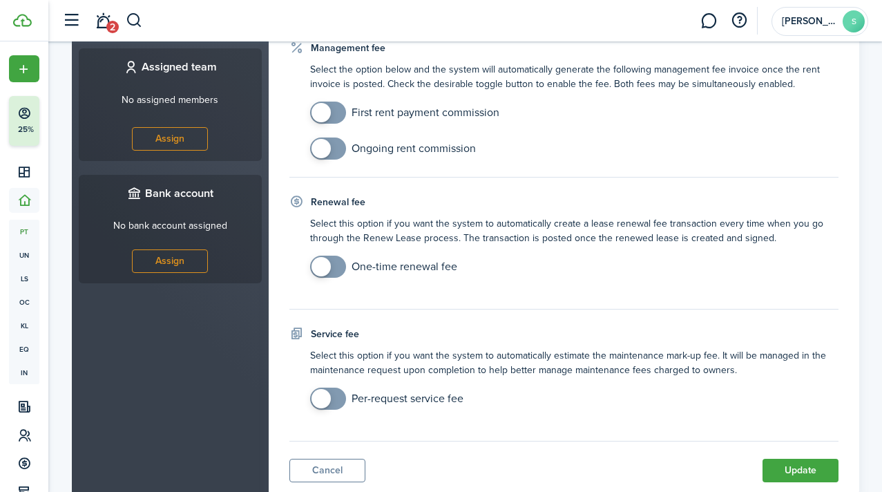
scroll to position [616, 0]
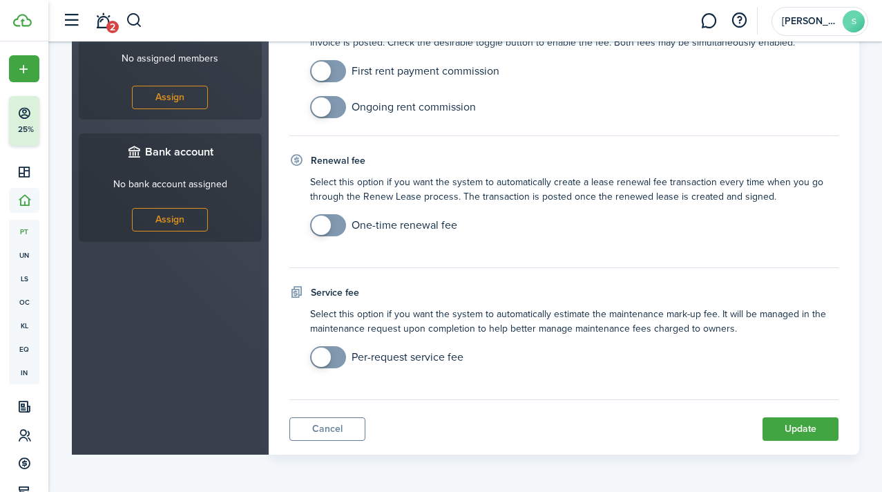
click at [797, 424] on button "Update" at bounding box center [801, 428] width 76 height 23
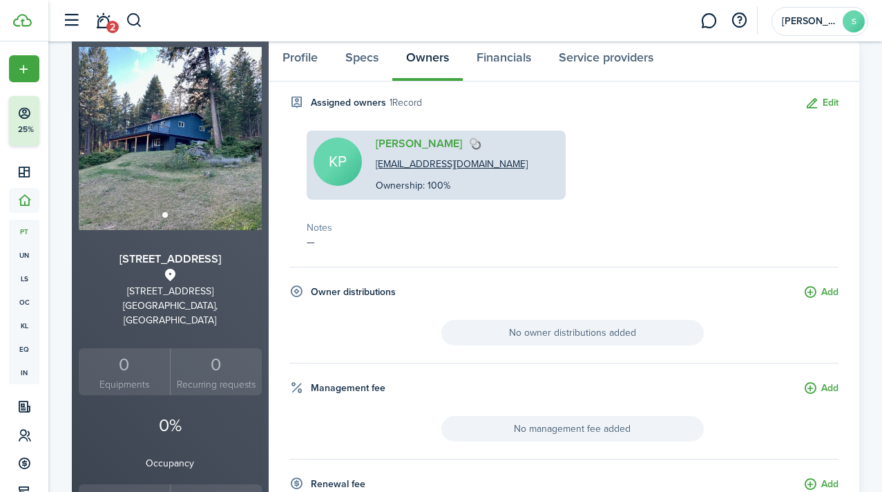
scroll to position [0, 0]
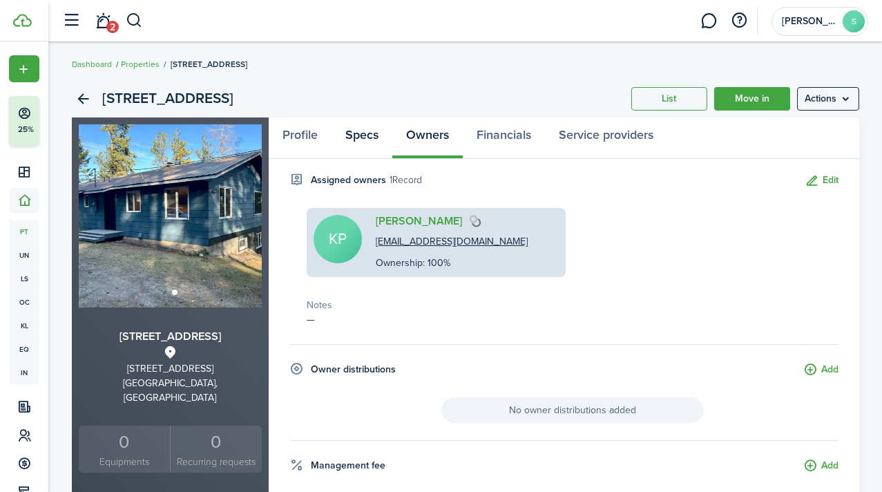
click at [367, 138] on link "Specs" at bounding box center [362, 137] width 61 height 41
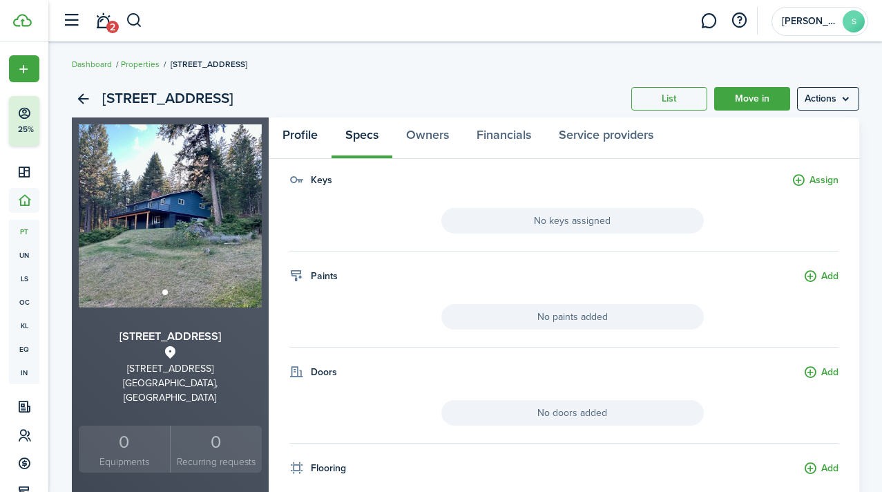
click at [310, 136] on link "Profile" at bounding box center [300, 137] width 63 height 41
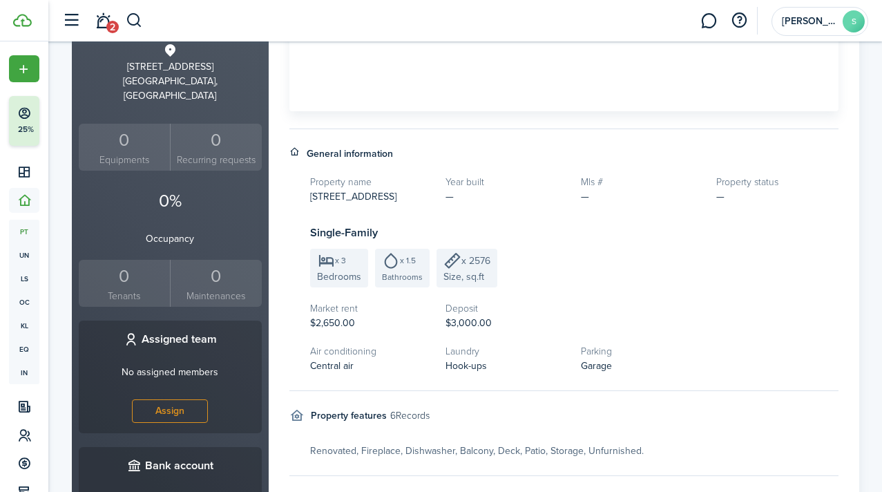
scroll to position [287, 0]
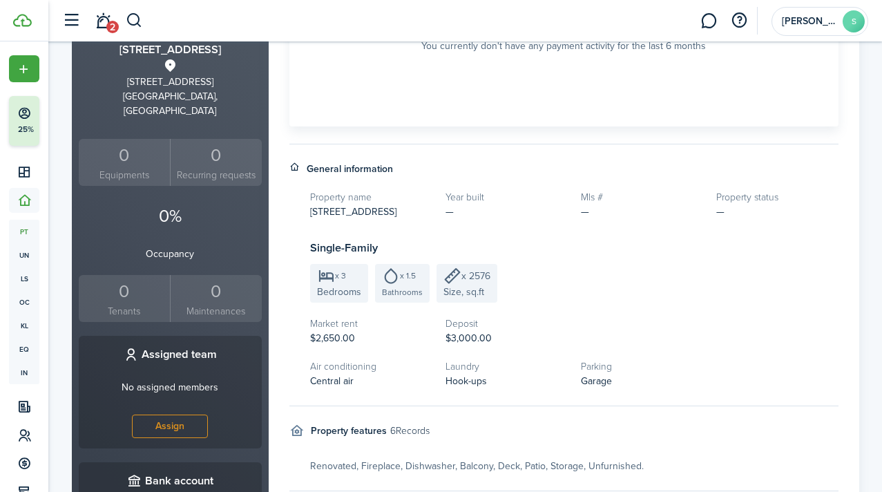
click at [754, 200] on h5 "Property status" at bounding box center [777, 197] width 122 height 15
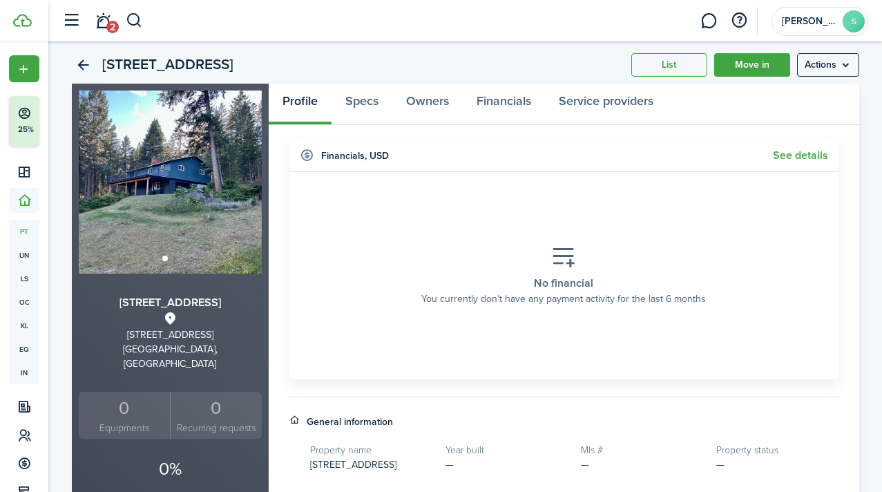
scroll to position [0, 0]
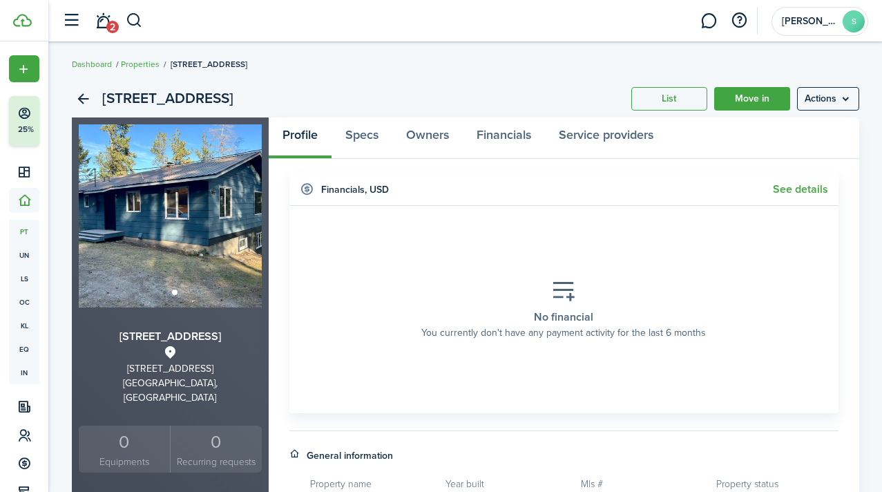
click at [844, 98] on menu-btn "Actions" at bounding box center [828, 98] width 62 height 23
click at [781, 129] on link "Edit property" at bounding box center [799, 128] width 121 height 23
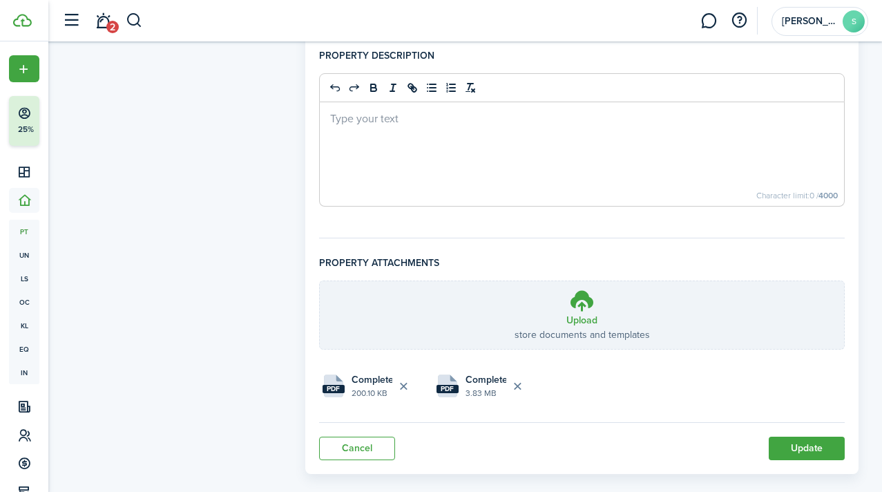
scroll to position [1004, 0]
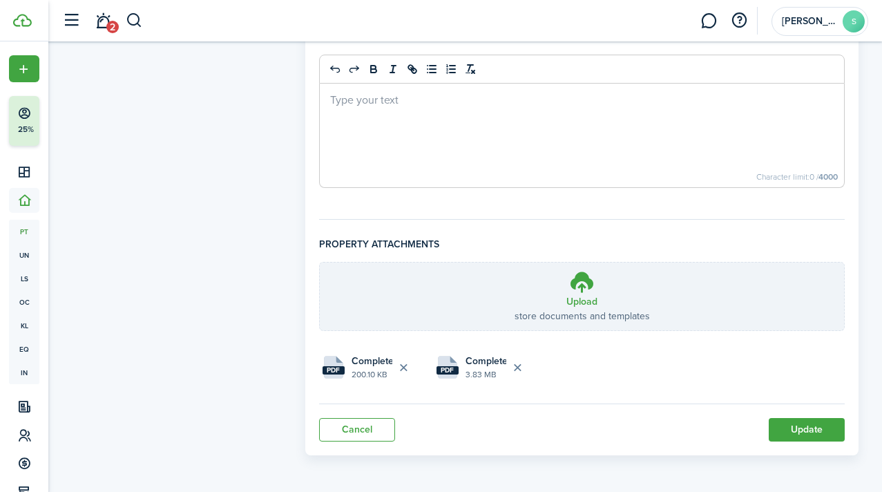
click at [371, 103] on p at bounding box center [582, 99] width 504 height 15
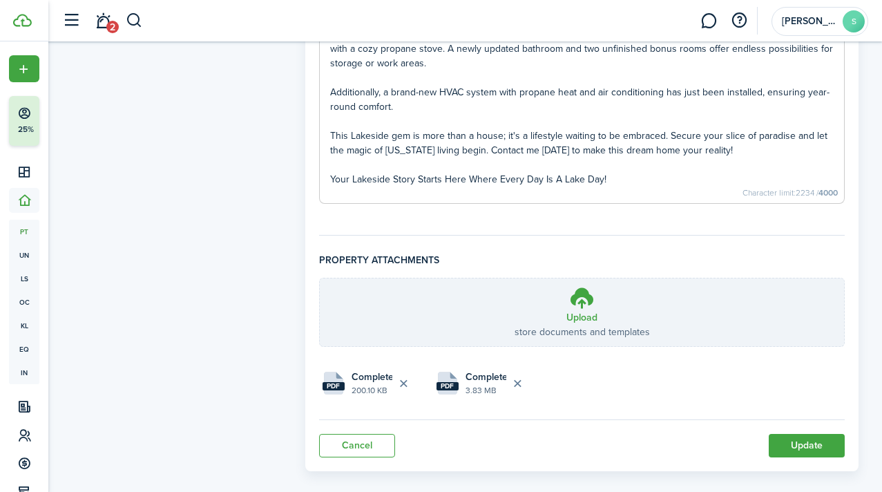
scroll to position [1404, 0]
click at [800, 433] on button "Update" at bounding box center [807, 444] width 76 height 23
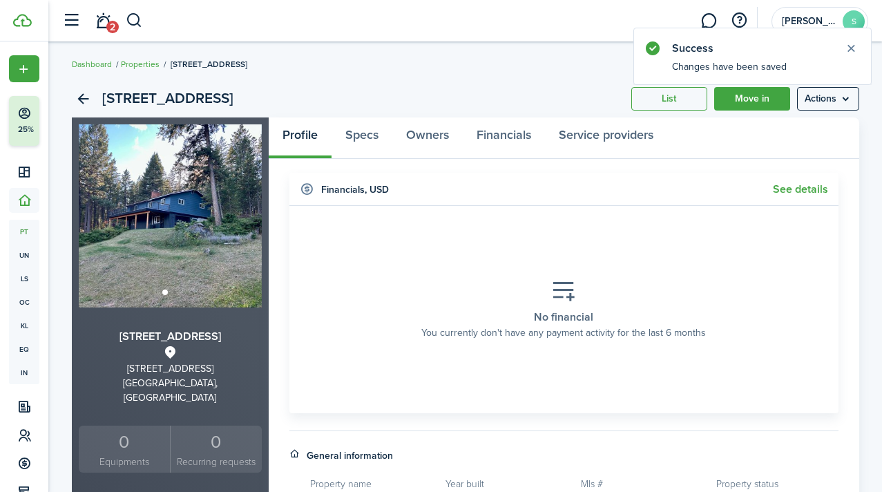
click at [833, 97] on menu-btn "Actions" at bounding box center [828, 98] width 62 height 23
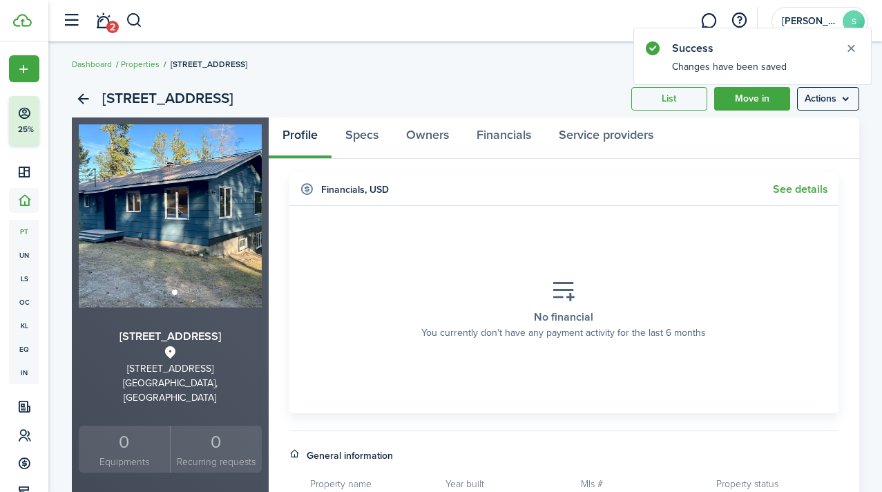
click at [858, 40] on button "Close notify" at bounding box center [851, 48] width 19 height 19
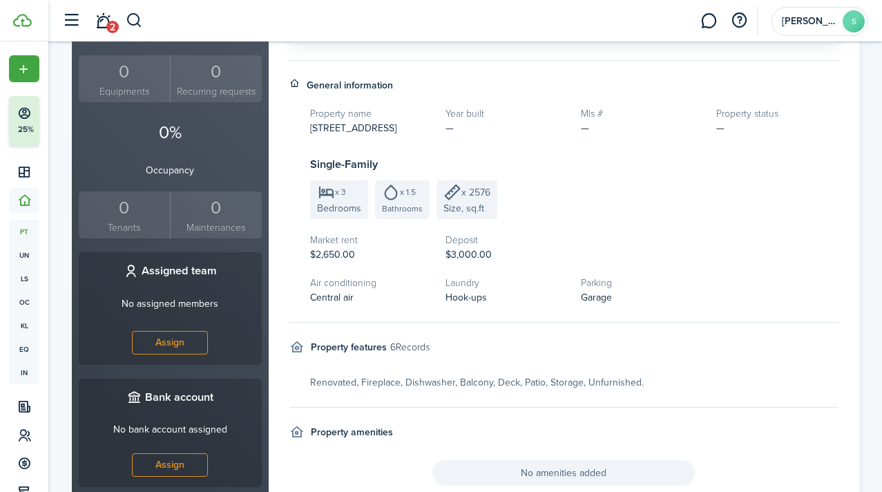
scroll to position [408, 0]
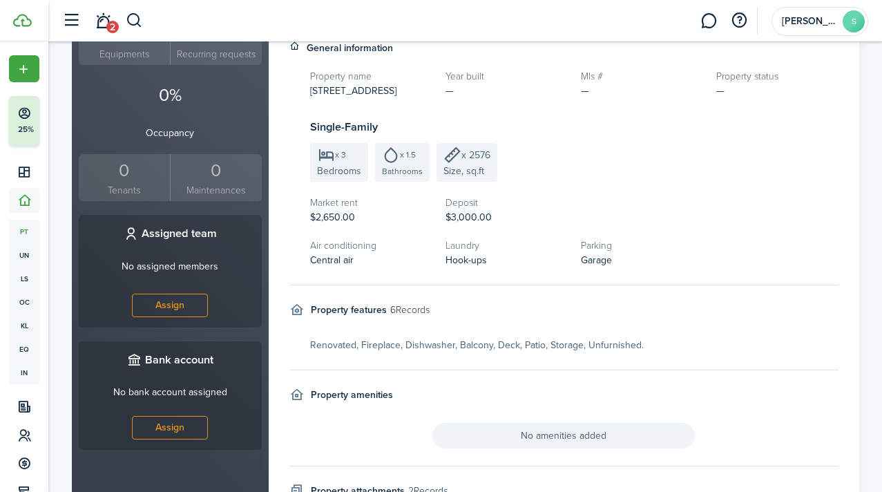
click at [185, 294] on button "Assign" at bounding box center [170, 305] width 76 height 23
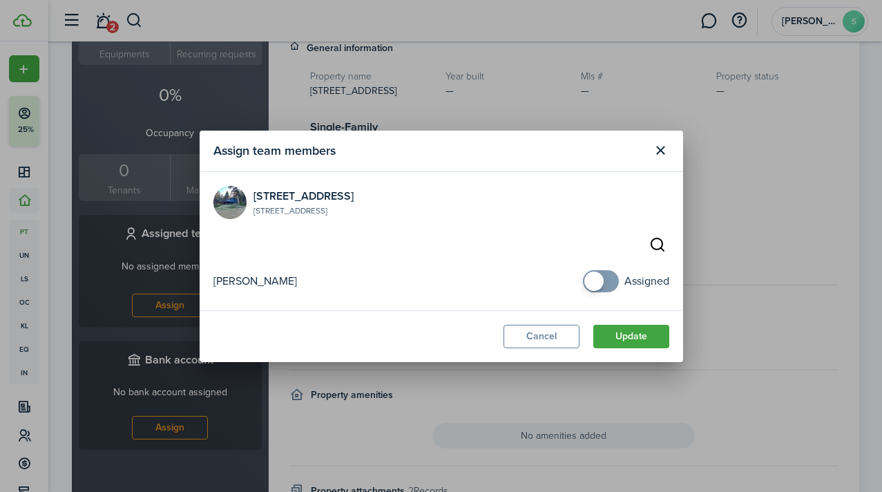
checkbox input "true"
click at [593, 276] on span at bounding box center [594, 281] width 19 height 19
click at [644, 334] on button "Update" at bounding box center [632, 336] width 76 height 23
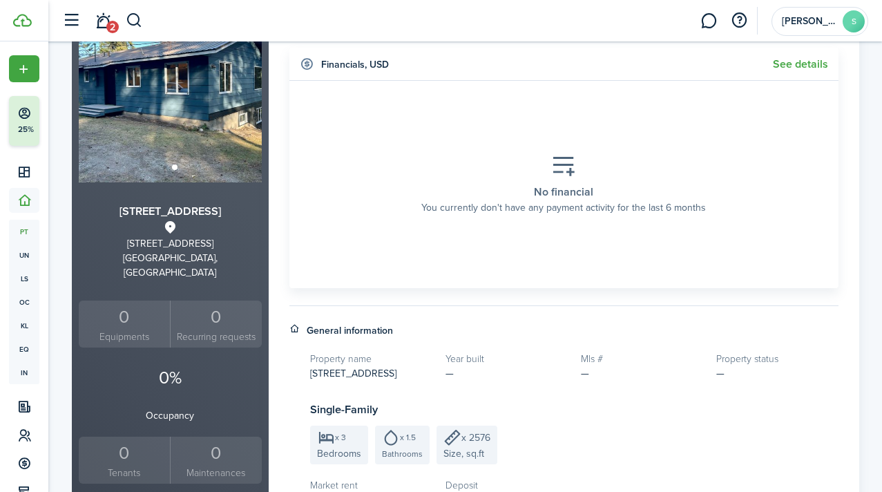
scroll to position [161, 0]
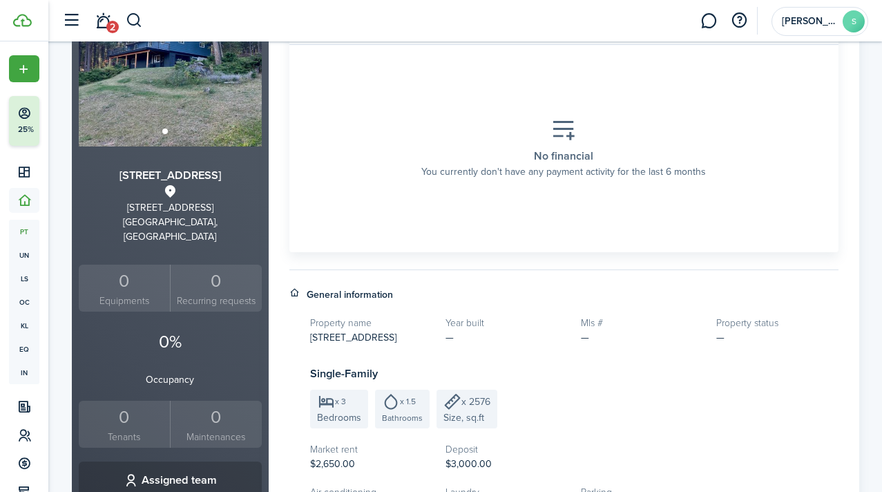
click at [178, 355] on div "0% Occupancy" at bounding box center [170, 358] width 183 height 58
click at [170, 329] on p "0%" at bounding box center [170, 342] width 183 height 26
click at [175, 372] on p "Occupancy" at bounding box center [170, 379] width 183 height 15
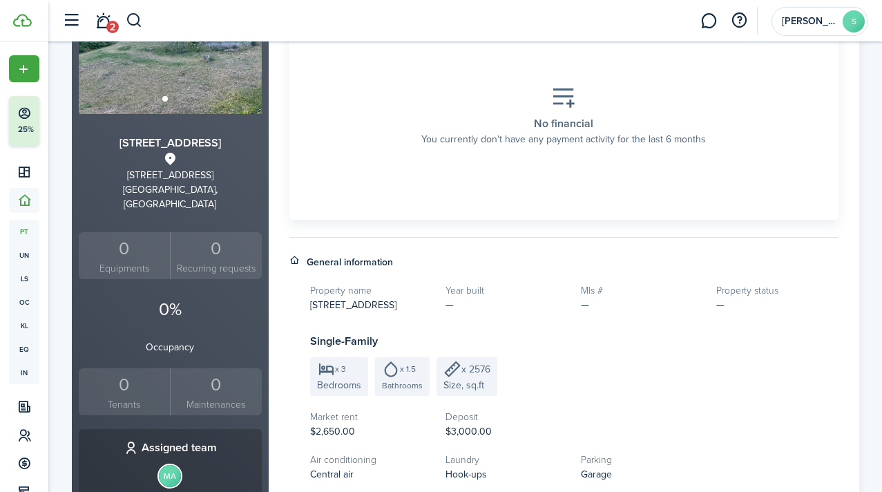
scroll to position [199, 0]
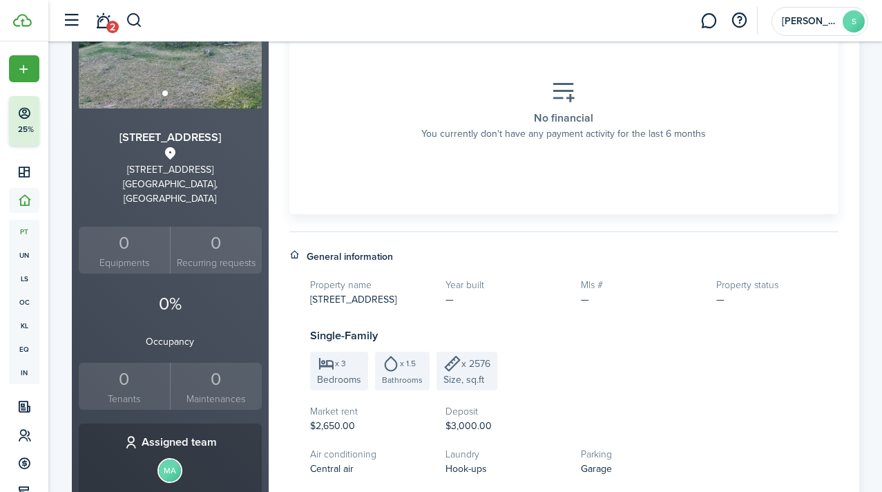
click at [155, 376] on div "0" at bounding box center [124, 379] width 85 height 26
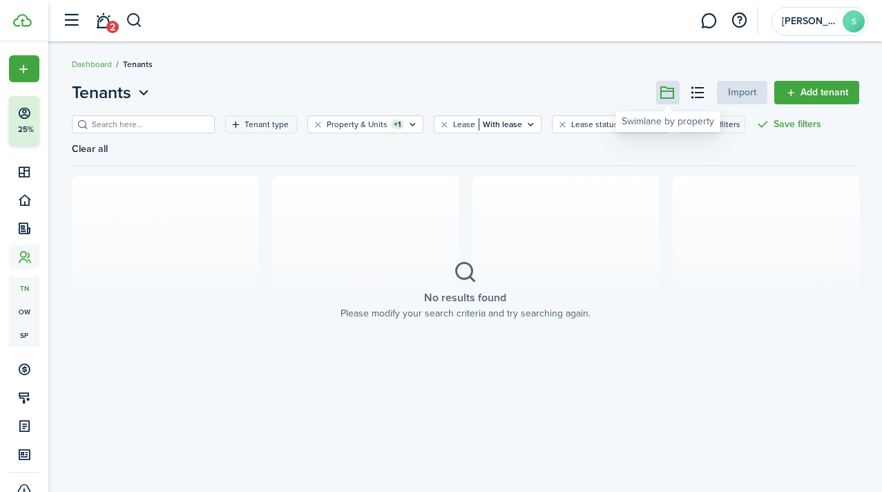
click at [674, 93] on button at bounding box center [667, 92] width 23 height 23
click at [791, 95] on link "Add tenant" at bounding box center [817, 92] width 85 height 23
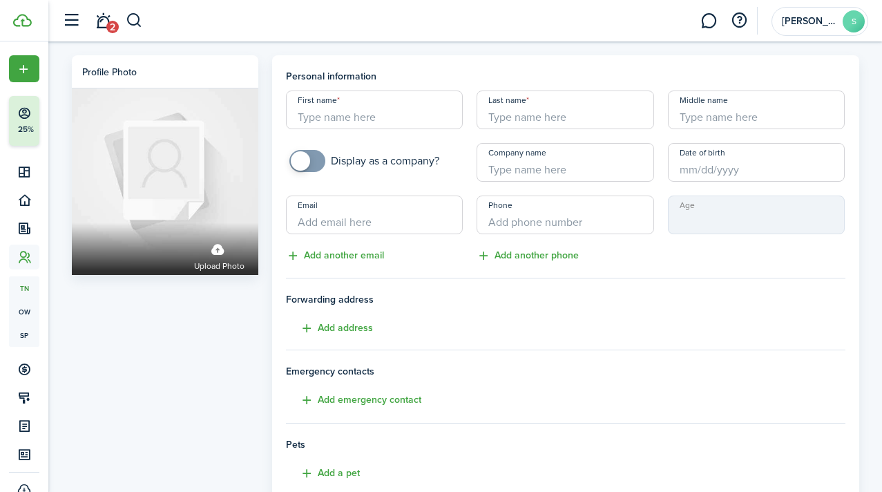
click at [345, 115] on input "First name" at bounding box center [375, 110] width 178 height 39
type input "Gloria"
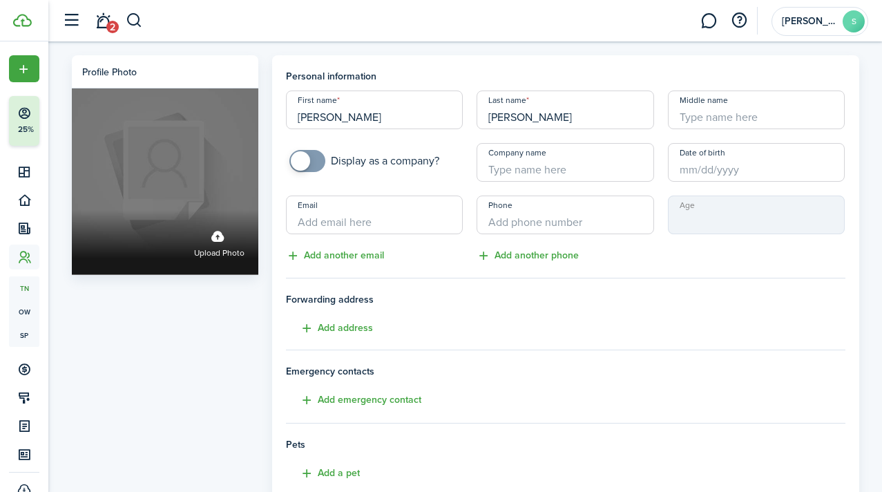
type input "Christopher"
click at [218, 240] on label "Upload photo" at bounding box center [219, 242] width 50 height 37
click at [72, 210] on input "Upload photo" at bounding box center [72, 210] width 0 height 0
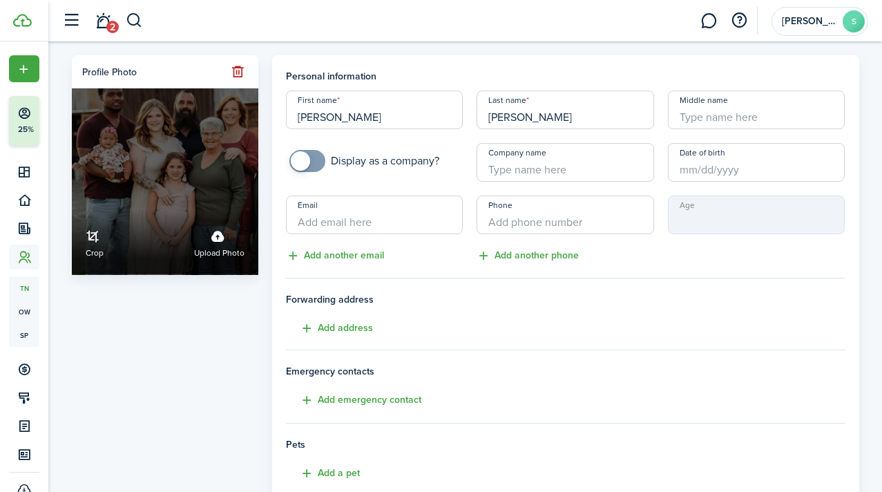
click at [96, 243] on link "Crop" at bounding box center [95, 242] width 18 height 37
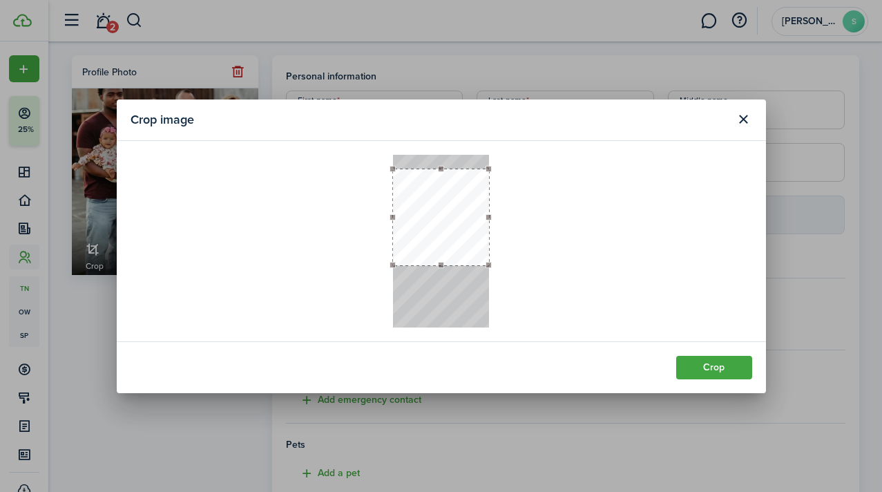
drag, startPoint x: 427, startPoint y: 230, endPoint x: 428, endPoint y: 245, distance: 14.6
click at [428, 245] on button "button" at bounding box center [441, 217] width 96 height 96
click at [723, 361] on button "Crop" at bounding box center [714, 367] width 76 height 23
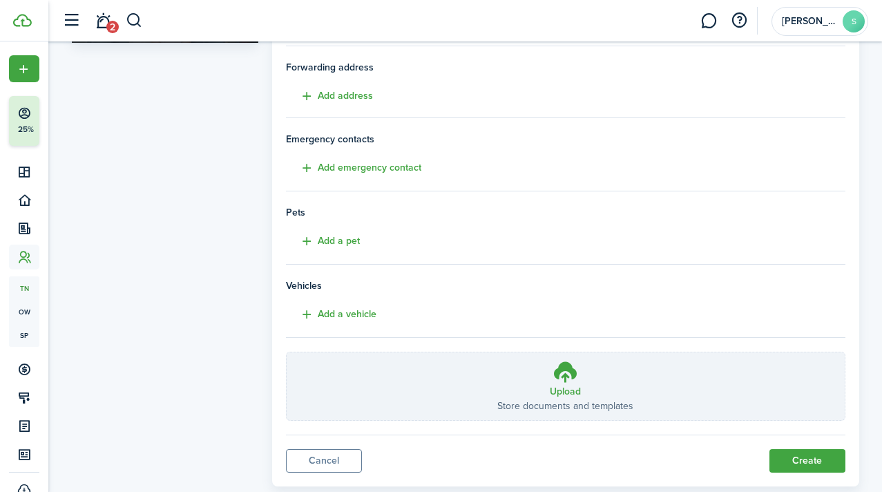
scroll to position [263, 0]
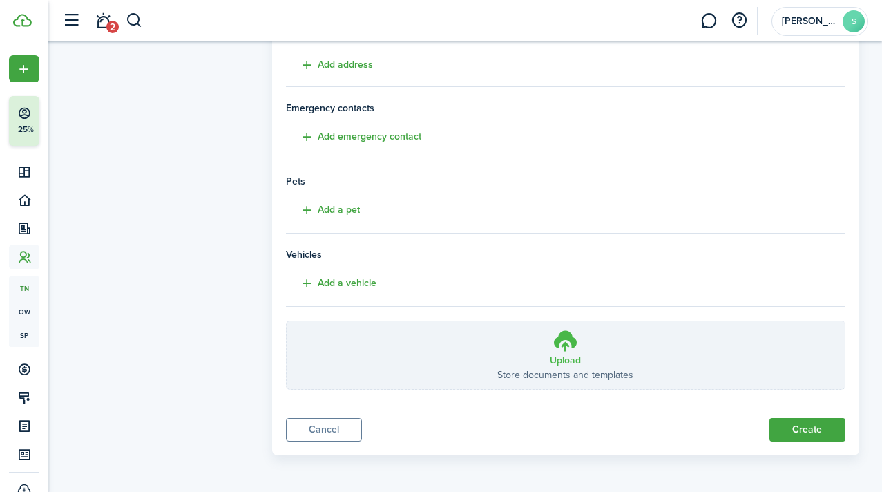
click at [557, 346] on icon at bounding box center [566, 340] width 26 height 25
click at [287, 321] on input "Upload Store documents and templates Choose file" at bounding box center [287, 321] width 0 height 0
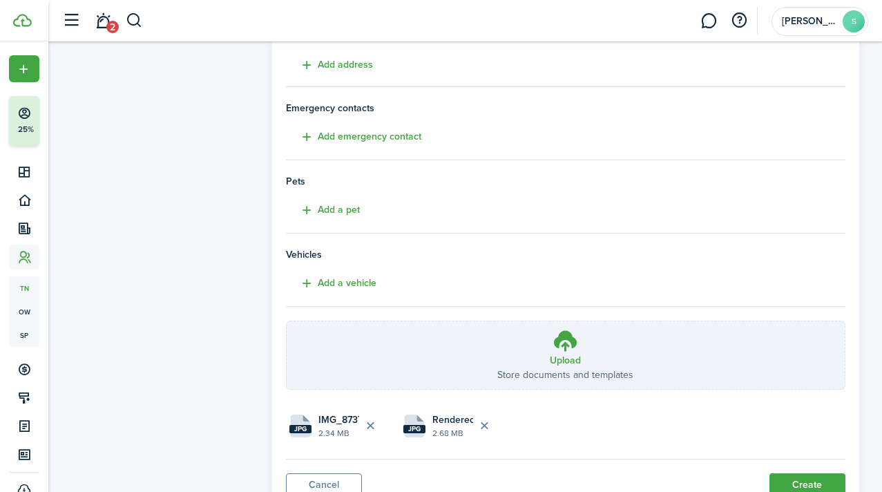
click at [330, 432] on file-size "2.34 MB" at bounding box center [339, 433] width 41 height 12
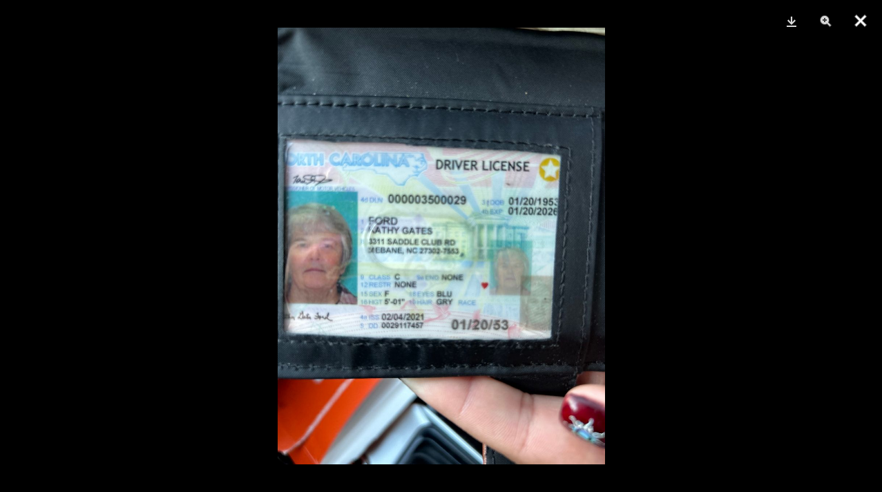
click at [857, 20] on button "Close" at bounding box center [861, 20] width 35 height 41
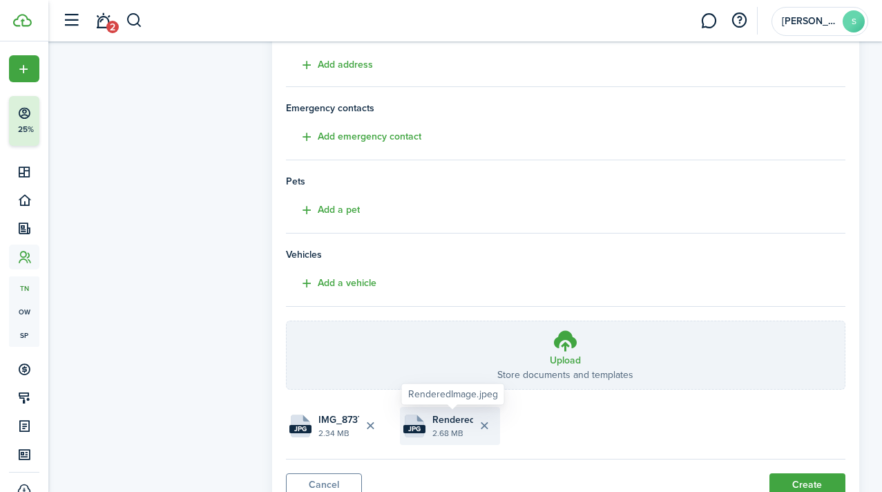
click at [453, 421] on span "RenderedImage.jpeg" at bounding box center [453, 419] width 41 height 15
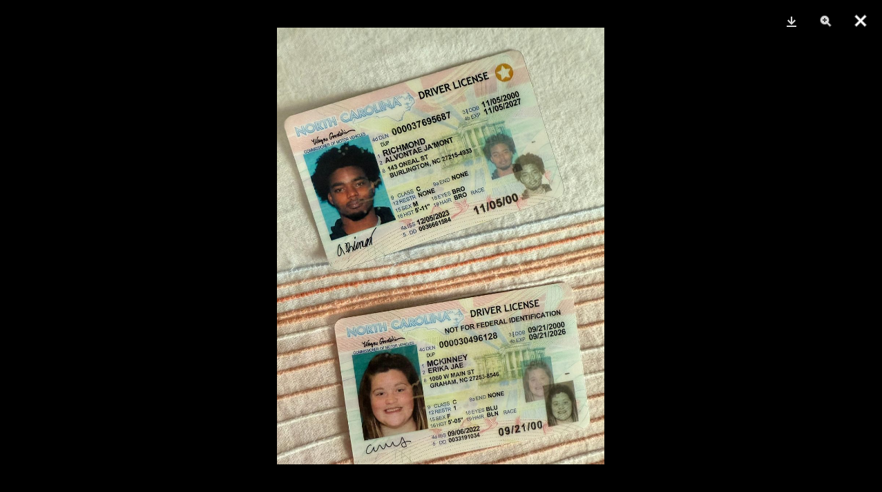
click at [856, 20] on button "Close" at bounding box center [861, 20] width 35 height 41
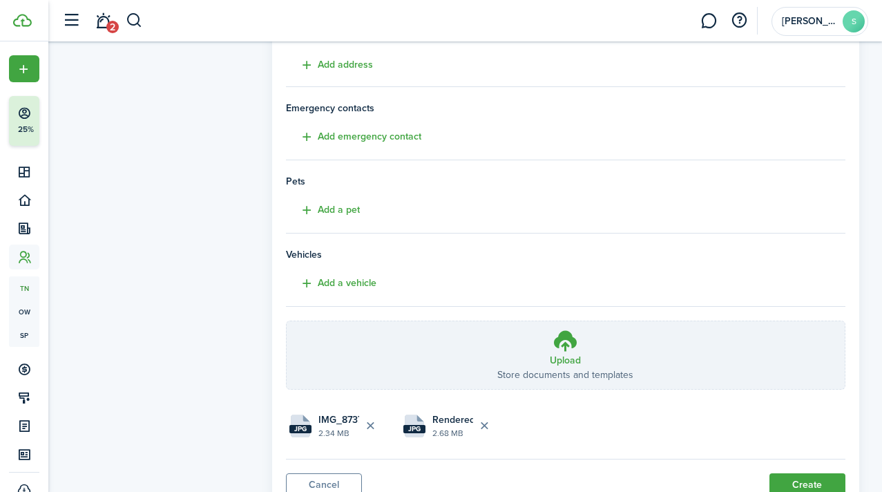
scroll to position [319, 0]
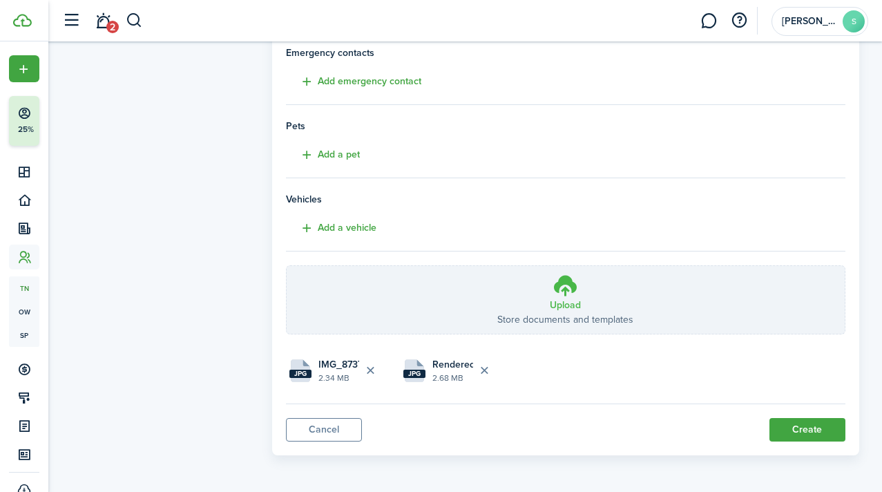
click at [576, 280] on icon at bounding box center [566, 285] width 26 height 25
click at [287, 266] on input "Upload Store documents and templates Choose file" at bounding box center [287, 266] width 0 height 0
click at [544, 375] on file "jpg imagejpeg_0.jpeg 130.90 KB" at bounding box center [564, 371] width 100 height 38
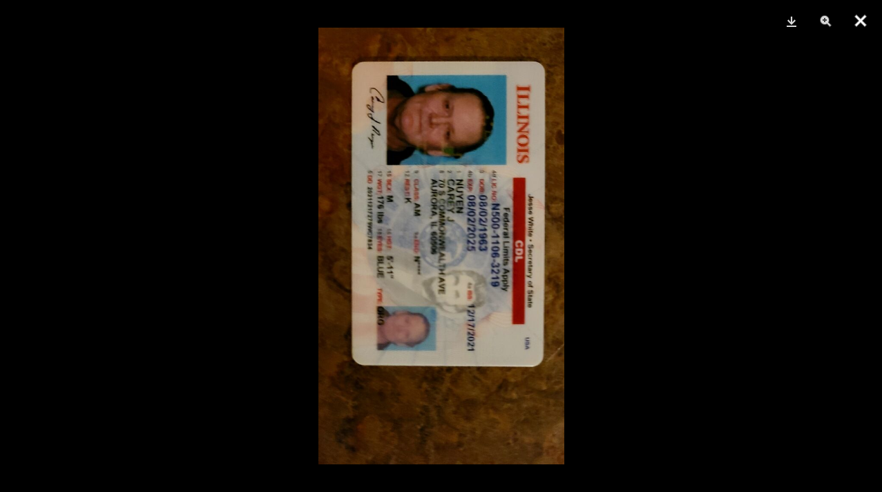
click at [859, 19] on button "Close" at bounding box center [861, 20] width 35 height 41
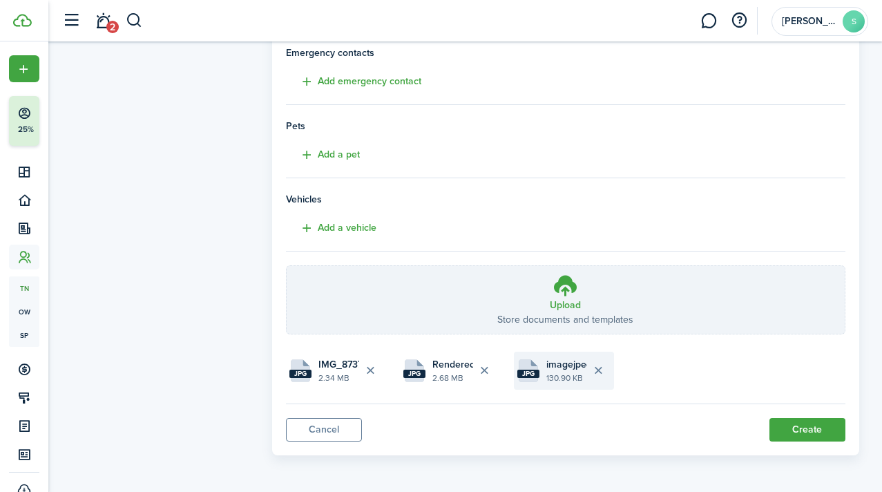
click at [596, 374] on button "Delete file" at bounding box center [598, 370] width 23 height 23
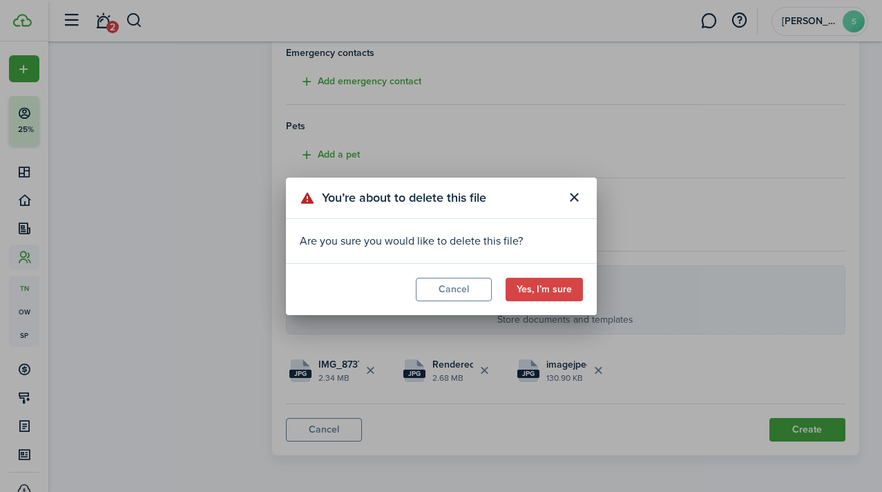
click at [551, 287] on button "Yes, I’m sure" at bounding box center [544, 289] width 77 height 23
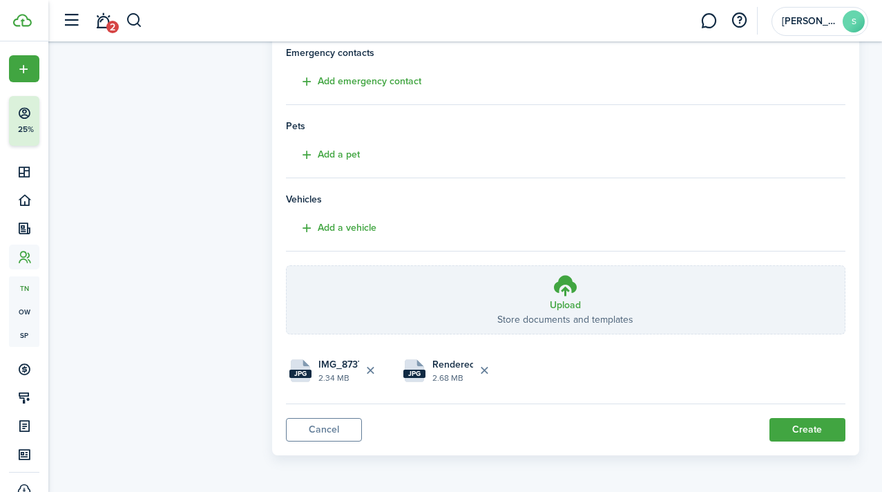
click at [569, 298] on h3 "Upload" at bounding box center [565, 305] width 31 height 15
click at [287, 266] on input "Upload Store documents and templates Choose file" at bounding box center [287, 266] width 0 height 0
click at [797, 435] on button "Create" at bounding box center [808, 429] width 76 height 23
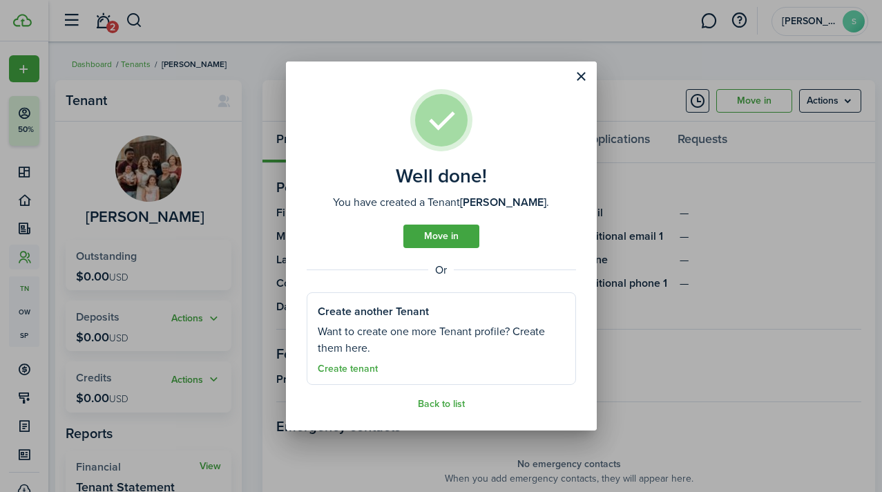
click at [448, 239] on link "Move in" at bounding box center [442, 236] width 76 height 23
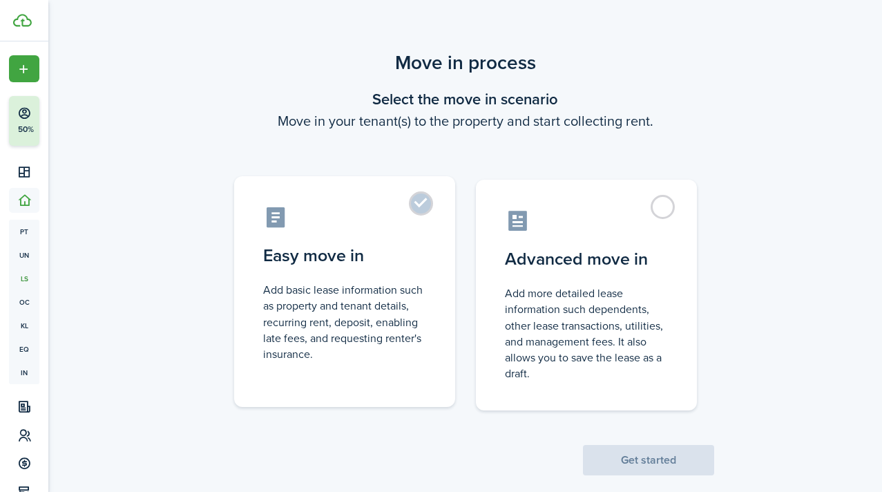
click at [419, 203] on label "Easy move in Add basic lease information such as property and tenant details, r…" at bounding box center [344, 291] width 221 height 231
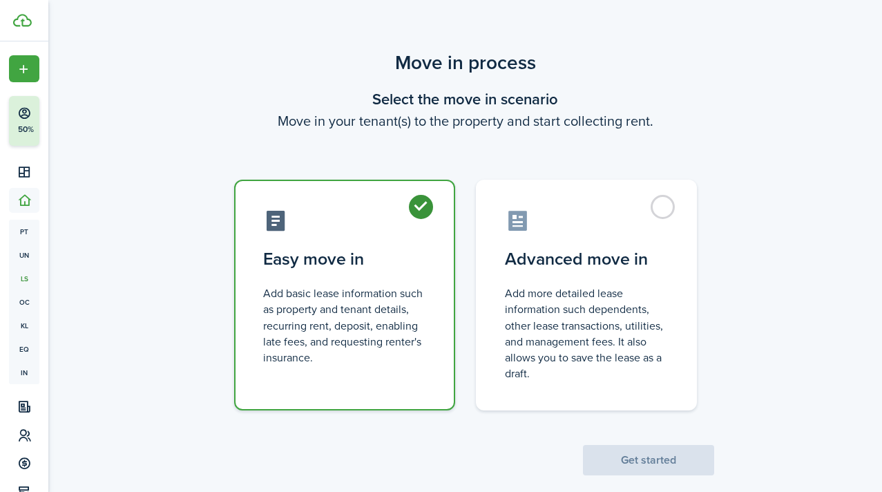
radio input "true"
click at [636, 461] on button "Get started" at bounding box center [648, 460] width 131 height 30
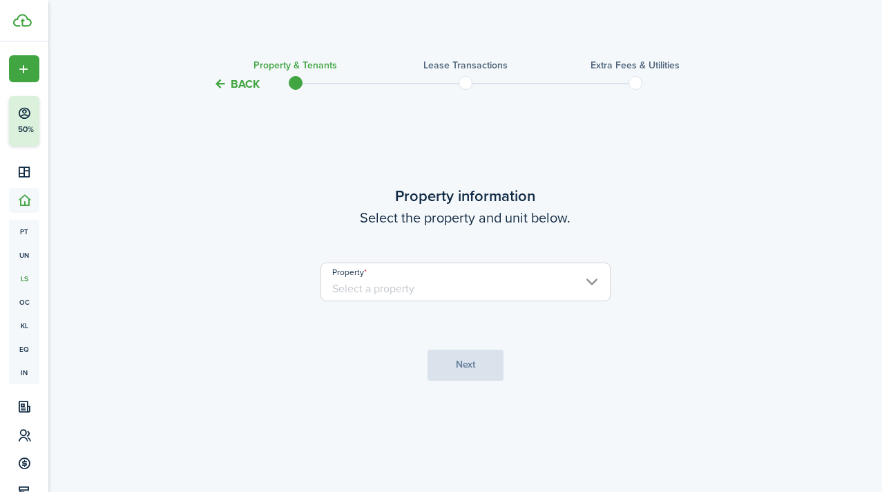
click at [426, 283] on input "Property" at bounding box center [466, 282] width 290 height 39
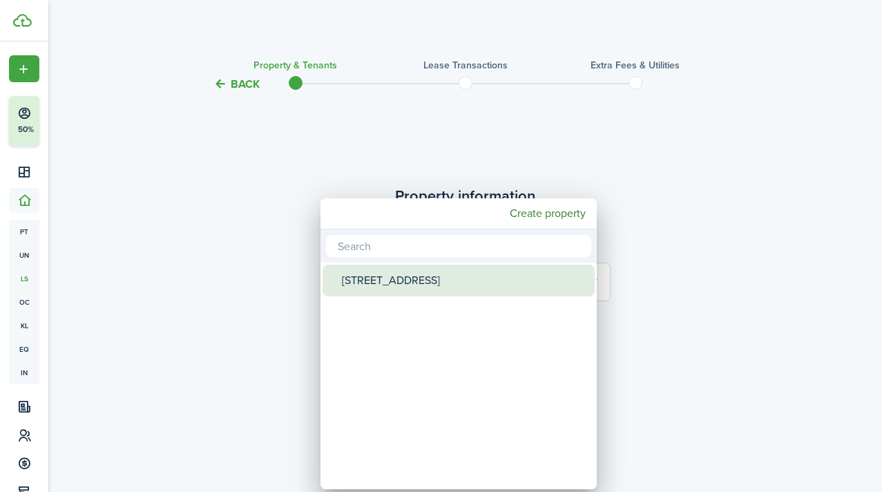
click at [426, 283] on div "[STREET_ADDRESS]" at bounding box center [464, 281] width 245 height 32
type input "[STREET_ADDRESS]"
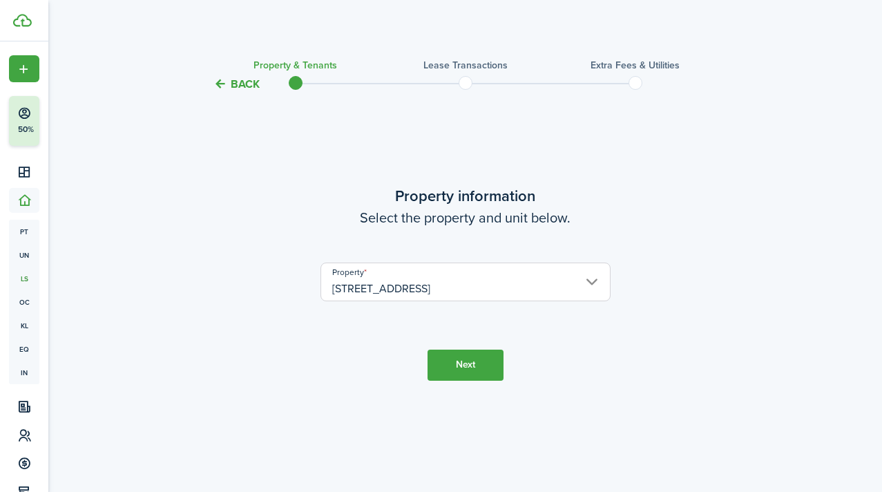
click at [462, 359] on button "Next" at bounding box center [466, 365] width 76 height 31
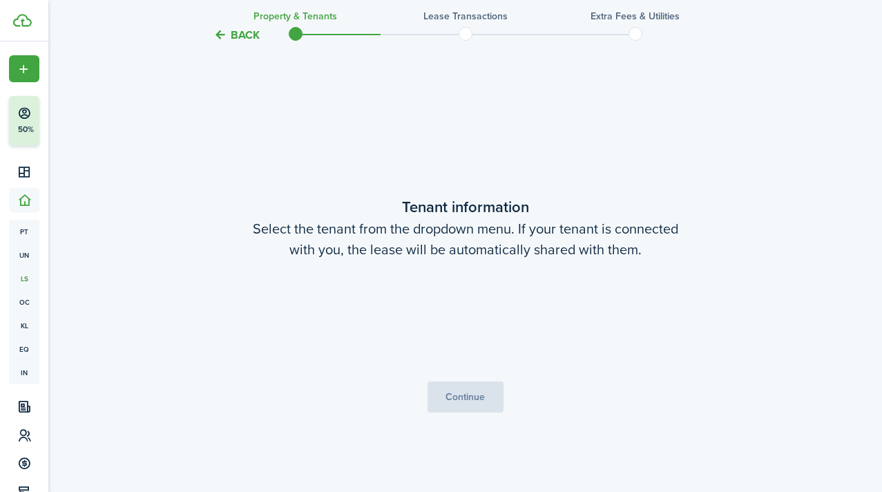
scroll to position [399, 0]
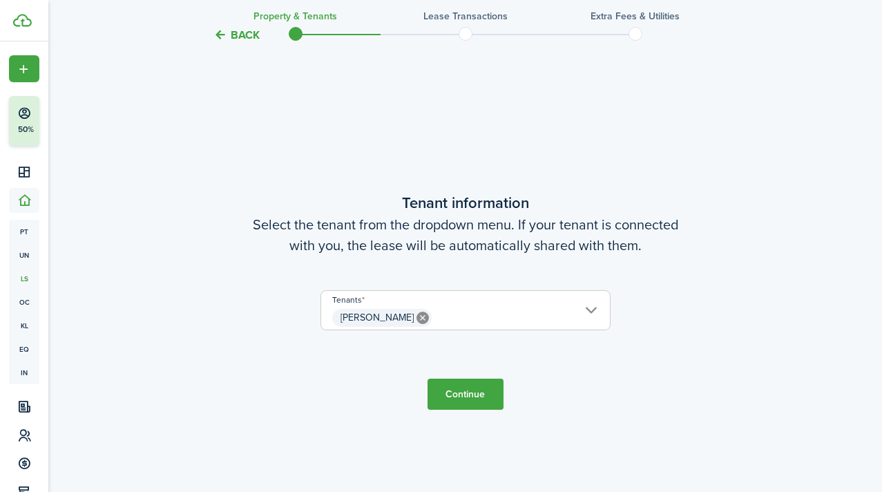
click at [500, 315] on span "Gloria Christopher" at bounding box center [465, 317] width 289 height 23
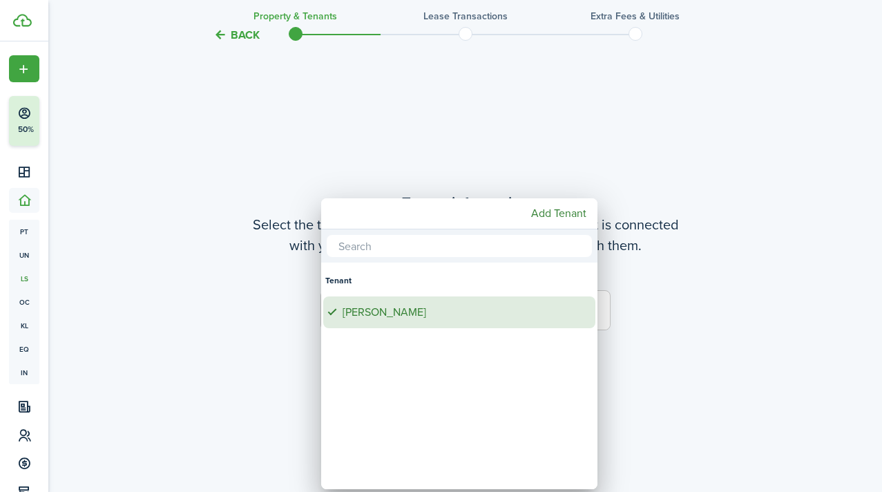
click at [500, 315] on div "Gloria Christopher" at bounding box center [465, 312] width 245 height 32
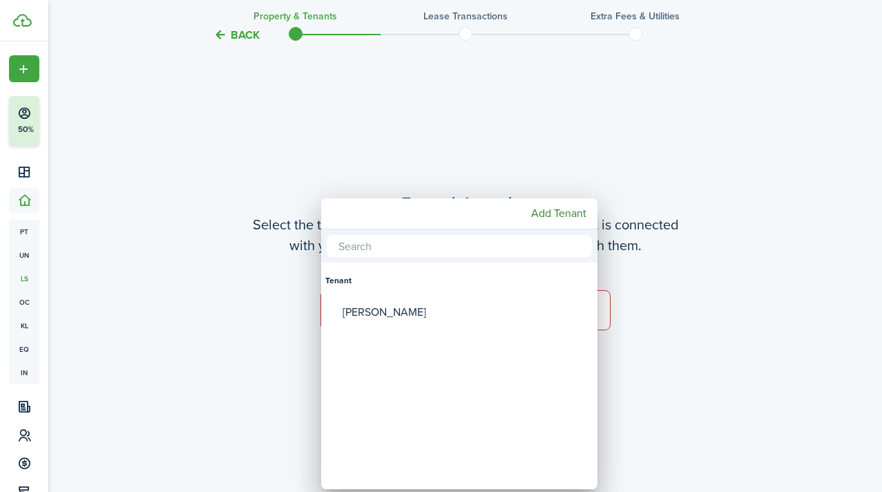
click at [654, 233] on div at bounding box center [440, 245] width 1103 height 713
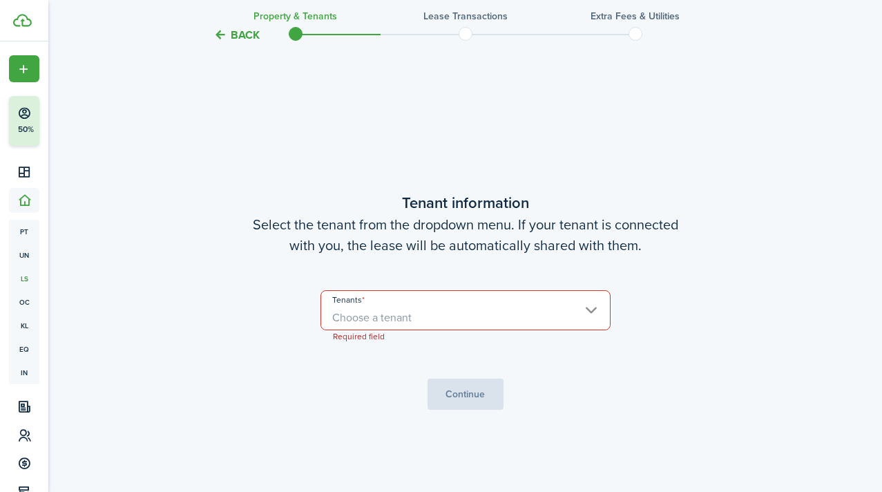
click at [533, 313] on span "Choose a tenant" at bounding box center [465, 317] width 289 height 23
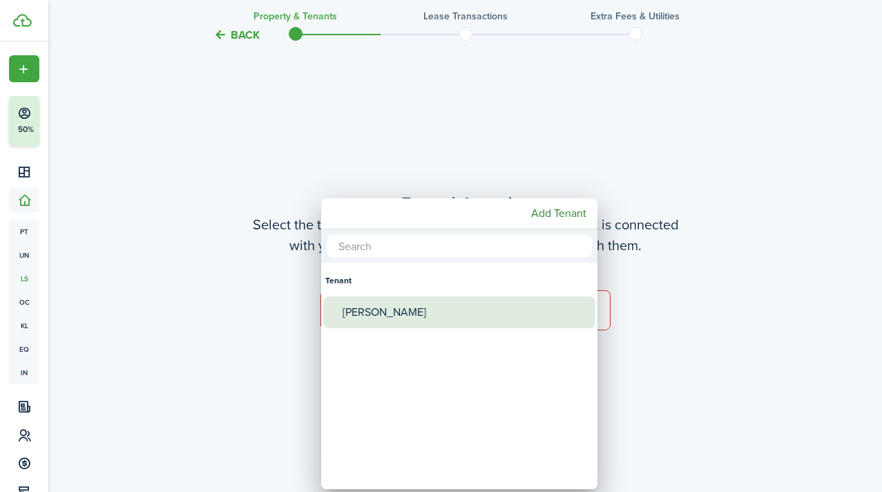
click at [442, 314] on div "Gloria Christopher" at bounding box center [465, 312] width 245 height 32
type input "Gloria Christopher"
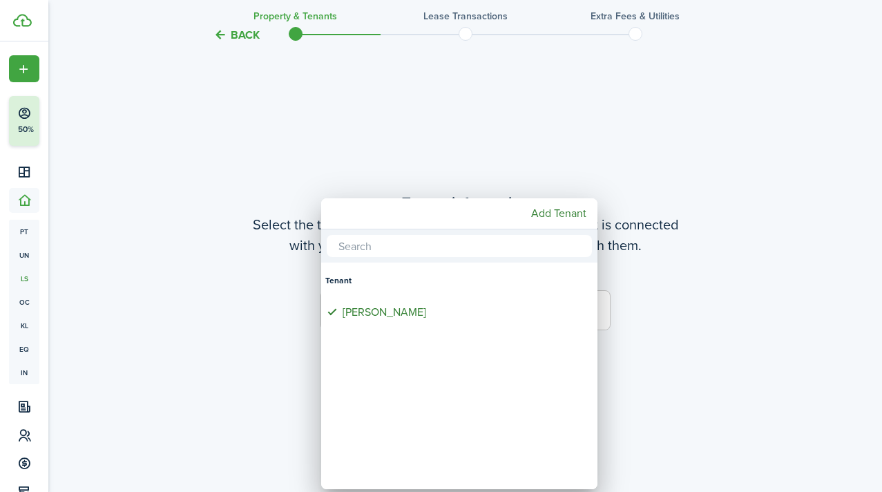
click at [679, 236] on div at bounding box center [440, 245] width 1103 height 713
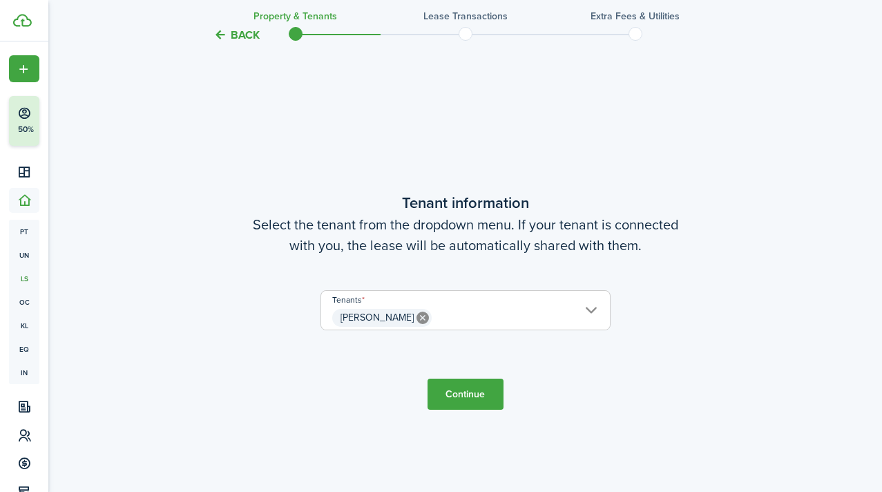
click at [470, 394] on button "Continue" at bounding box center [466, 394] width 76 height 31
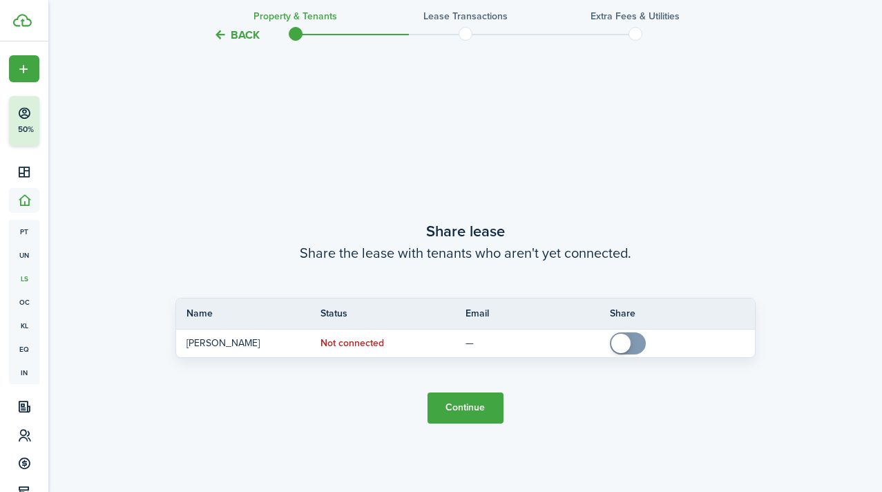
scroll to position [891, 0]
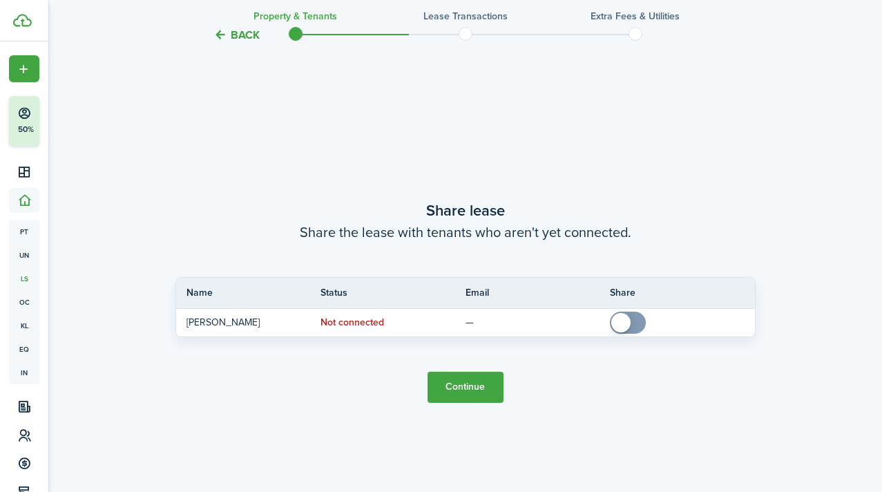
click at [486, 386] on button "Continue" at bounding box center [466, 387] width 76 height 31
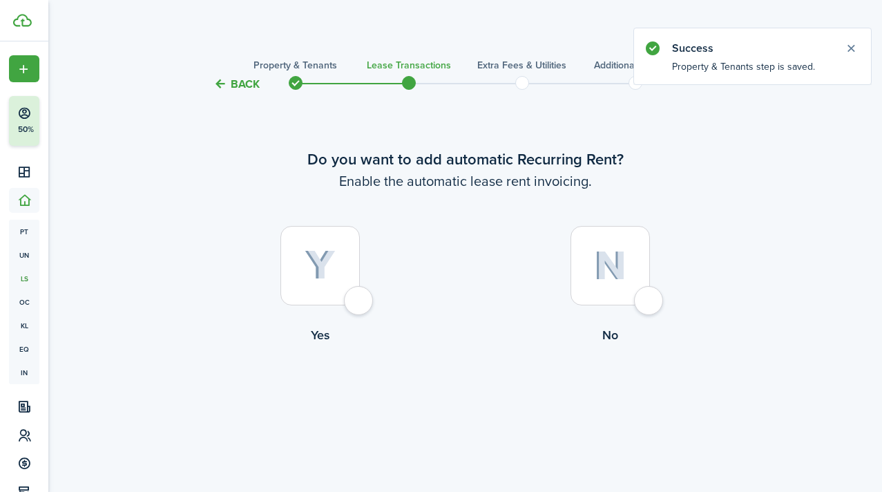
click at [650, 296] on div at bounding box center [610, 265] width 79 height 79
radio input "true"
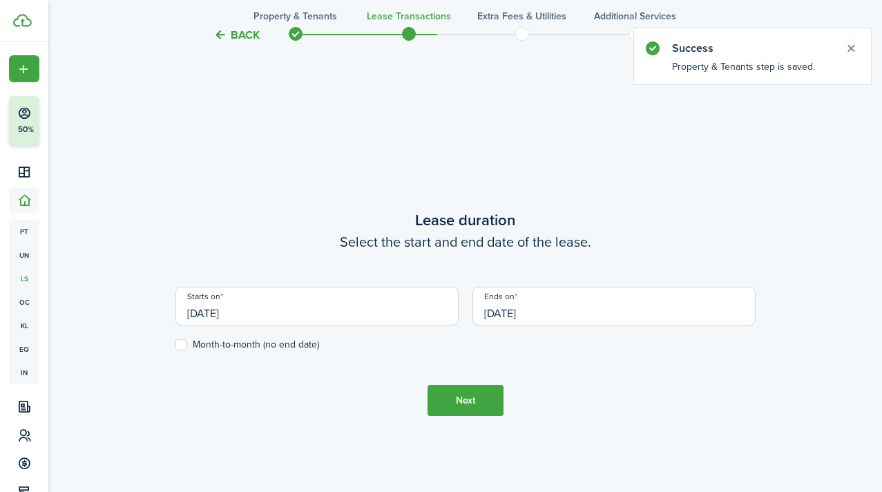
scroll to position [399, 0]
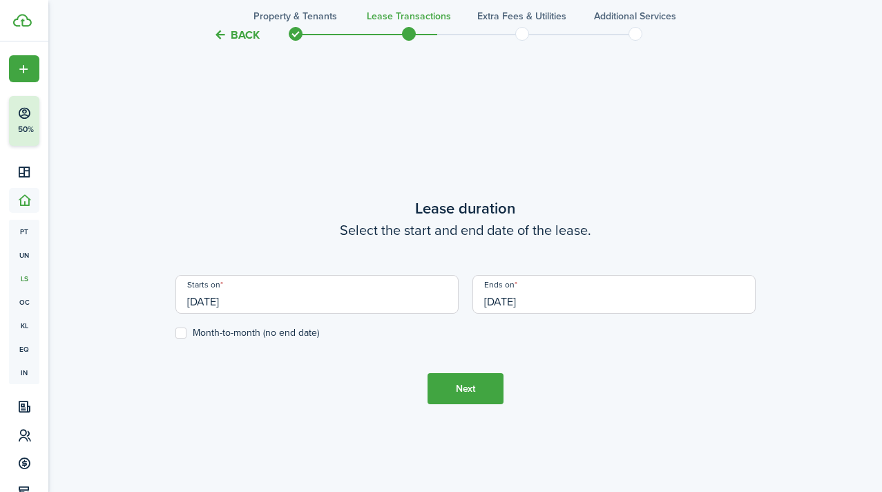
click at [524, 303] on input "09/30/2026" at bounding box center [614, 294] width 283 height 39
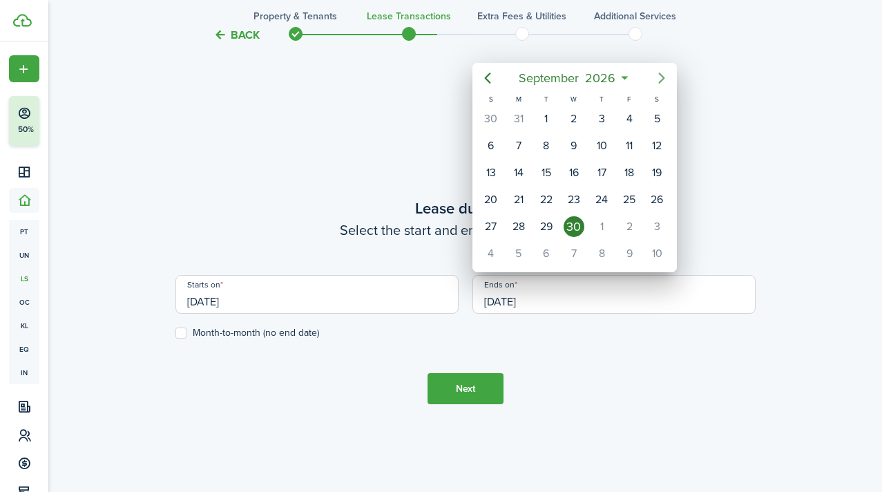
click at [661, 75] on icon "Next page" at bounding box center [661, 78] width 6 height 11
click at [490, 76] on icon "Previous page" at bounding box center [488, 78] width 17 height 17
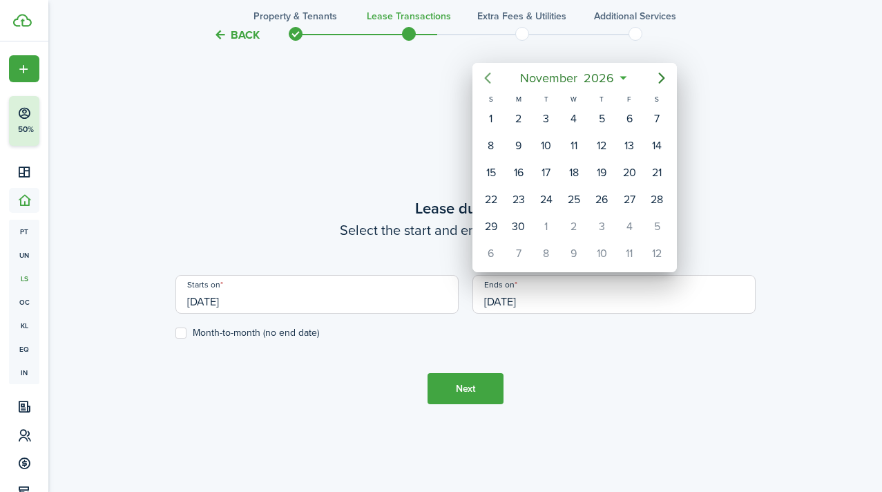
click at [490, 76] on icon "Previous page" at bounding box center [488, 78] width 17 height 17
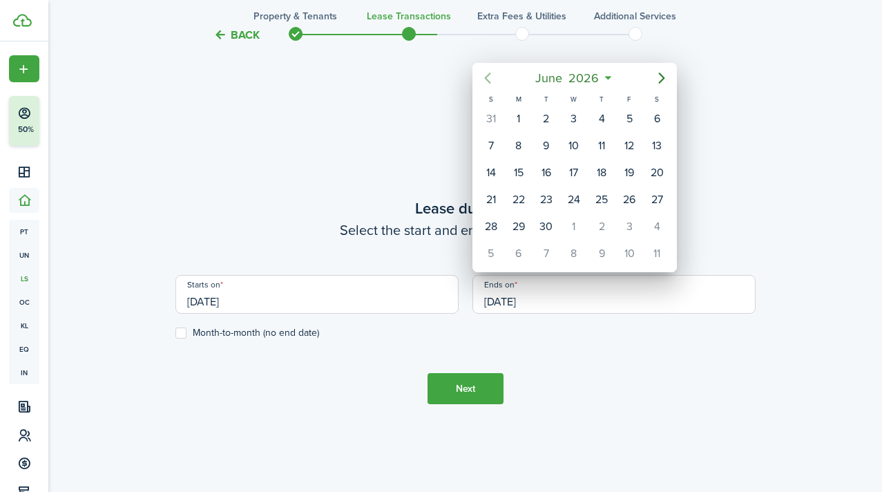
click at [490, 76] on icon "Previous page" at bounding box center [488, 78] width 17 height 17
click at [550, 220] on div "31" at bounding box center [546, 226] width 21 height 21
type input "03/31/2026"
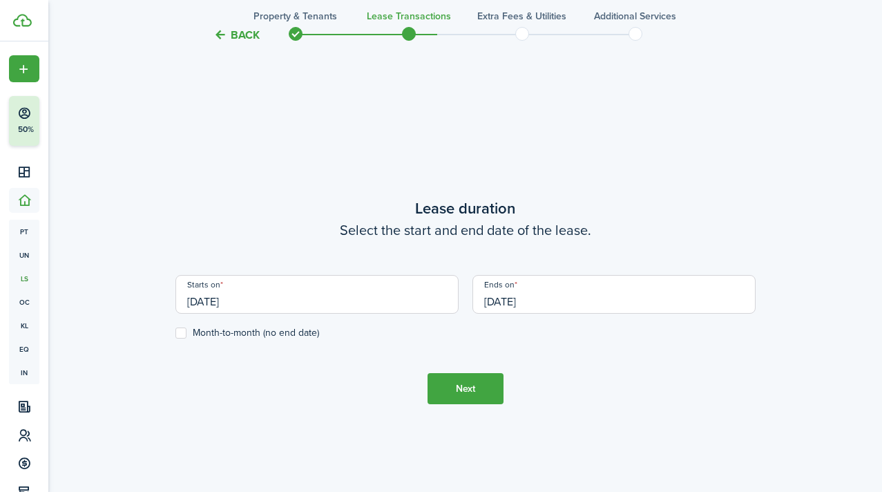
click at [460, 396] on button "Next" at bounding box center [466, 388] width 76 height 31
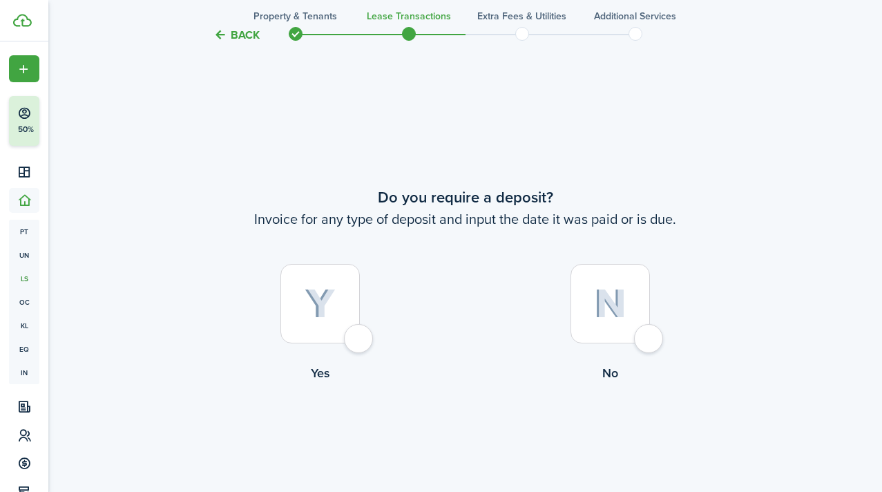
scroll to position [891, 0]
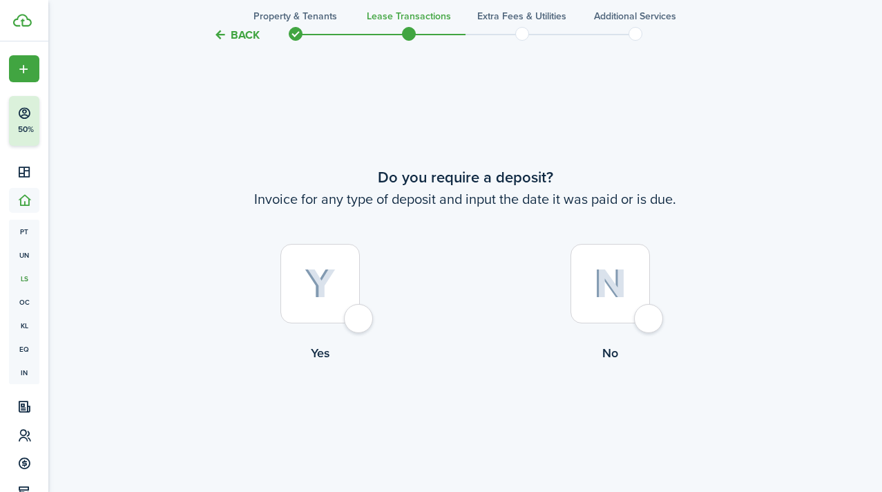
click at [648, 318] on div at bounding box center [610, 283] width 79 height 79
radio input "true"
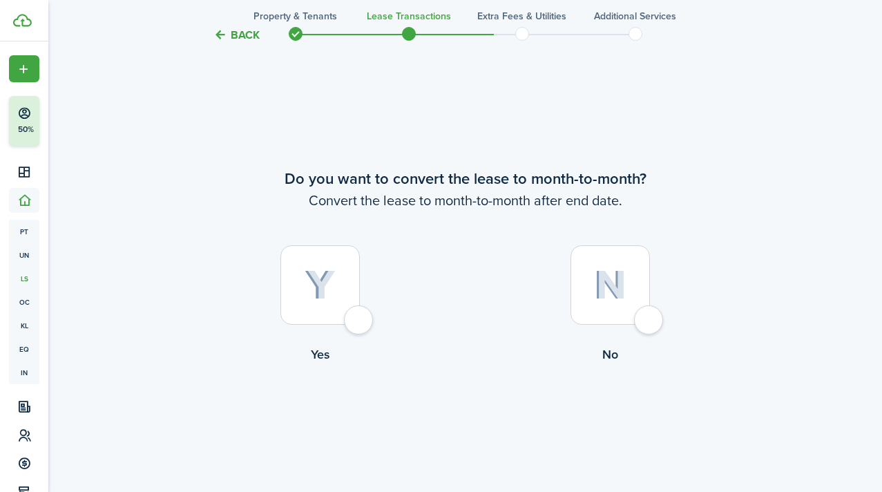
scroll to position [1383, 0]
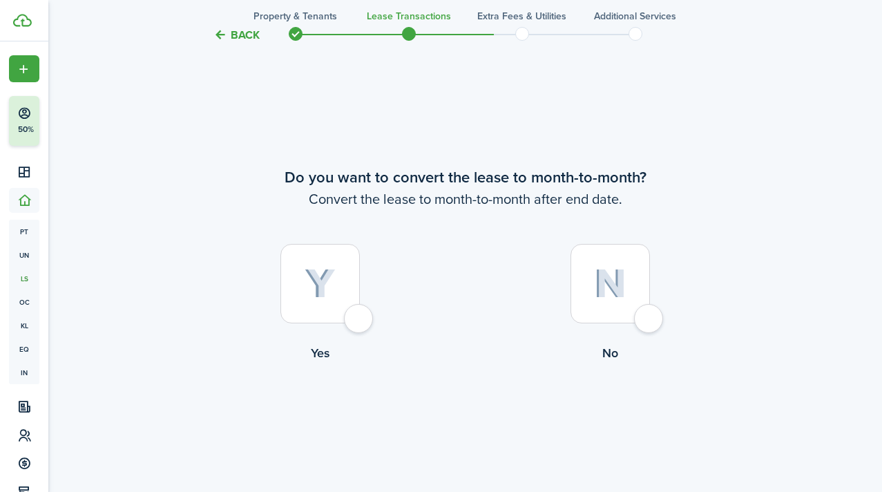
click at [648, 319] on div at bounding box center [610, 283] width 79 height 79
radio input "true"
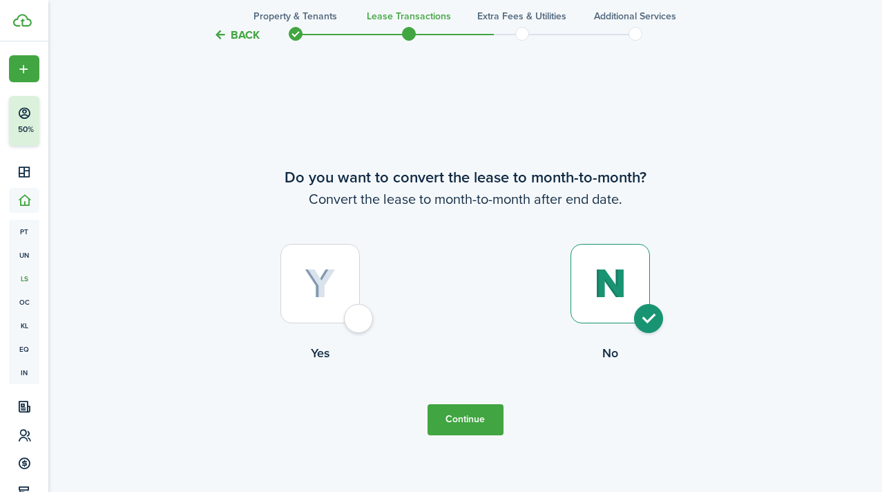
click at [475, 424] on button "Continue" at bounding box center [466, 419] width 76 height 31
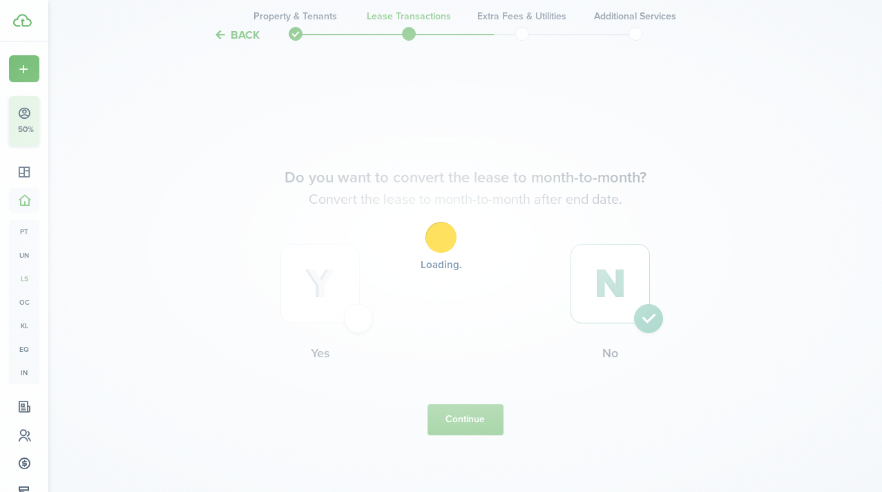
scroll to position [0, 0]
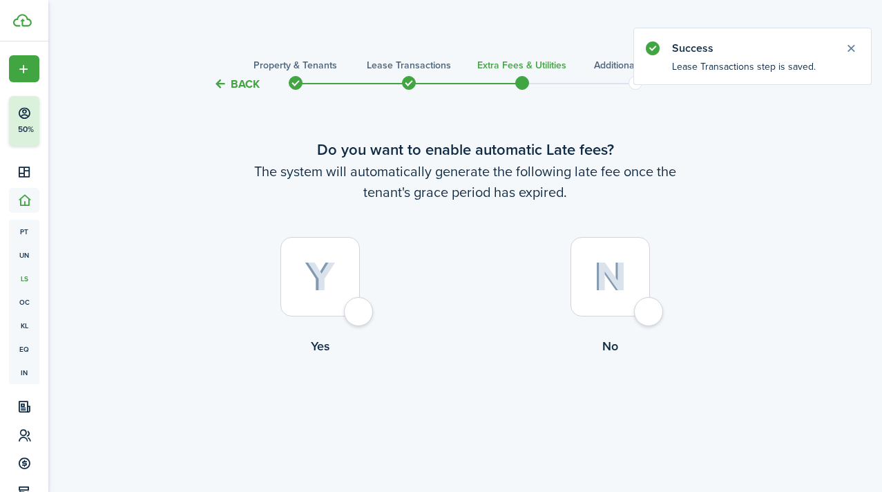
click at [648, 312] on div at bounding box center [610, 276] width 79 height 79
radio input "true"
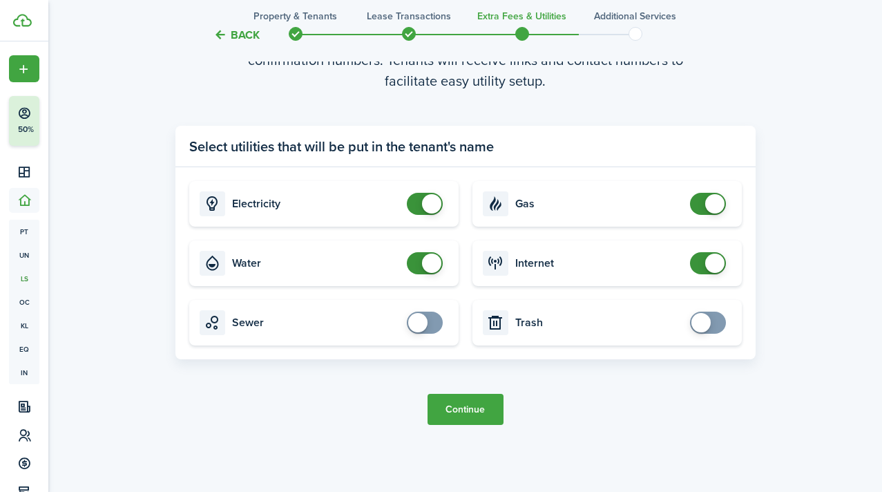
scroll to position [487, 0]
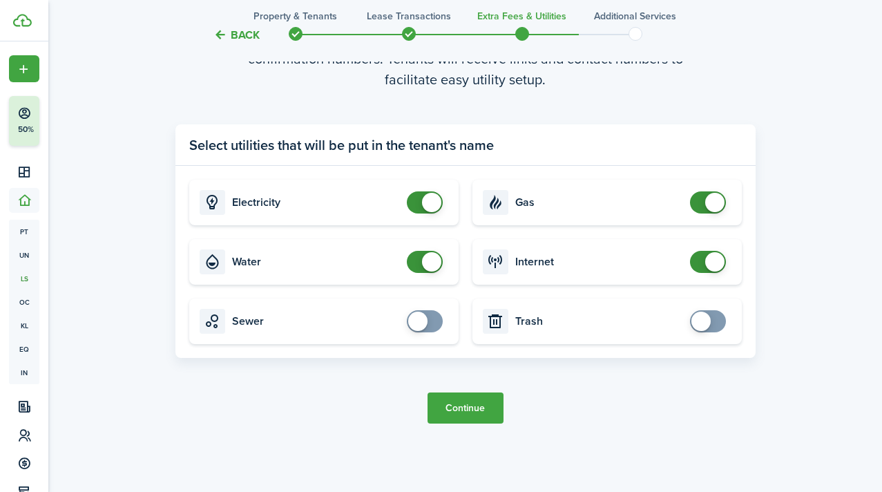
click at [474, 408] on button "Continue" at bounding box center [466, 407] width 76 height 31
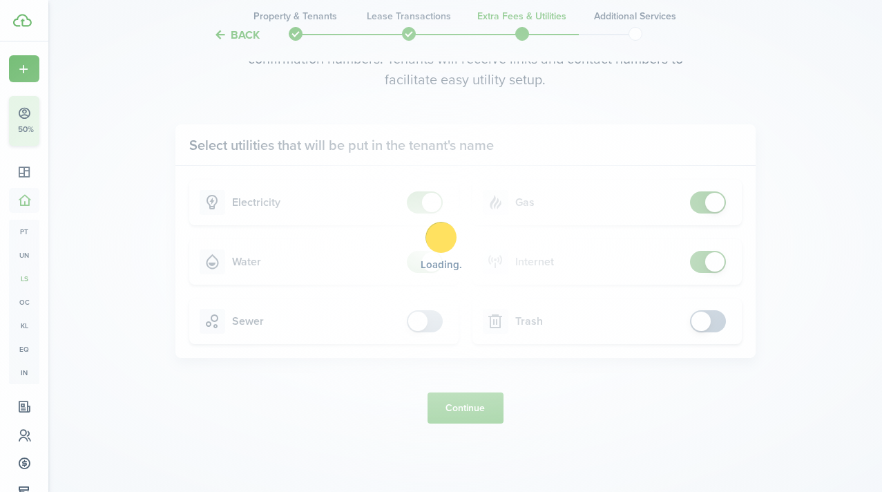
scroll to position [0, 0]
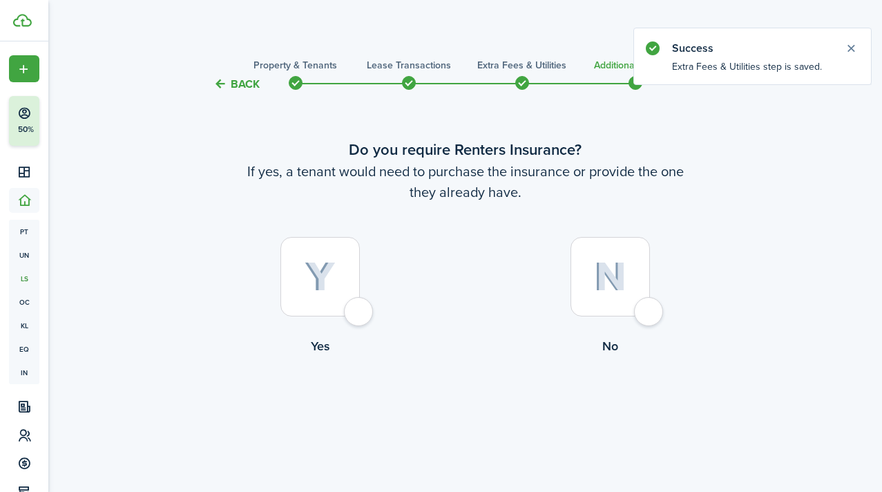
click at [359, 314] on div at bounding box center [320, 276] width 79 height 79
radio input "true"
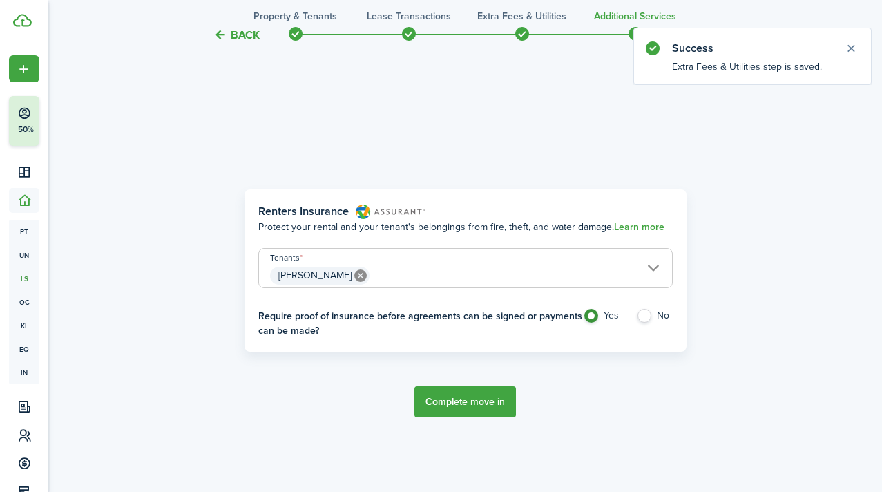
scroll to position [401, 0]
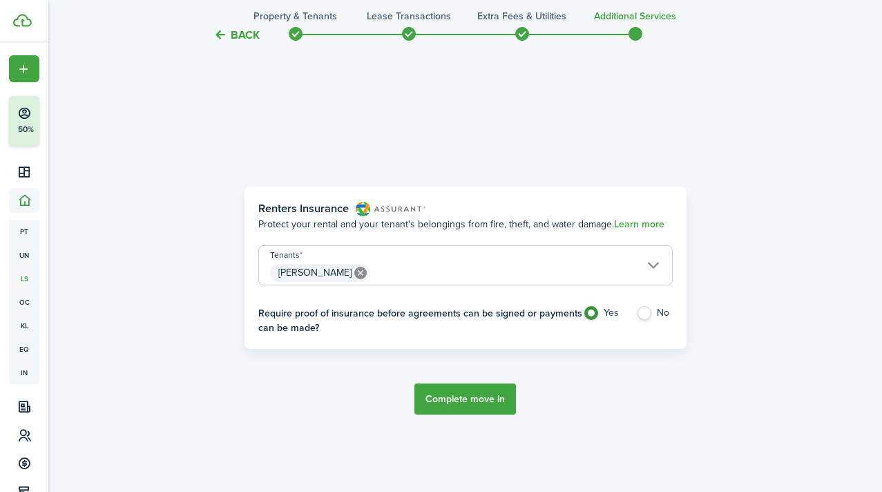
click at [644, 311] on label "No" at bounding box center [654, 316] width 37 height 21
radio input "false"
radio input "true"
click at [488, 392] on button "Complete move in" at bounding box center [466, 398] width 102 height 31
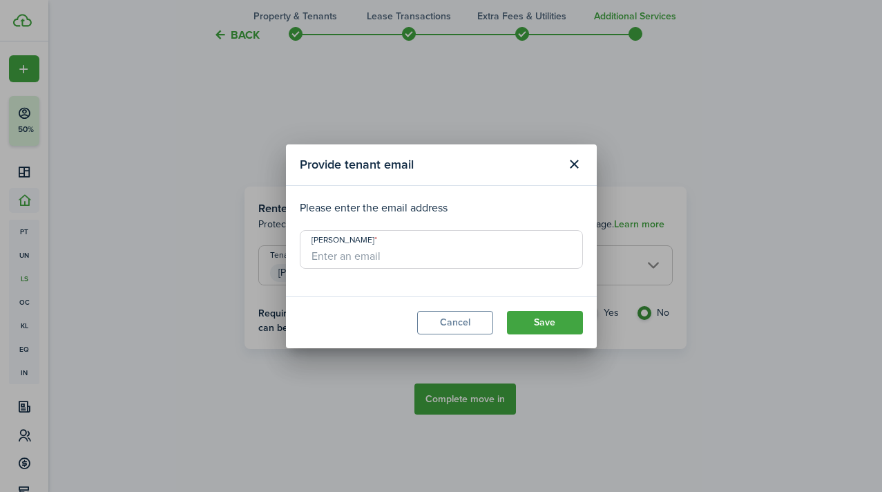
click at [531, 321] on button "Save" at bounding box center [545, 322] width 76 height 23
click at [476, 323] on button "Cancel" at bounding box center [455, 322] width 76 height 23
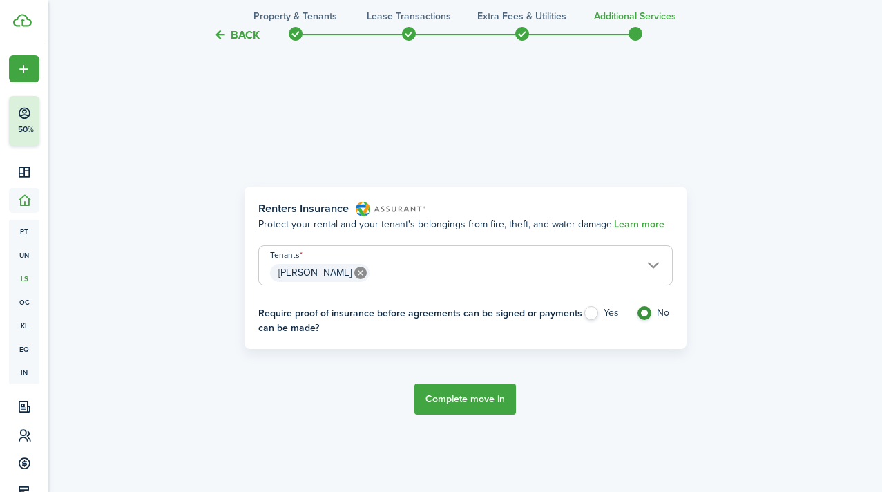
click at [473, 399] on button "Complete move in" at bounding box center [466, 398] width 102 height 31
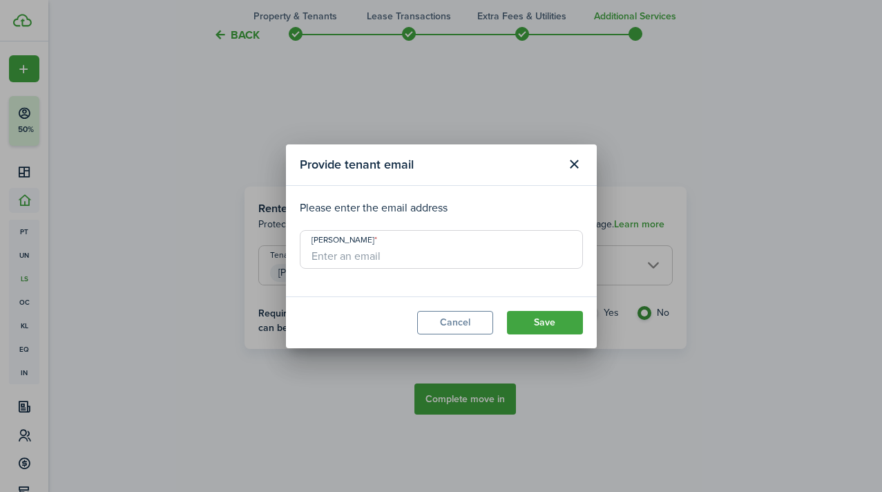
click at [418, 260] on input "Gloria Christopher" at bounding box center [441, 249] width 283 height 39
paste input "gloriachristophe@aol.com"
type input "gloriachristophe@aol.com"
click at [537, 318] on button "Save" at bounding box center [545, 322] width 76 height 23
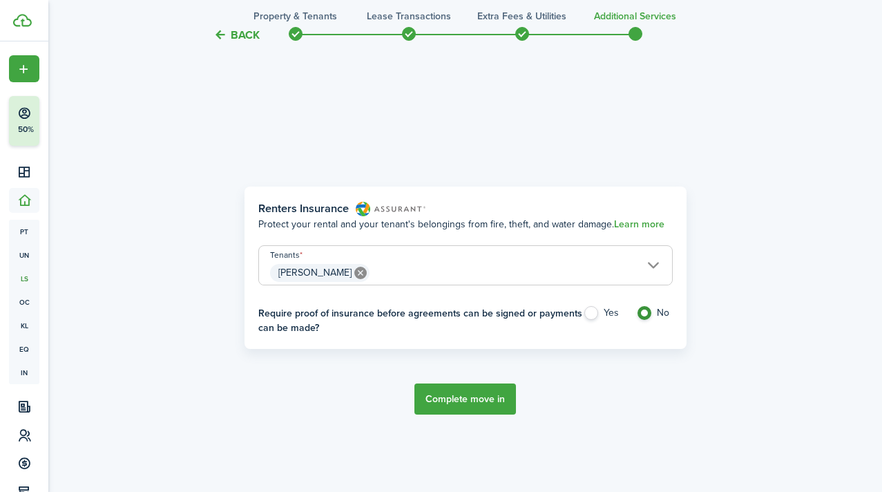
click at [486, 398] on button "Complete move in" at bounding box center [466, 398] width 102 height 31
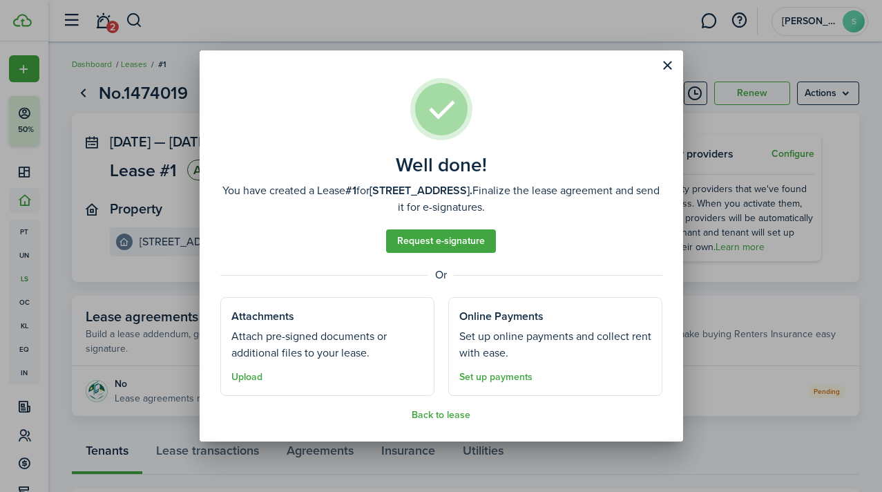
click at [667, 66] on button "Close modal" at bounding box center [667, 65] width 23 height 23
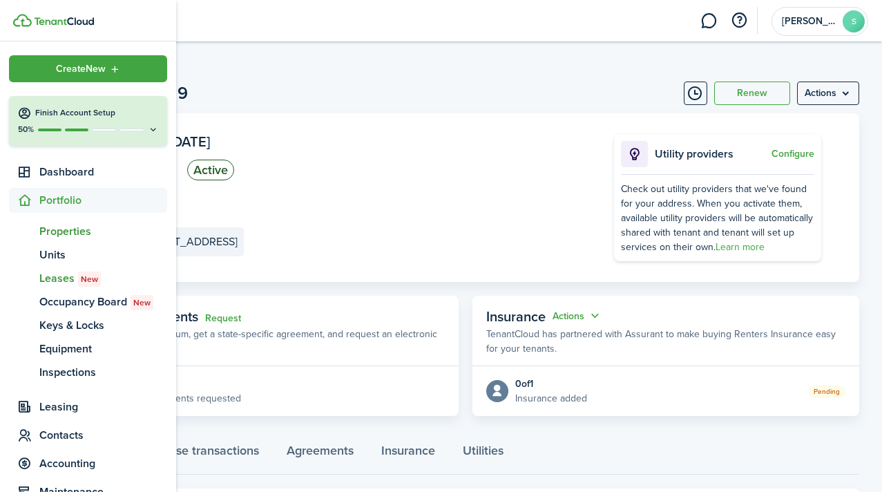
click at [60, 230] on span "Properties" at bounding box center [103, 231] width 128 height 17
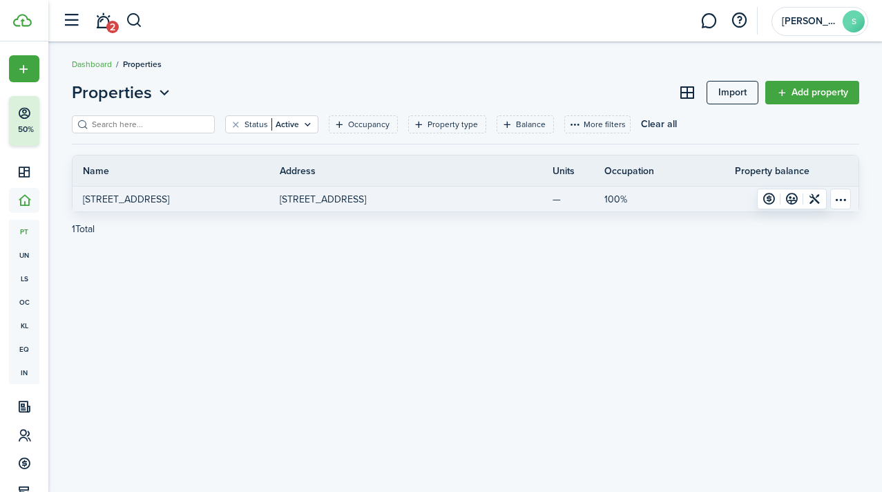
click at [305, 198] on p "110 Rimini Rd, Lakeside, MT, 59922, US" at bounding box center [323, 199] width 86 height 15
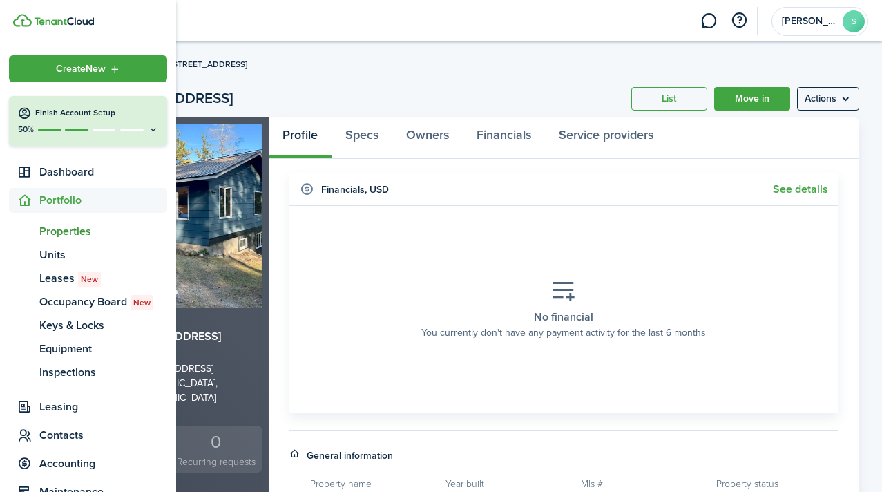
click at [57, 231] on span "Properties" at bounding box center [103, 231] width 128 height 17
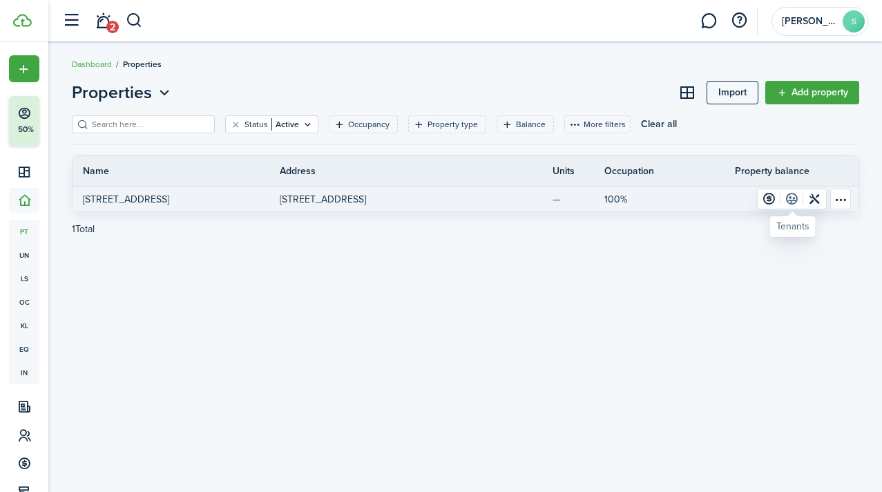
click at [794, 200] on link at bounding box center [792, 198] width 23 height 19
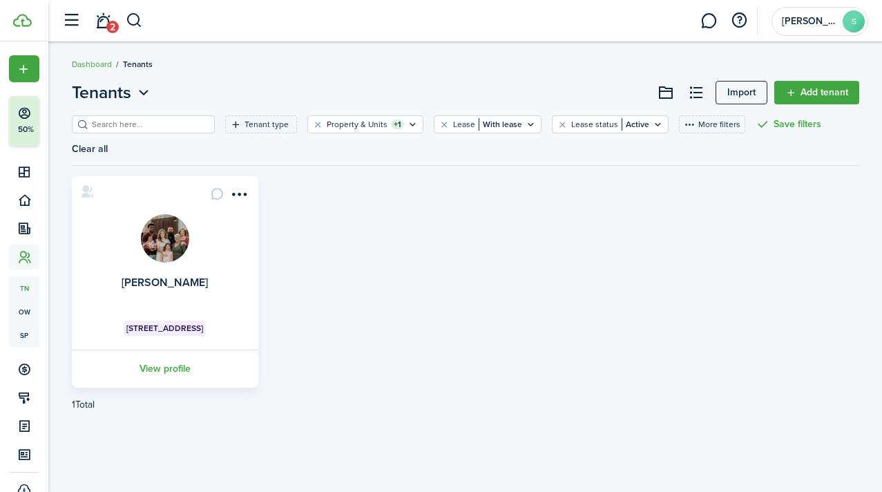
click at [238, 281] on card "Gloria Christopher 110 Rimini Road View profile" at bounding box center [165, 281] width 187 height 211
click at [167, 249] on card "Gloria Christopher 110 Rimini Road View profile" at bounding box center [165, 281] width 187 height 211
click at [202, 274] on link "Gloria Christopher" at bounding box center [165, 282] width 86 height 16
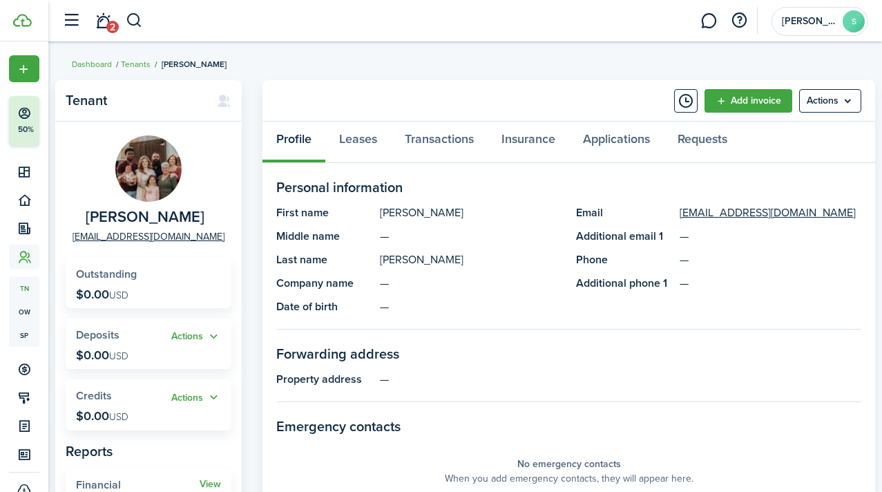
click at [829, 100] on menu-btn "Actions" at bounding box center [830, 100] width 62 height 23
click at [526, 92] on panel-main-header "Add invoice Actions" at bounding box center [569, 100] width 613 height 41
click at [690, 107] on button "Timeline" at bounding box center [685, 100] width 23 height 23
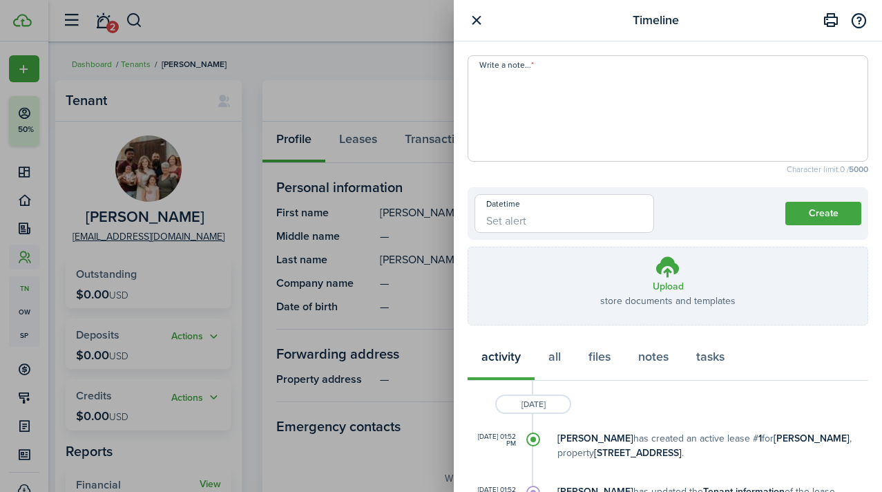
click at [473, 23] on button "button" at bounding box center [476, 20] width 17 height 17
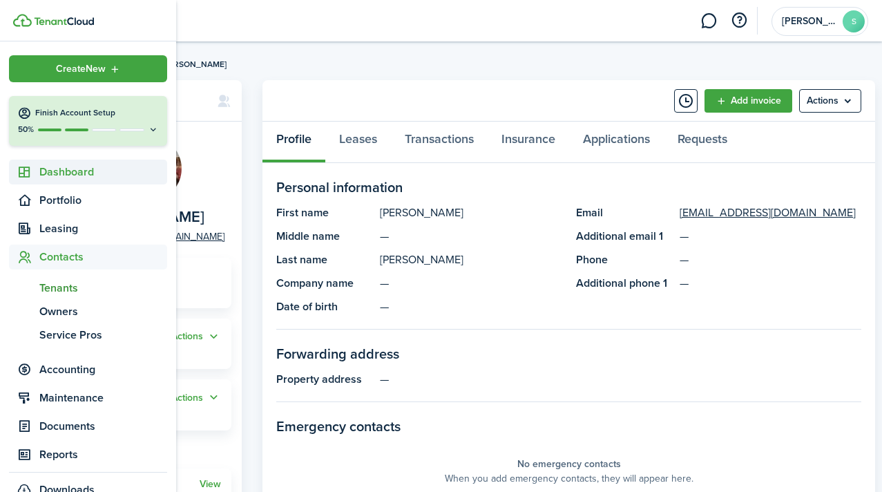
click at [56, 173] on span "Dashboard" at bounding box center [103, 172] width 128 height 17
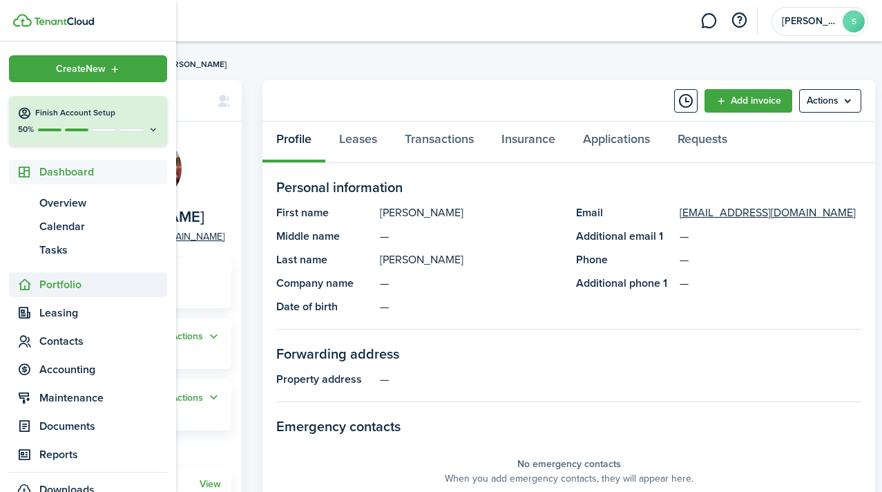
click at [65, 287] on span "Portfolio" at bounding box center [103, 284] width 128 height 17
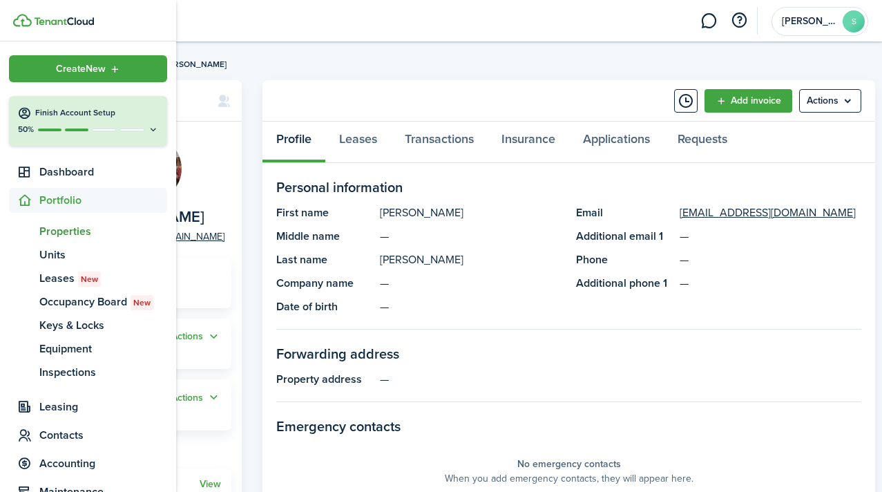
click at [67, 229] on span "Properties" at bounding box center [103, 231] width 128 height 17
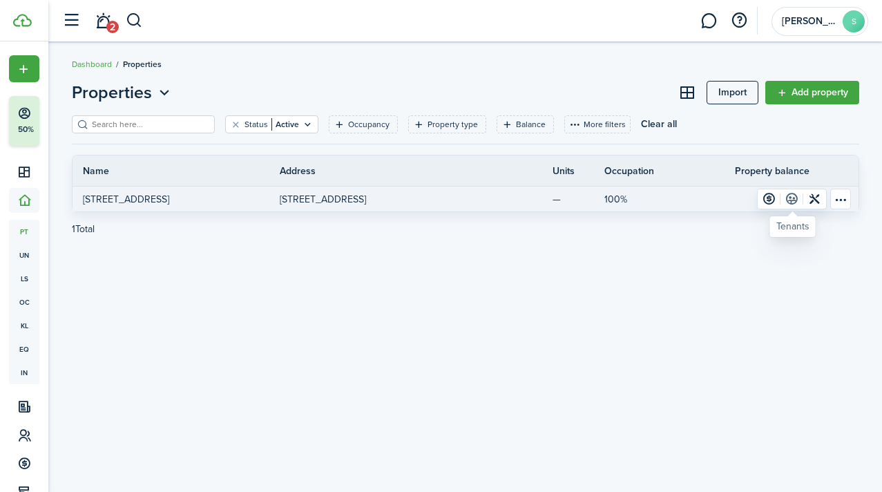
click at [791, 198] on link at bounding box center [792, 198] width 23 height 19
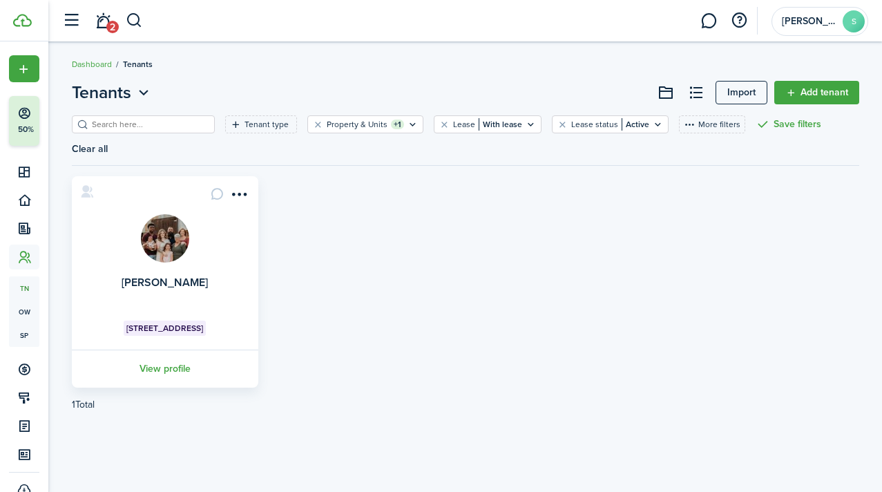
click at [113, 95] on span "Tenants" at bounding box center [101, 92] width 59 height 25
click at [86, 149] on link "Owners" at bounding box center [92, 148] width 121 height 24
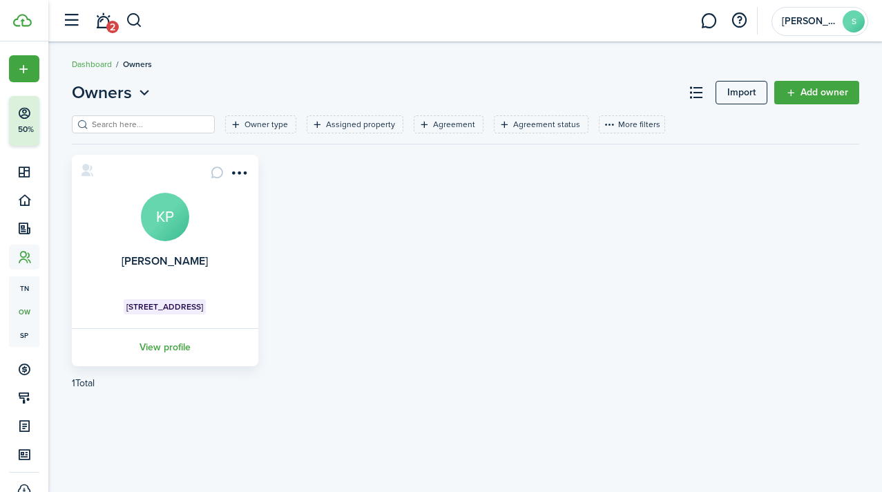
click at [137, 98] on icon "Open menu" at bounding box center [144, 92] width 18 height 17
click at [92, 64] on link "Dashboard" at bounding box center [92, 64] width 40 height 12
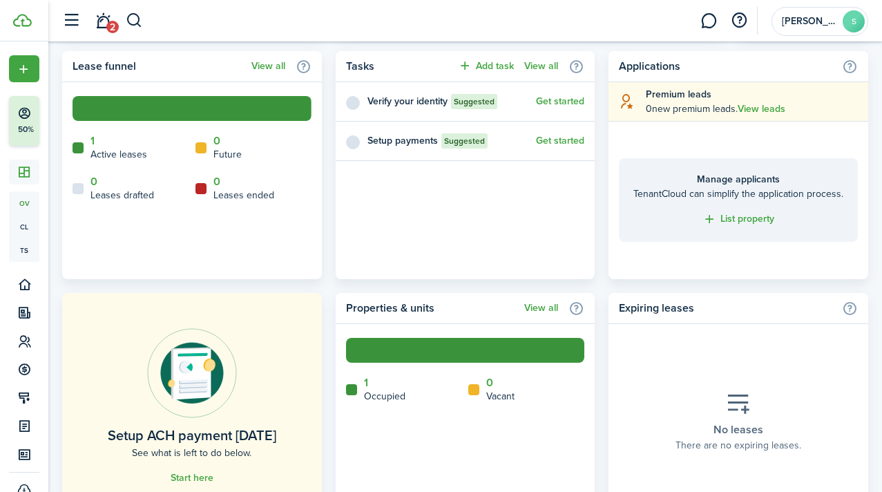
scroll to position [576, 0]
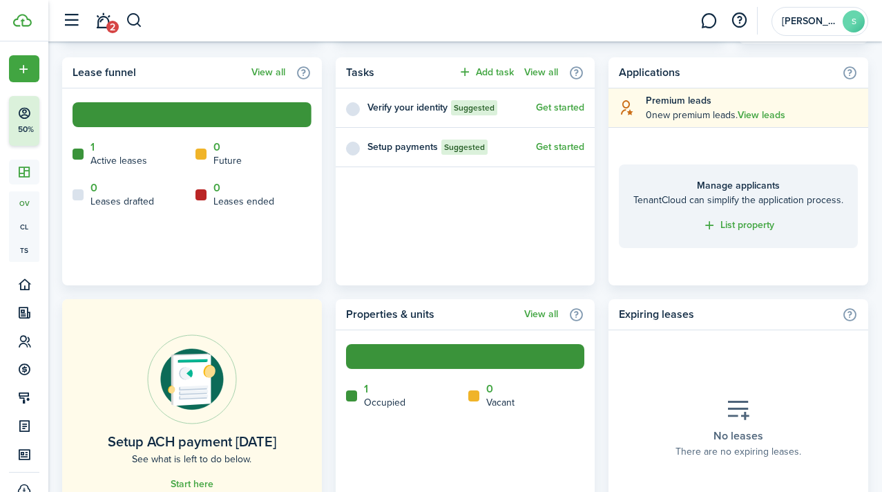
click at [569, 108] on button "Get started" at bounding box center [560, 107] width 48 height 11
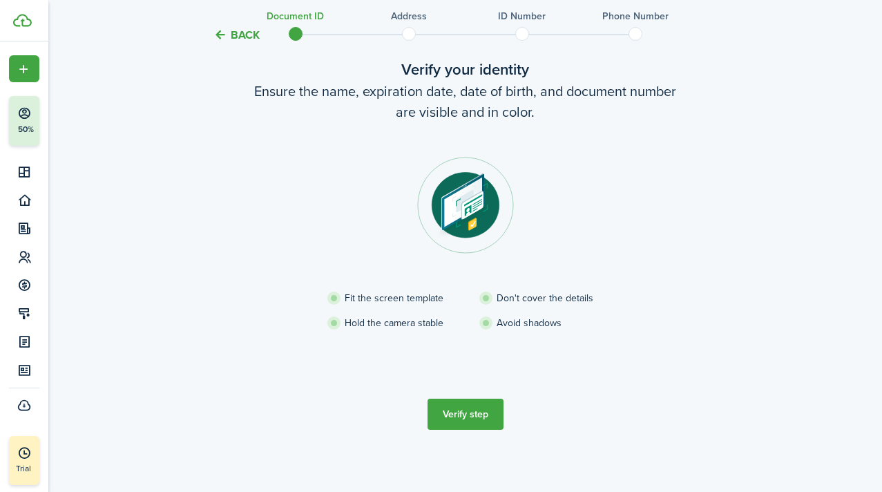
scroll to position [84, 0]
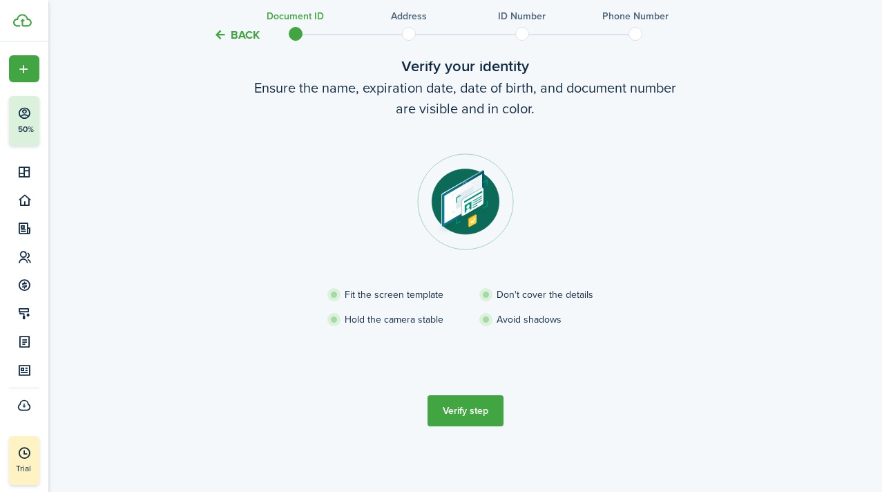
click at [486, 415] on button "Verify step" at bounding box center [466, 410] width 76 height 31
click at [454, 415] on button "Verify step" at bounding box center [466, 410] width 76 height 31
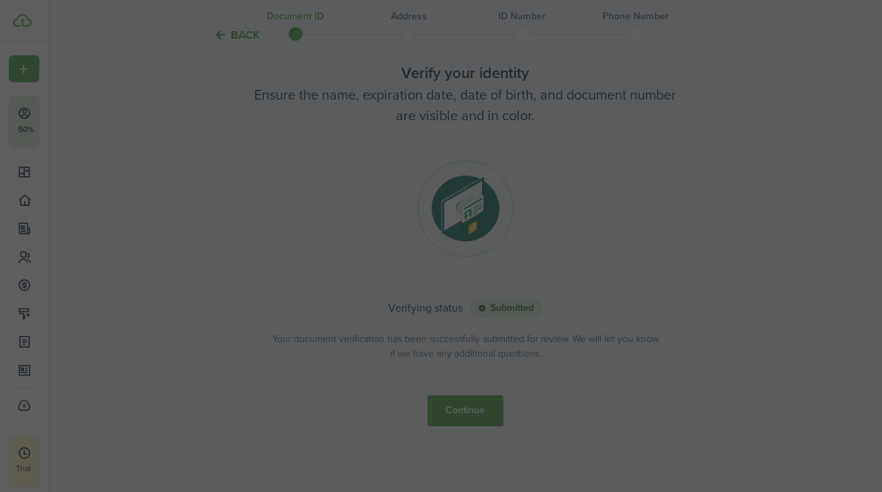
scroll to position [77, 0]
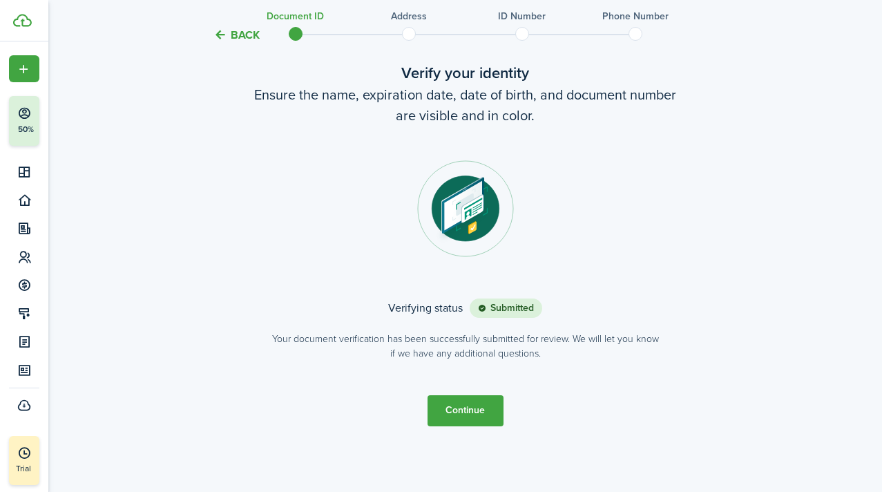
click at [475, 412] on button "Continue" at bounding box center [466, 410] width 76 height 31
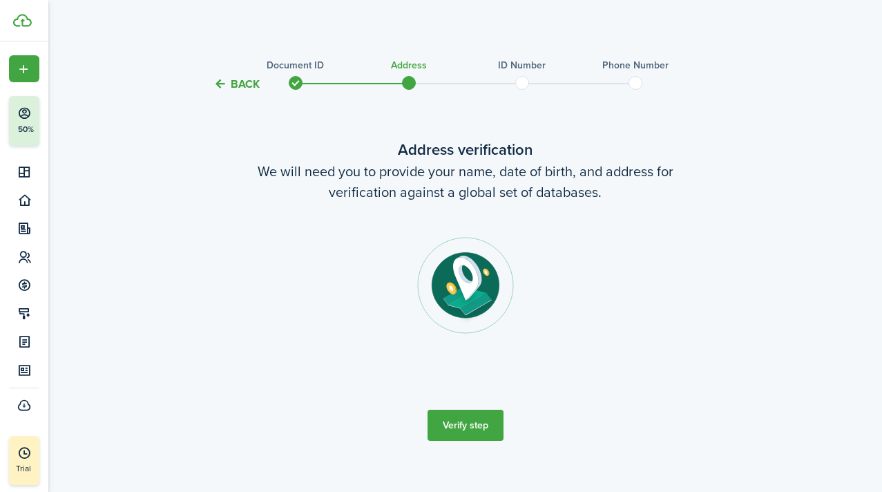
click at [486, 426] on button "Verify step" at bounding box center [466, 425] width 76 height 31
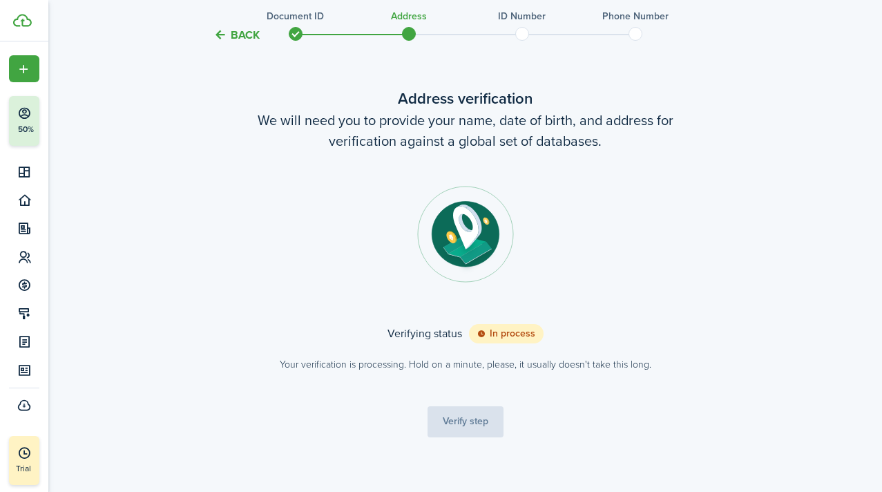
scroll to position [62, 0]
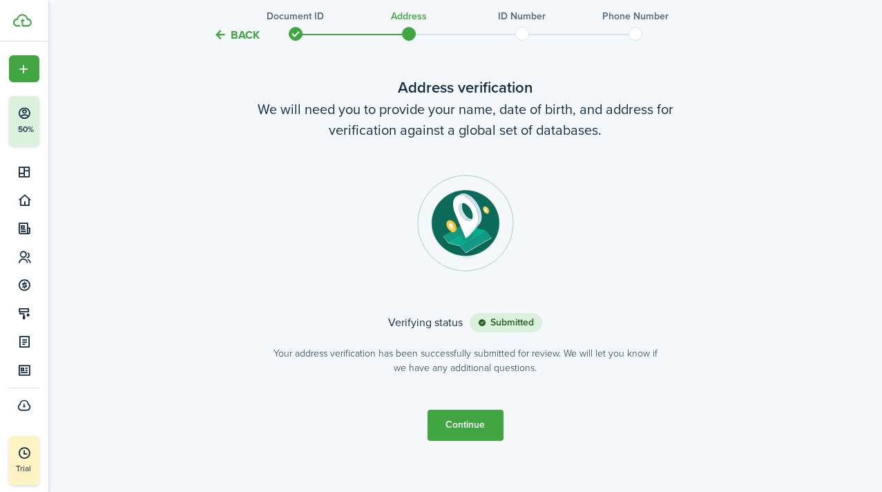
click at [454, 424] on button "Continue" at bounding box center [466, 425] width 76 height 31
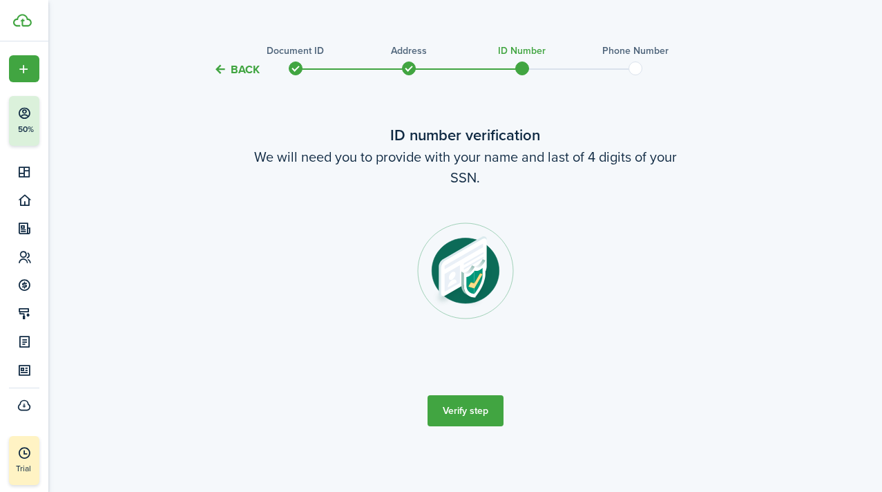
scroll to position [0, 0]
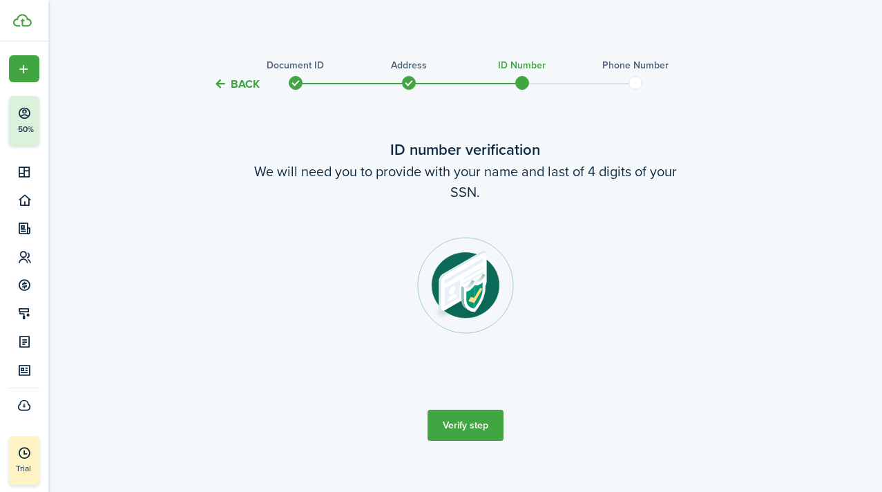
click at [454, 424] on button "Verify step" at bounding box center [466, 425] width 76 height 31
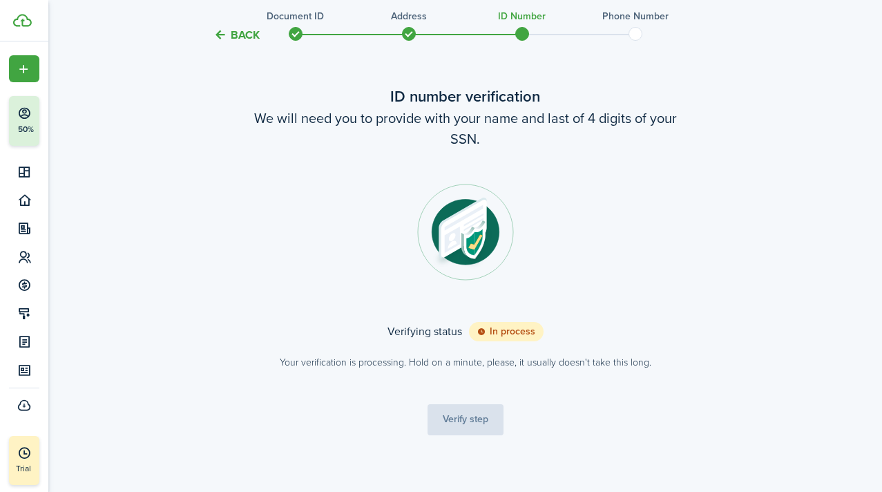
scroll to position [62, 0]
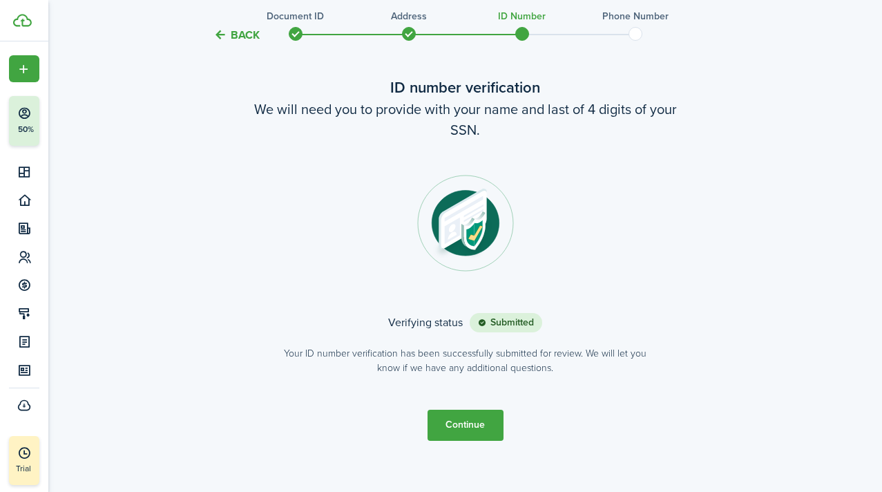
click at [465, 428] on button "Continue" at bounding box center [466, 425] width 76 height 31
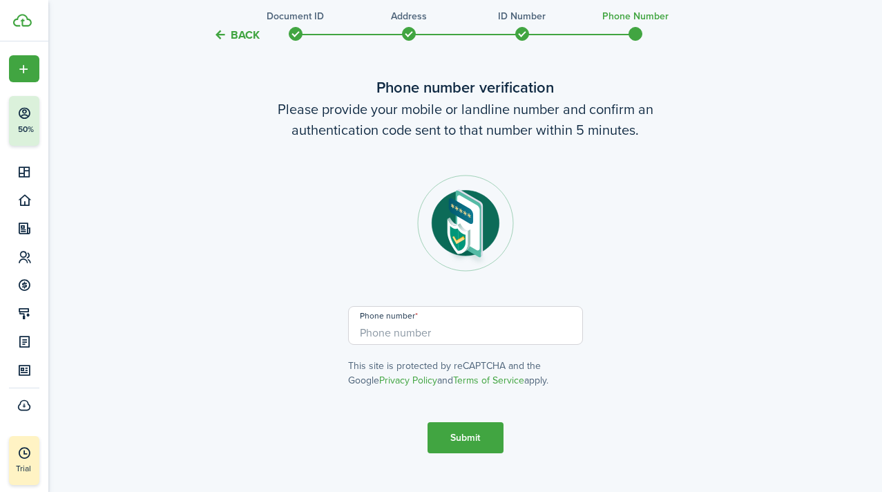
scroll to position [0, 0]
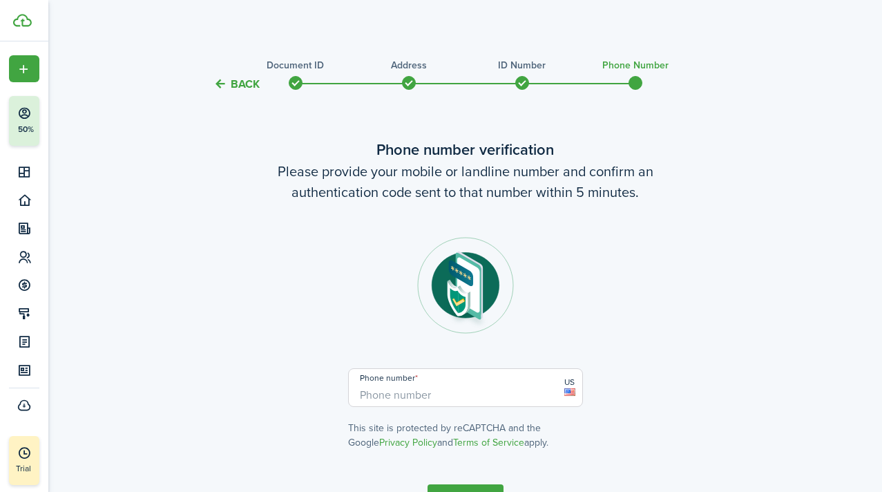
click at [453, 399] on input "Phone number" at bounding box center [465, 387] width 235 height 39
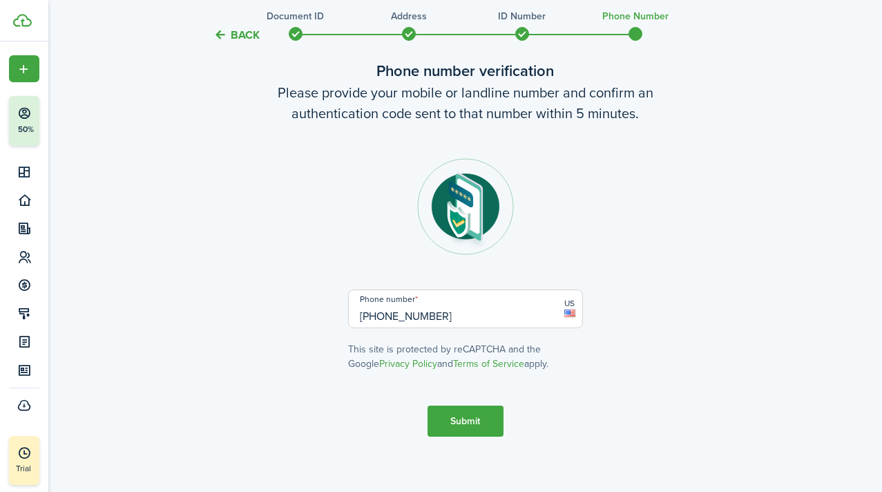
scroll to position [79, 0]
type input "[PHONE_NUMBER]"
click at [482, 417] on button "Submit" at bounding box center [466, 420] width 76 height 31
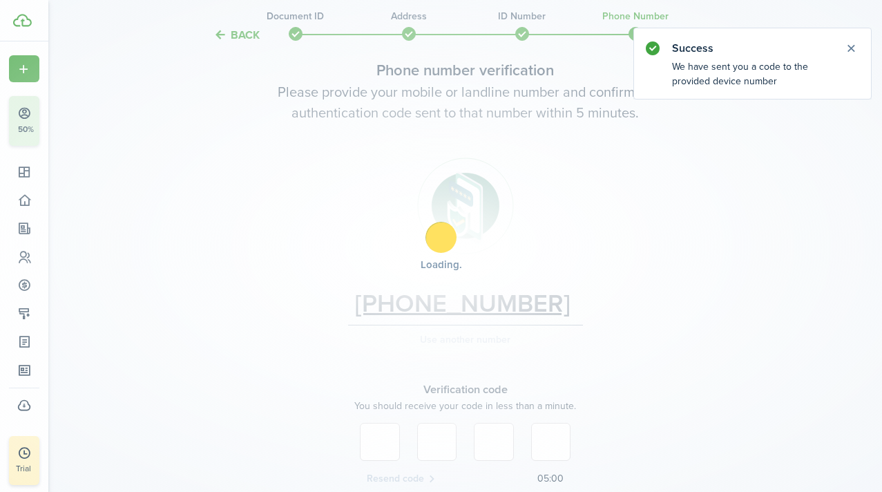
scroll to position [205, 0]
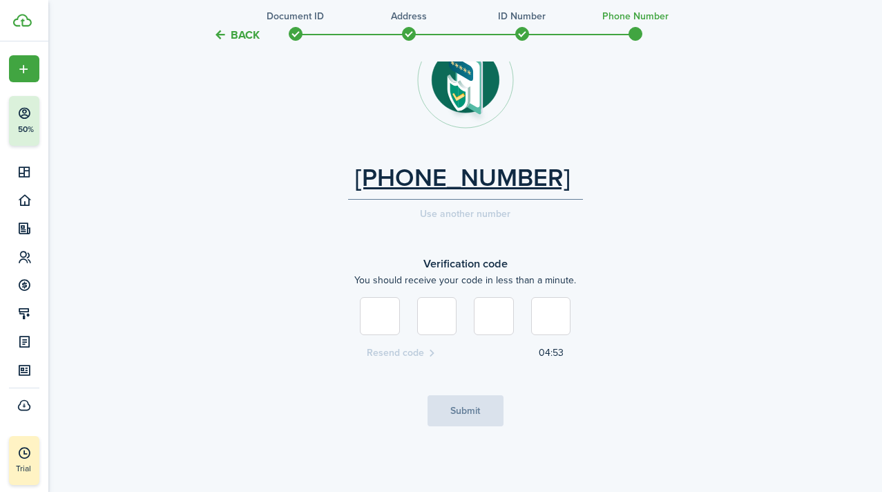
type input "1"
type input "6"
type input "3"
type input "2"
click at [443, 412] on button "Submit" at bounding box center [466, 410] width 76 height 31
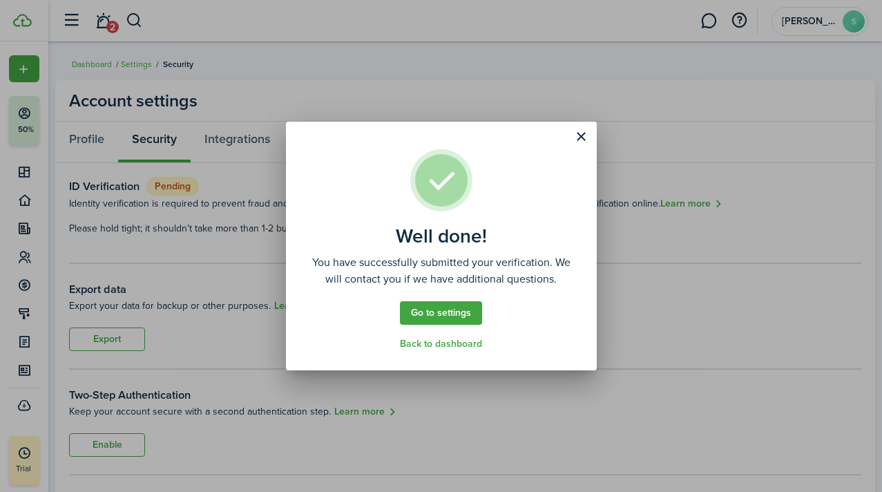
click at [459, 314] on link "Go to settings" at bounding box center [441, 312] width 82 height 23
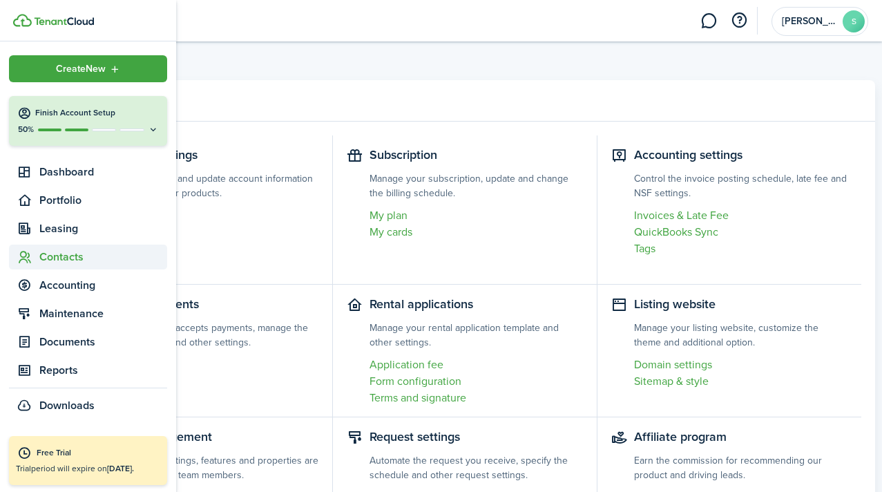
click at [63, 254] on span "Contacts" at bounding box center [103, 257] width 128 height 17
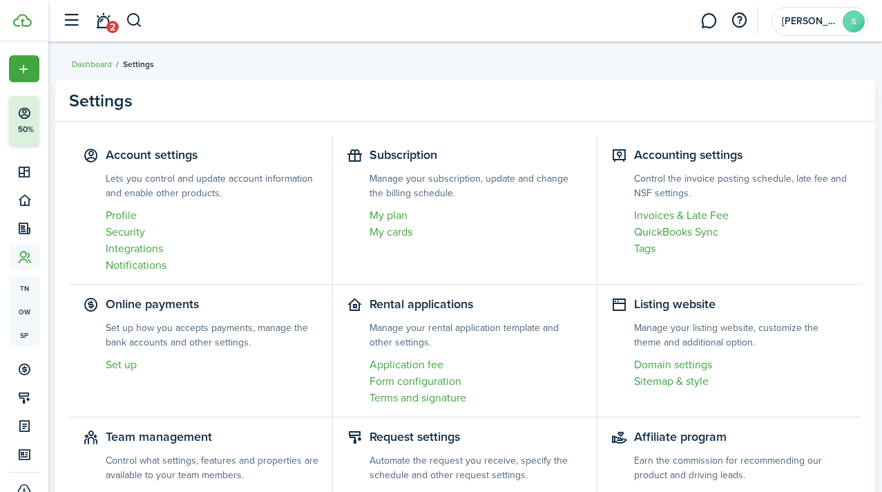
click at [380, 96] on panel-main-header "Settings" at bounding box center [465, 100] width 820 height 41
click at [652, 232] on link "QuickBooks Sync" at bounding box center [740, 232] width 213 height 17
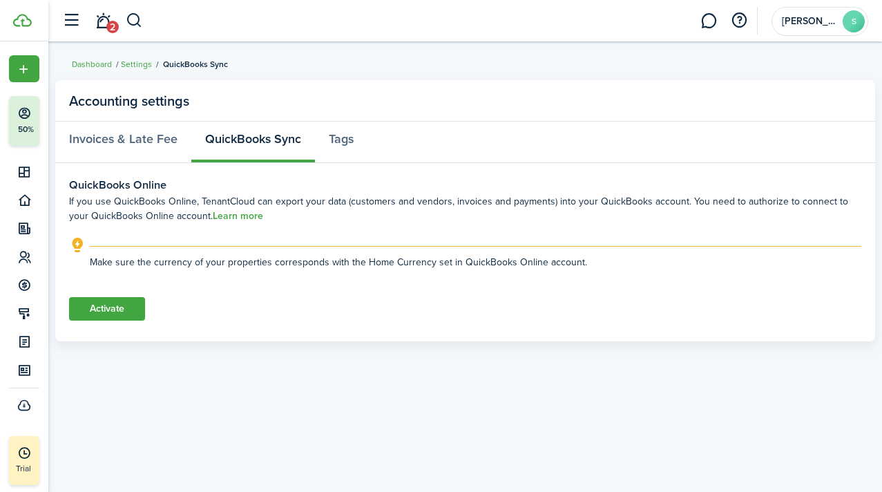
click at [132, 294] on section "QuickBooks Online If you use QuickBooks Online, TenantCloud can export your dat…" at bounding box center [465, 249] width 792 height 144
click at [124, 305] on button "Activate" at bounding box center [107, 308] width 76 height 23
